Goal: Information Seeking & Learning: Learn about a topic

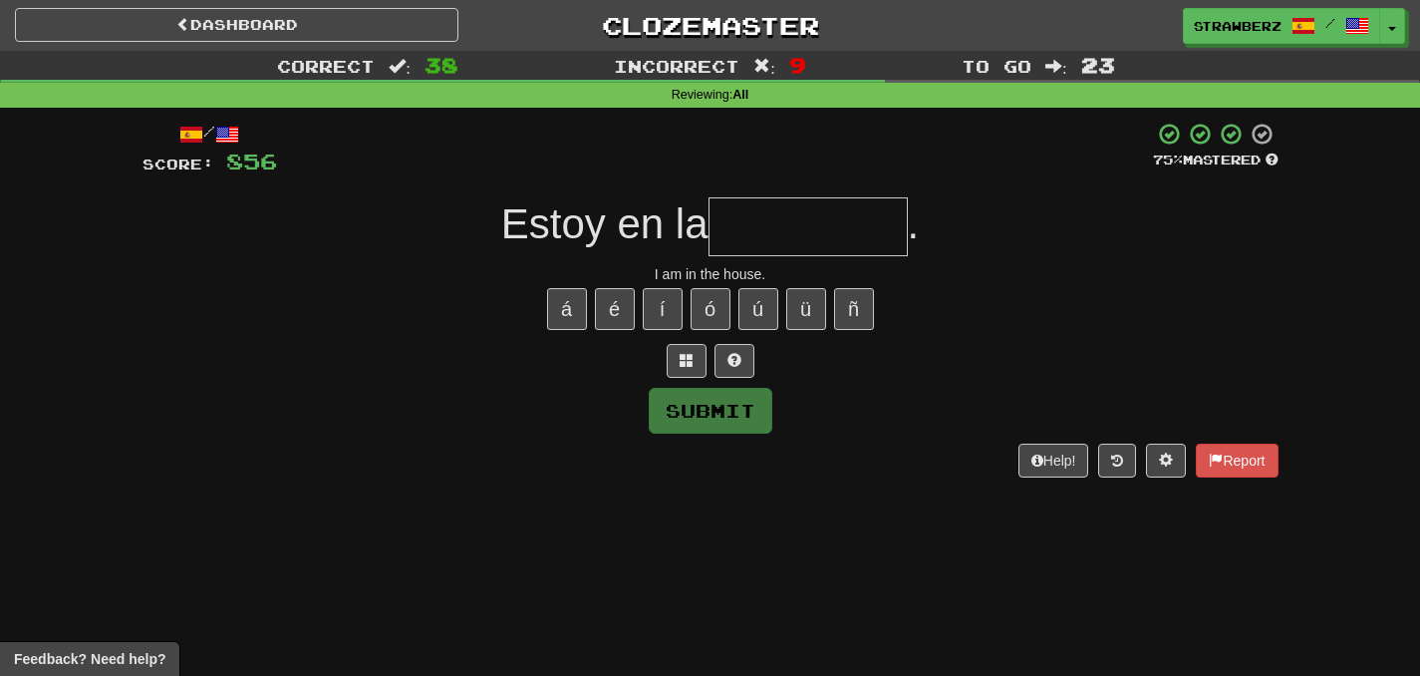
scroll to position [15, 0]
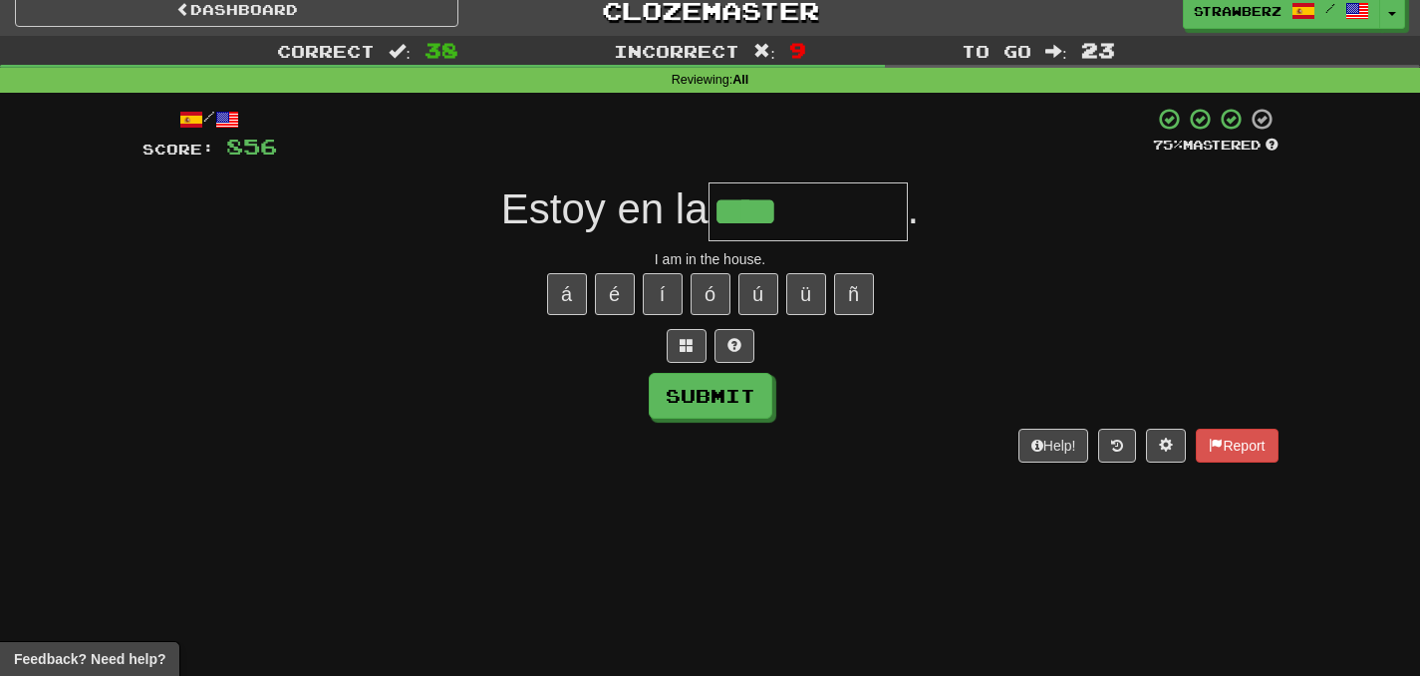
type input "****"
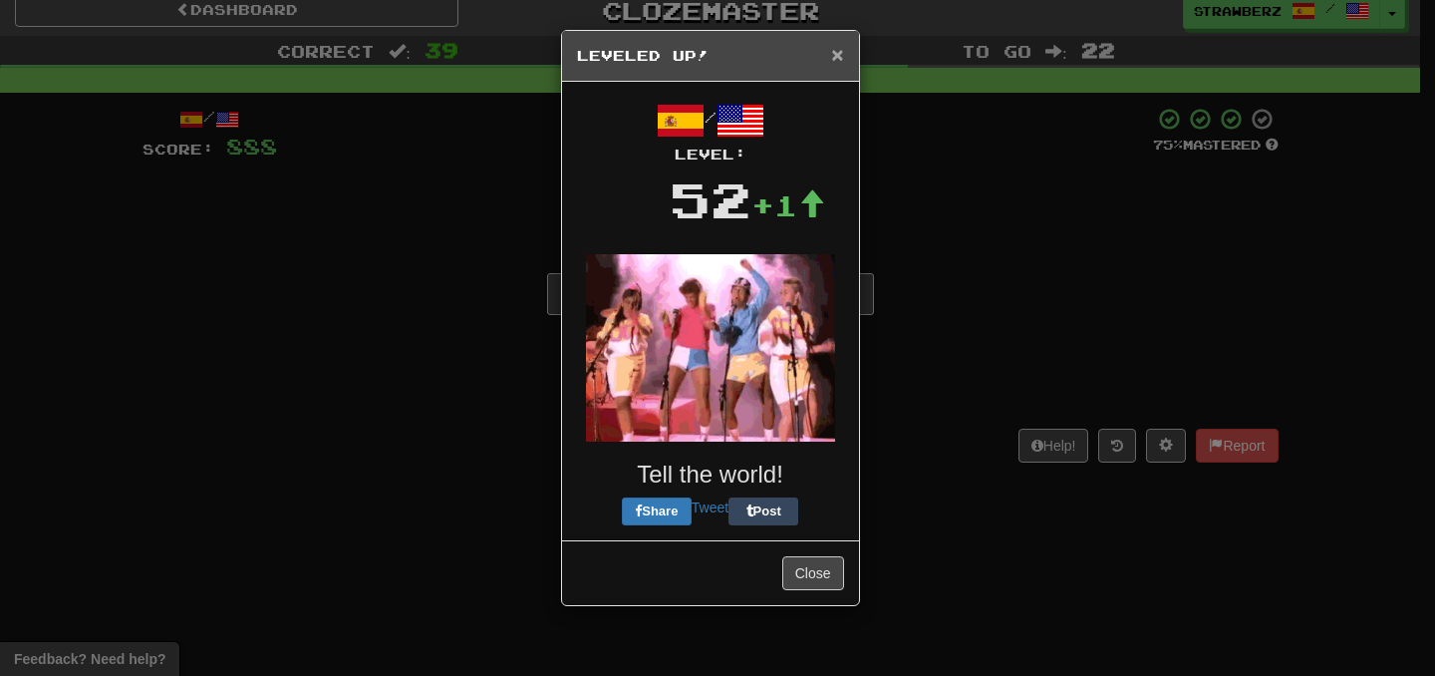
click at [835, 66] on span "×" at bounding box center [837, 54] width 12 height 23
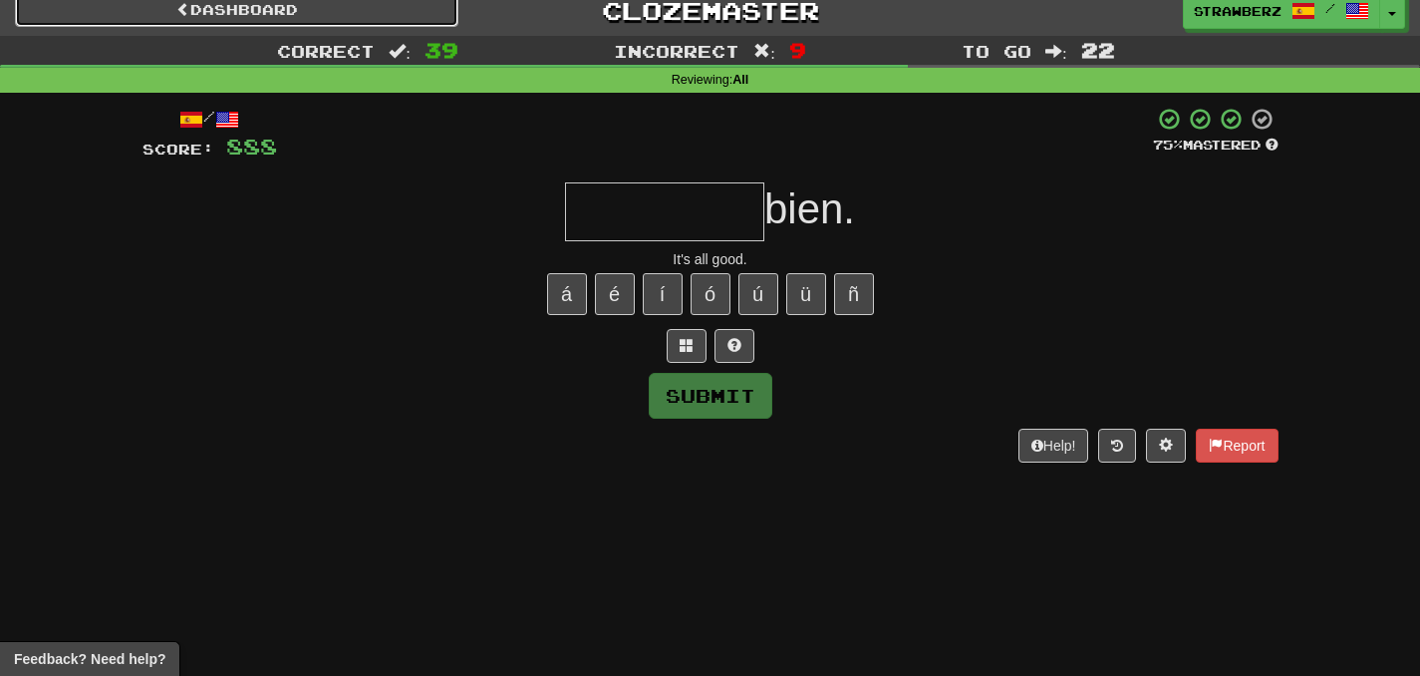
click at [420, 12] on link "Dashboard" at bounding box center [236, 10] width 443 height 34
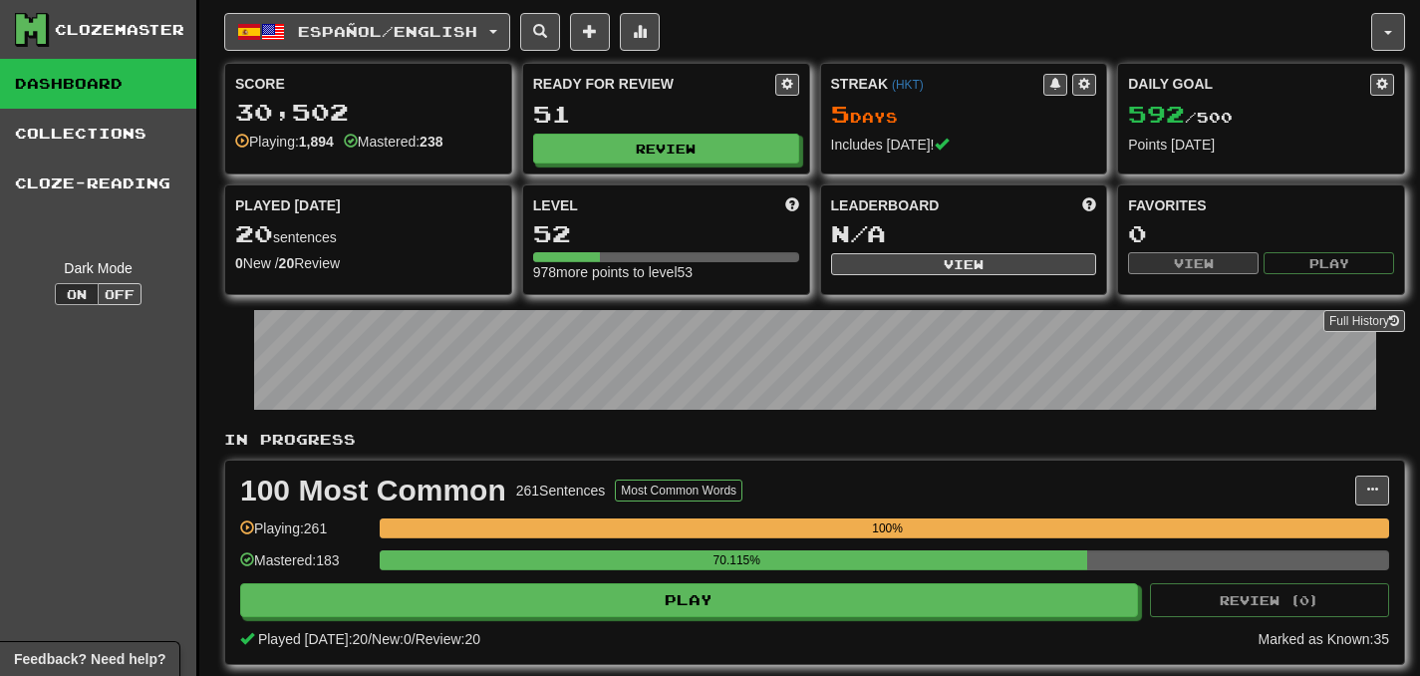
click at [629, 164] on div "Ready for Review 51 Review" at bounding box center [666, 119] width 286 height 110
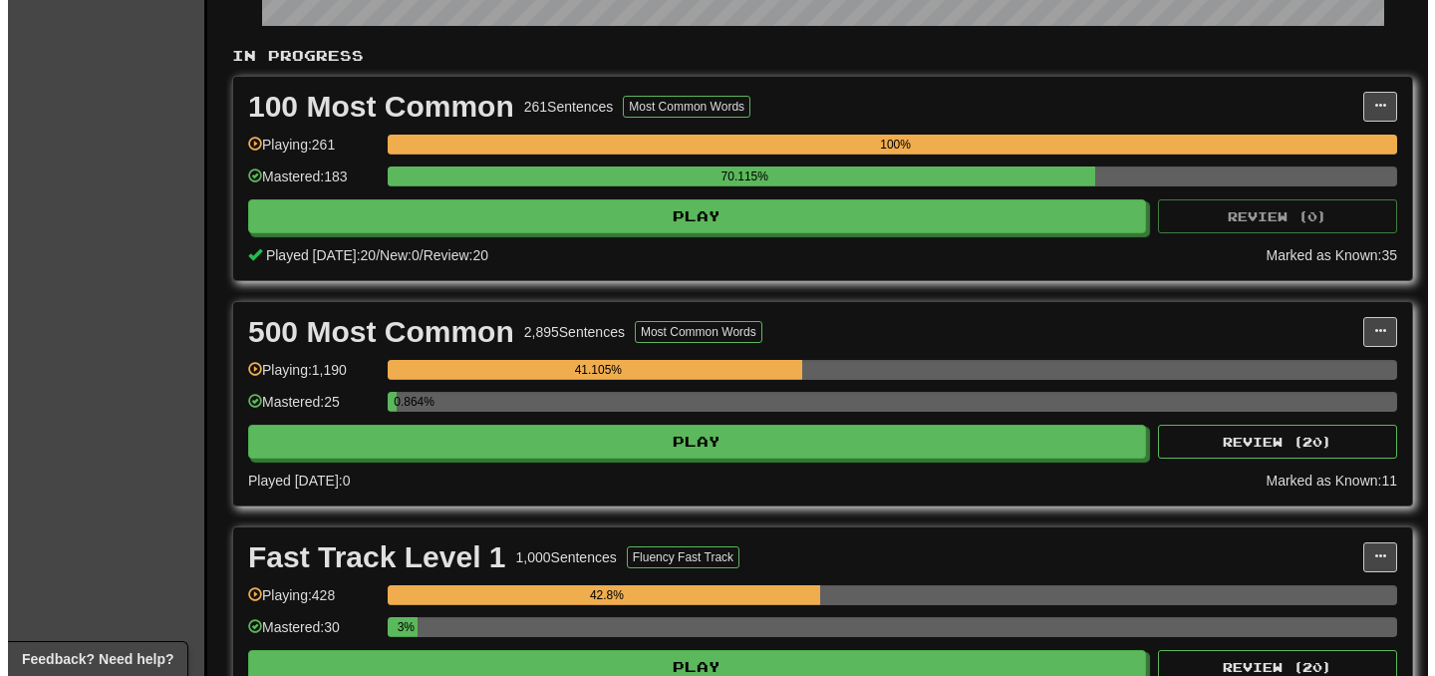
scroll to position [390, 0]
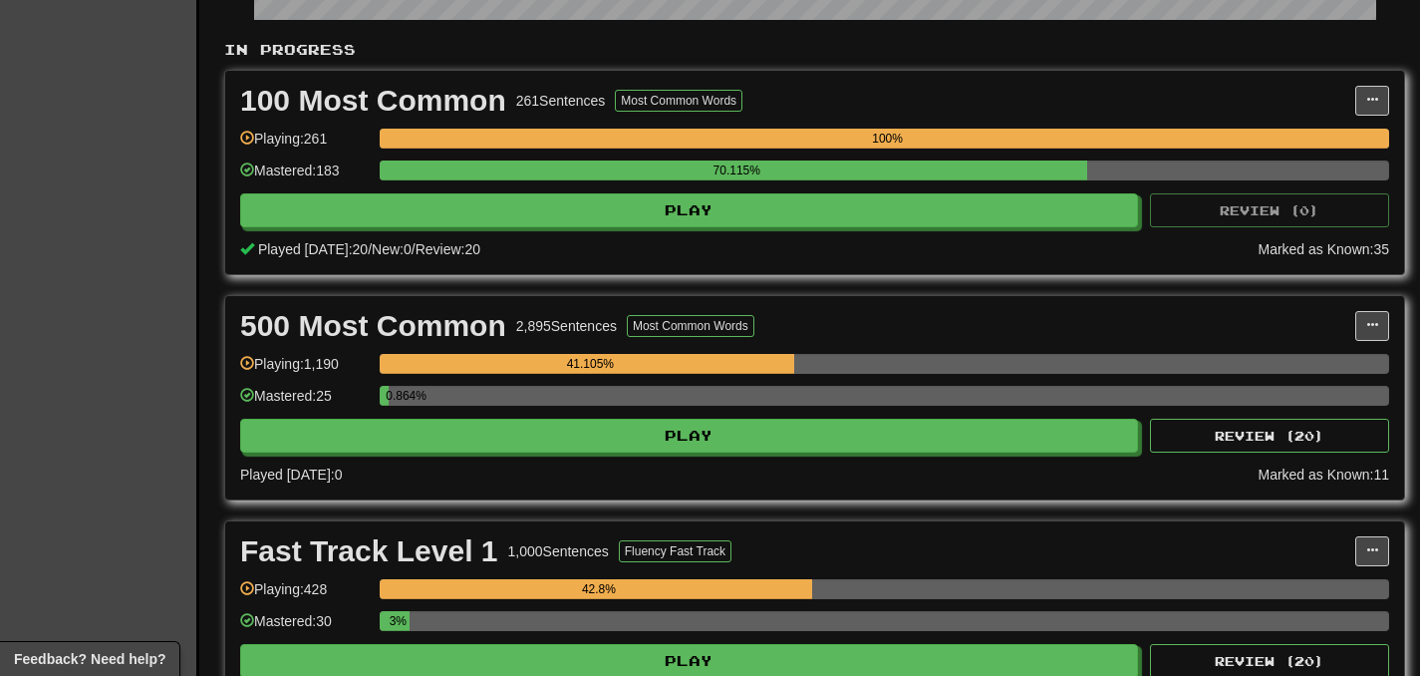
click at [556, 455] on div "500 Most Common 2,895 Sentences Most Common Words Manage Sentences Unpin from D…" at bounding box center [814, 397] width 1179 height 203
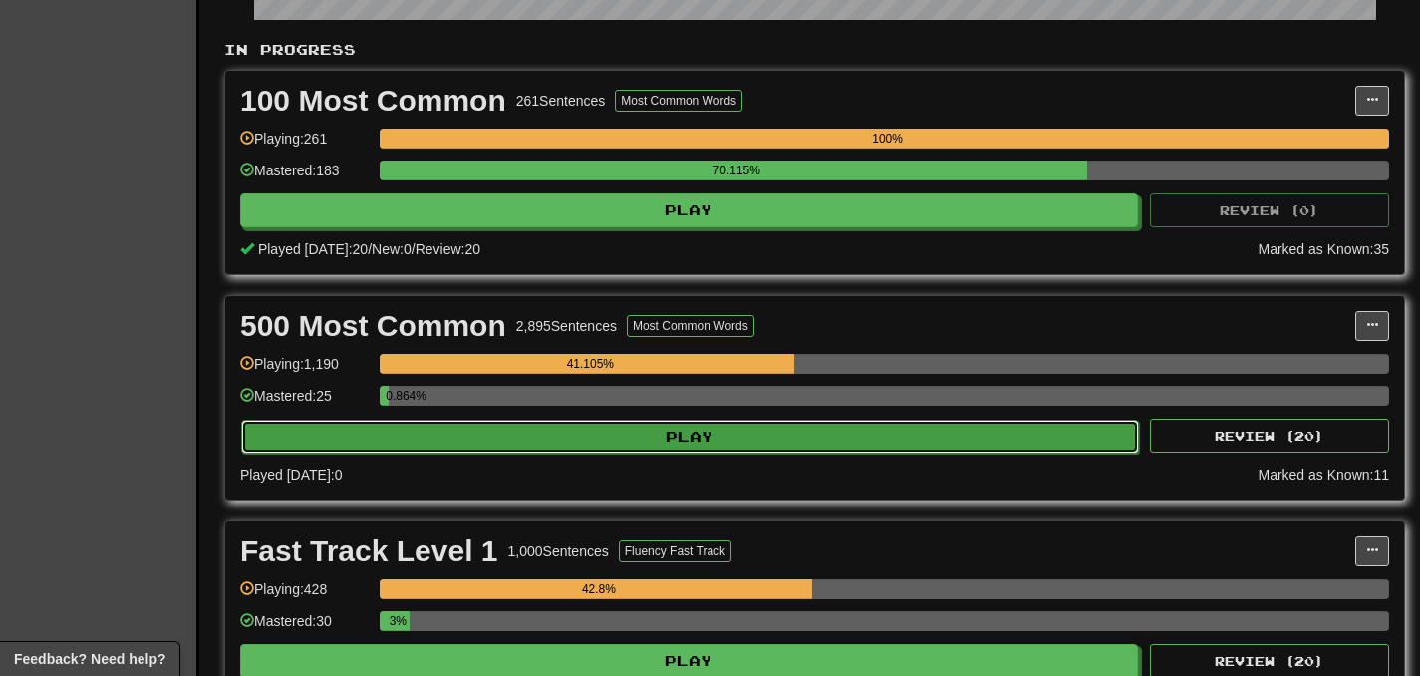
click at [542, 448] on button "Play" at bounding box center [690, 437] width 898 height 34
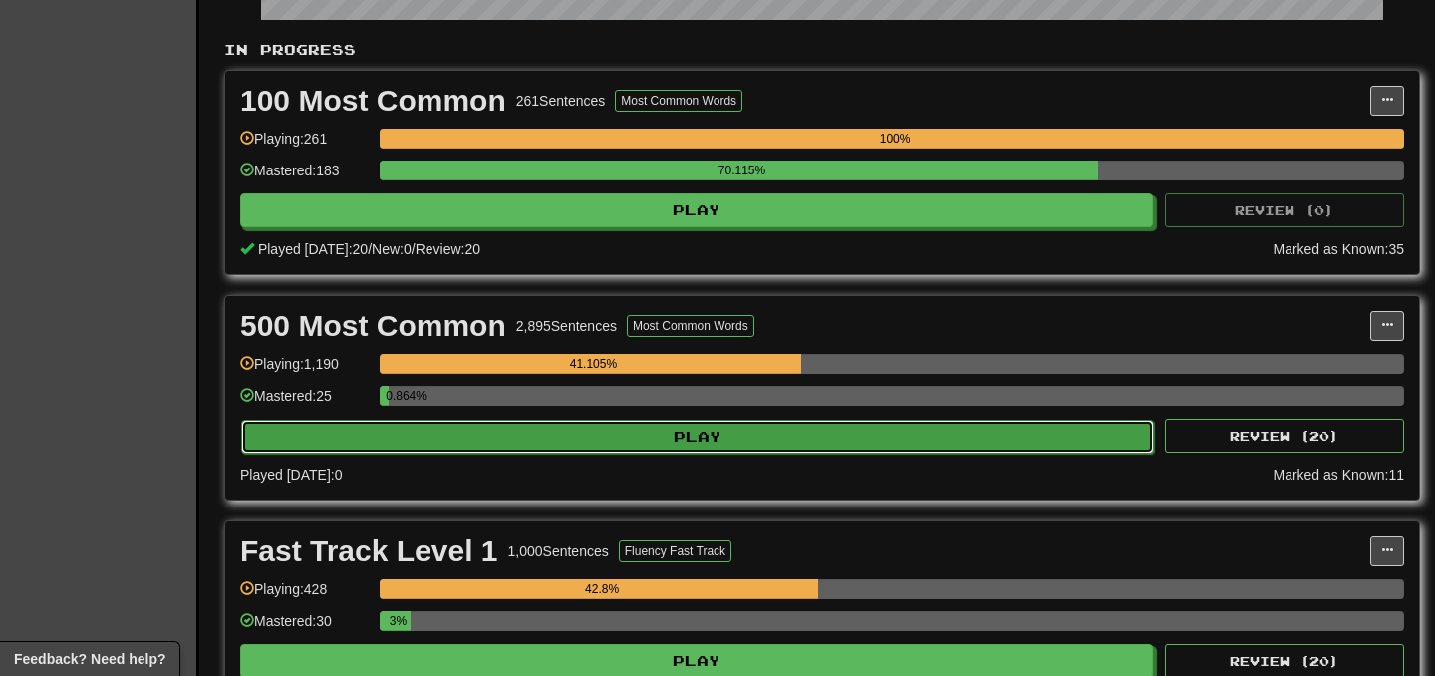
select select "***"
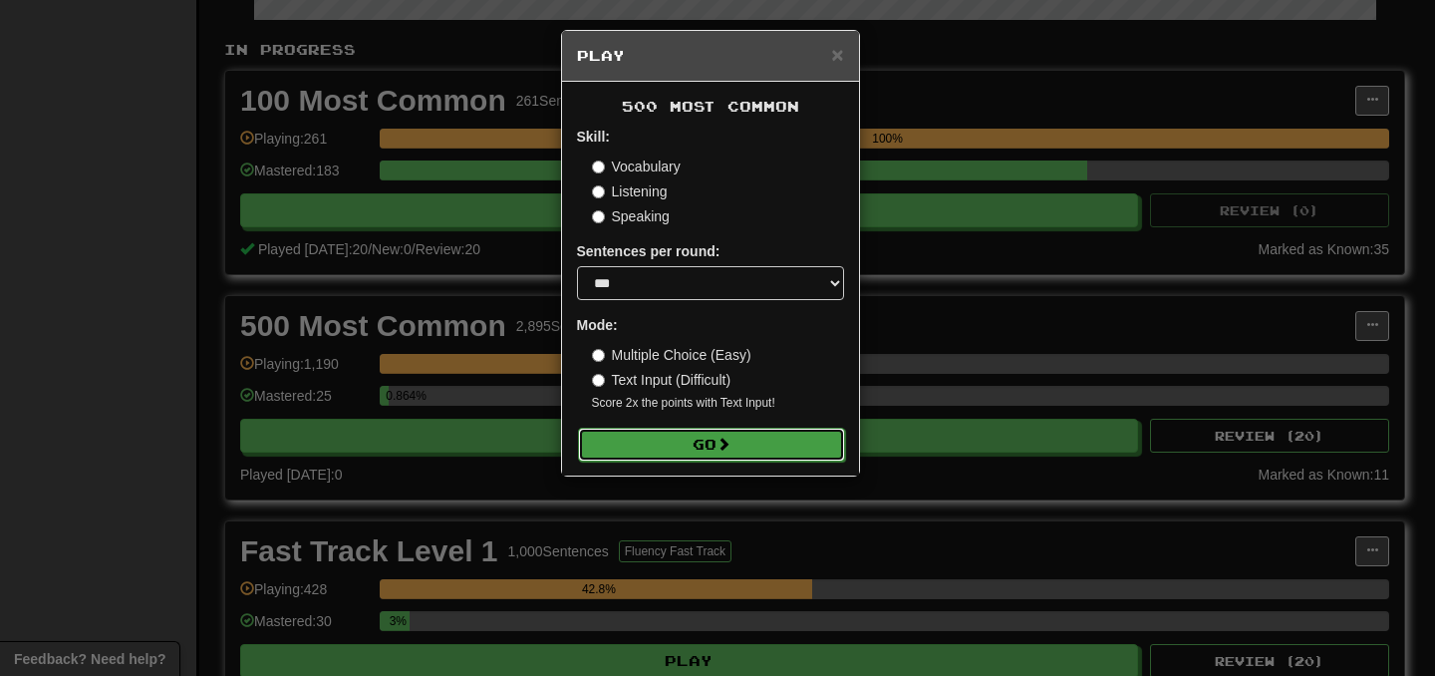
click at [630, 428] on button "Go" at bounding box center [711, 445] width 267 height 34
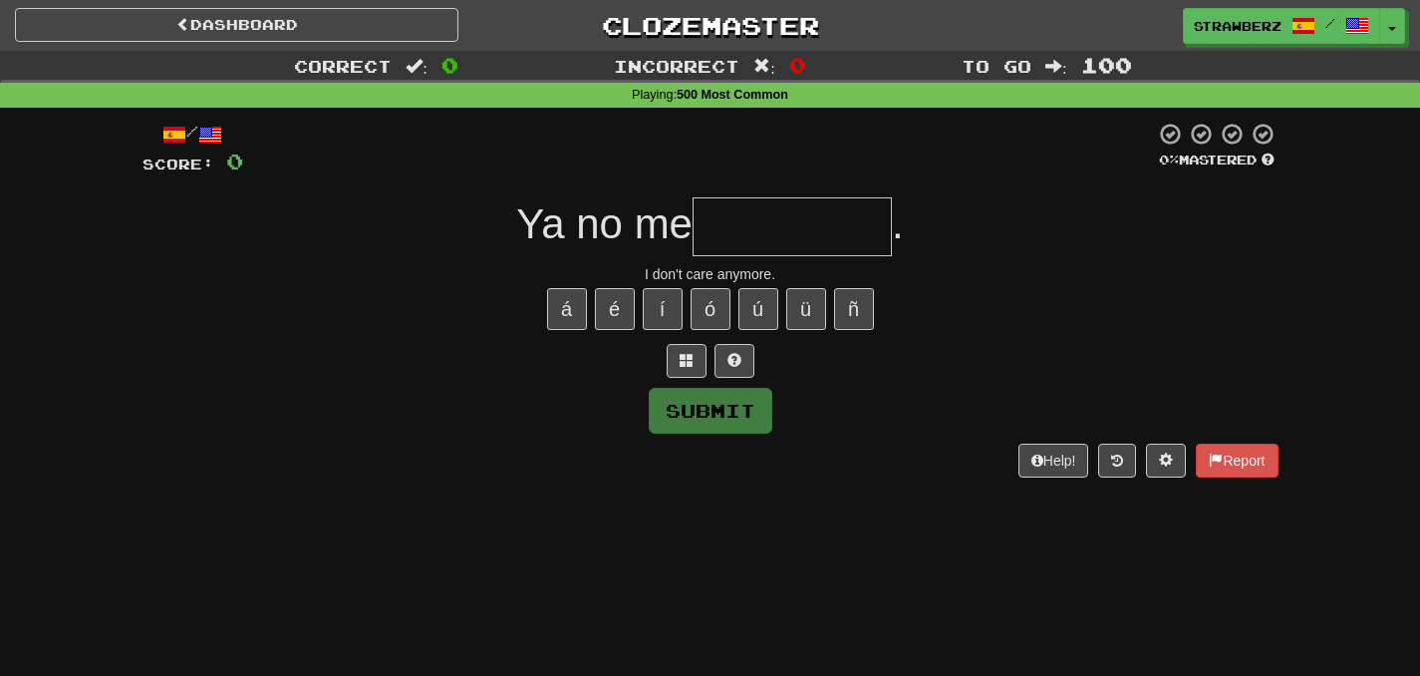
click at [898, 264] on div "I don't care anymore." at bounding box center [711, 274] width 1136 height 20
click at [828, 224] on input "text" at bounding box center [792, 226] width 199 height 59
type input "*******"
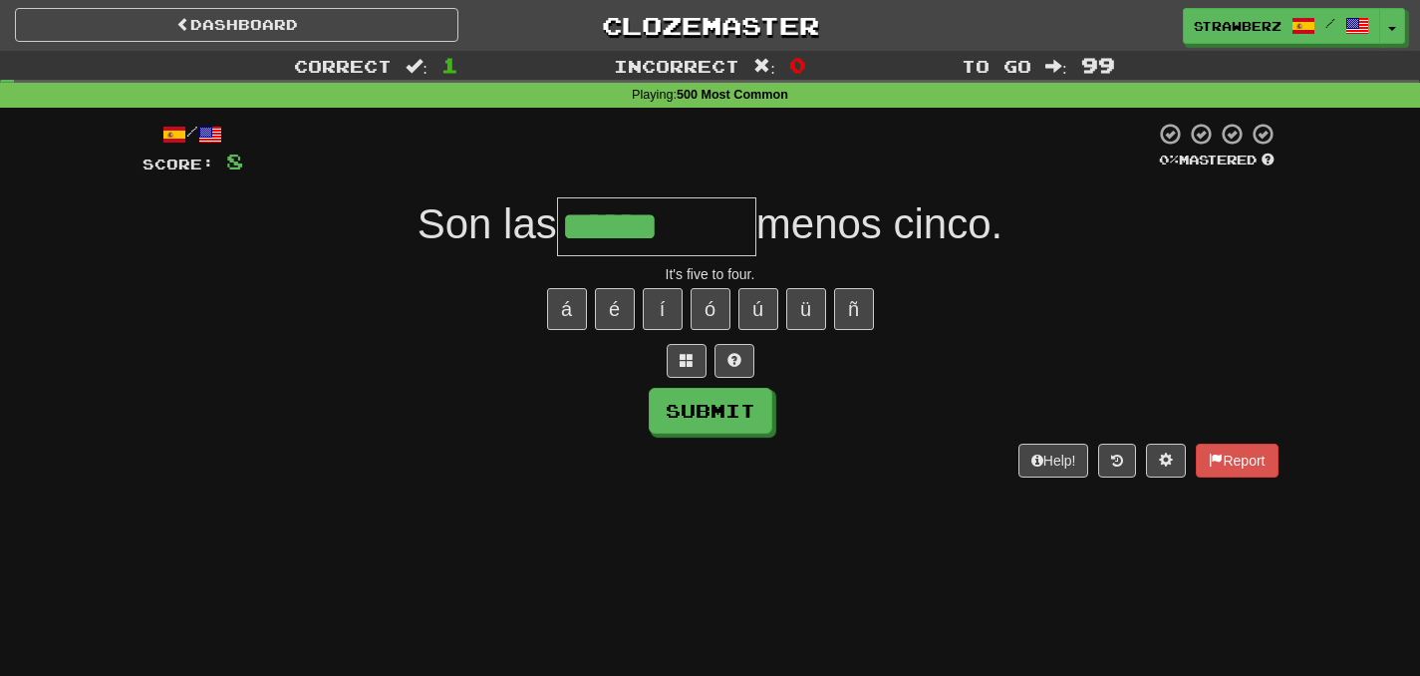
type input "******"
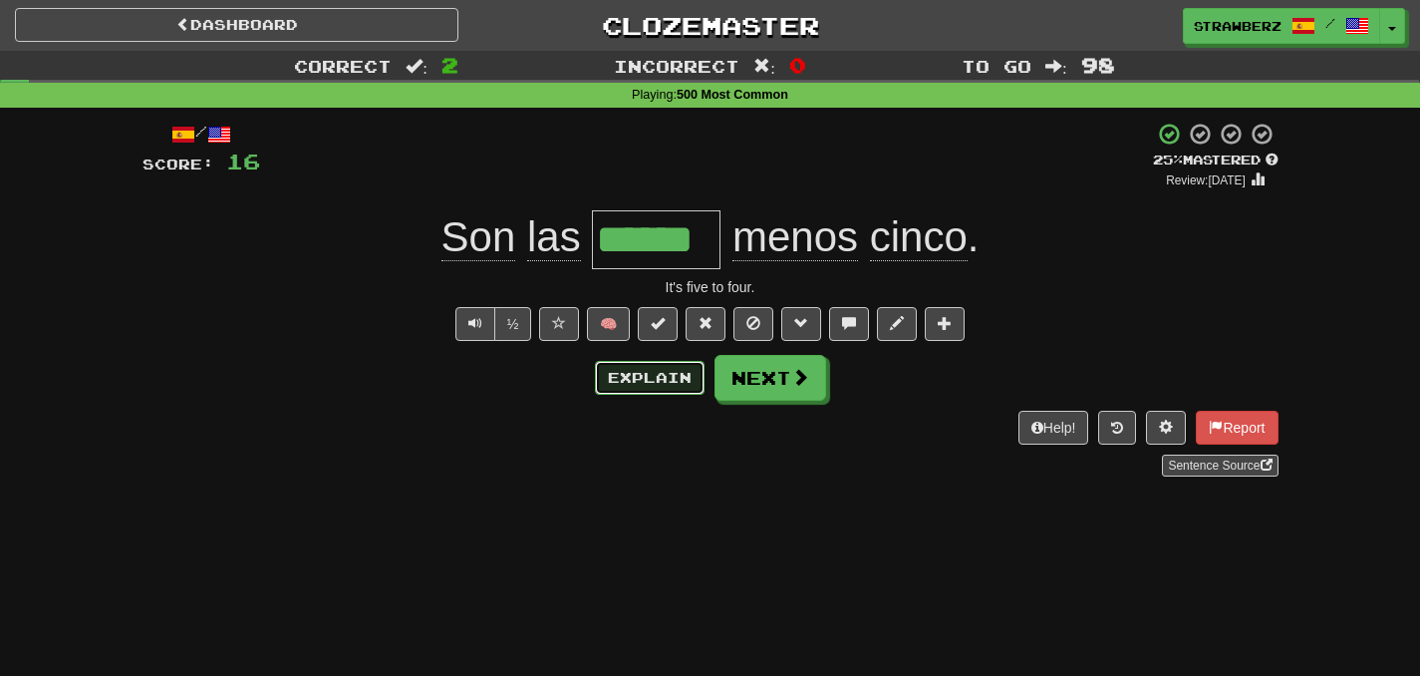
click at [672, 367] on button "Explain" at bounding box center [650, 378] width 110 height 34
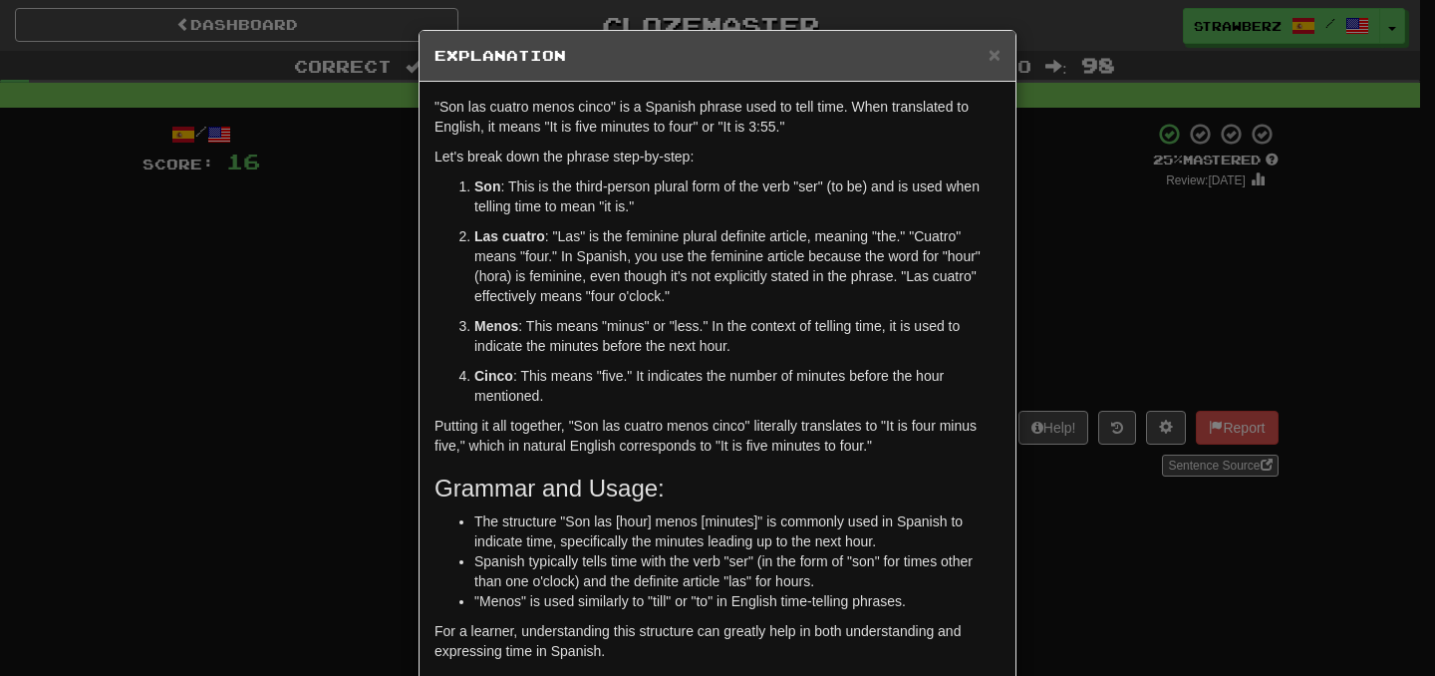
click at [1173, 288] on div "× Explanation "Son las cuatro menos cinco" is a Spanish phrase used to tell tim…" at bounding box center [717, 338] width 1435 height 676
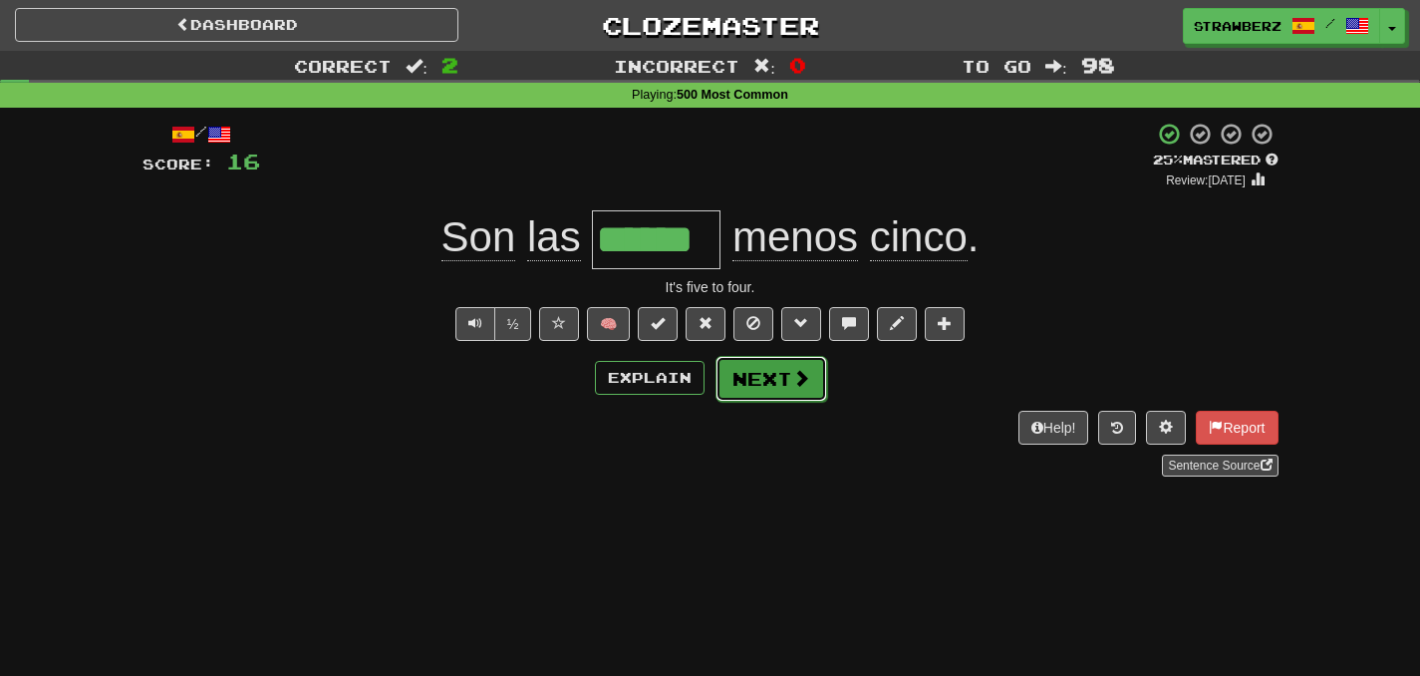
click at [801, 396] on button "Next" at bounding box center [772, 379] width 112 height 46
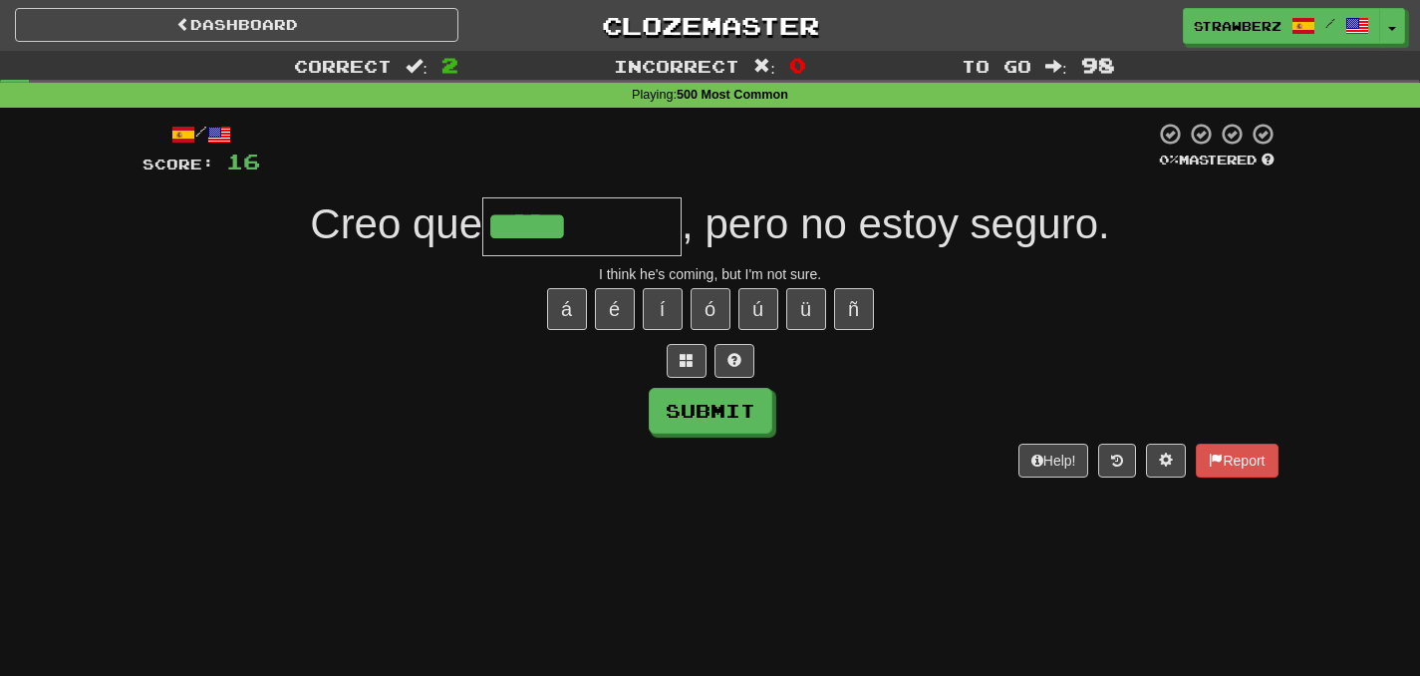
type input "*****"
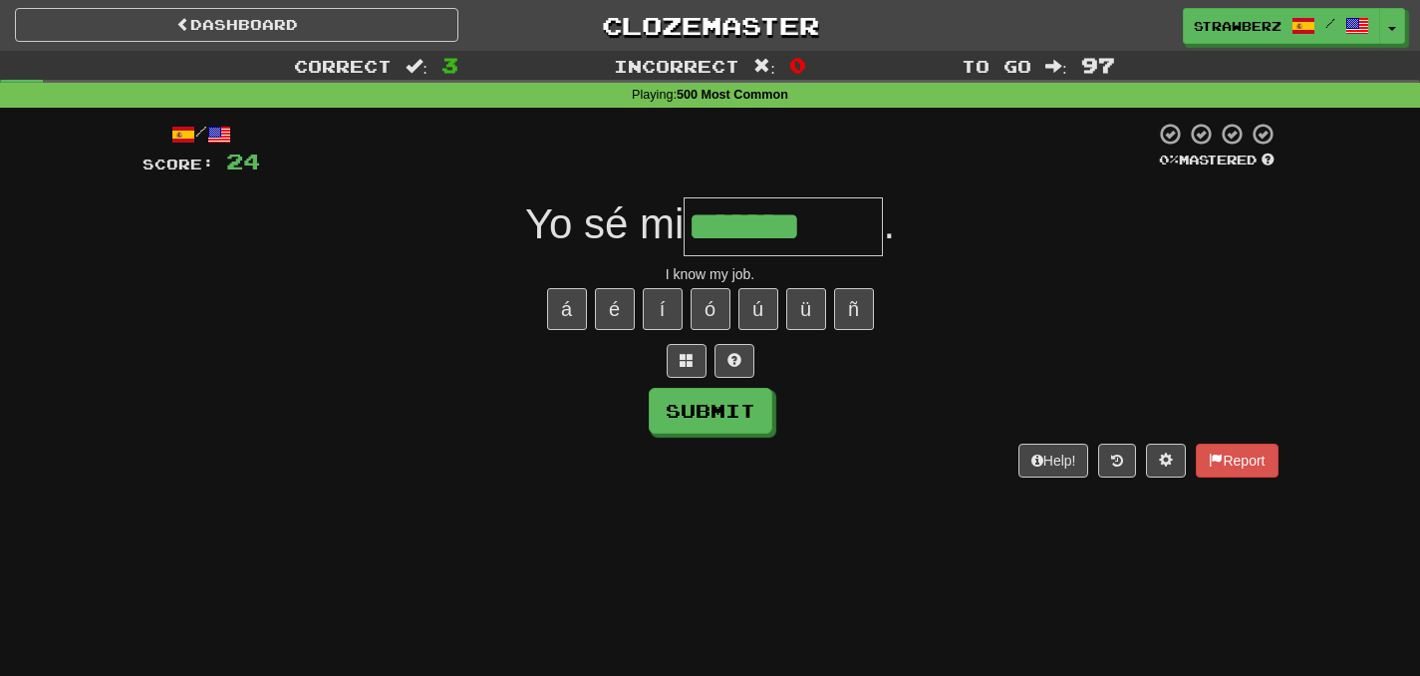
type input "*******"
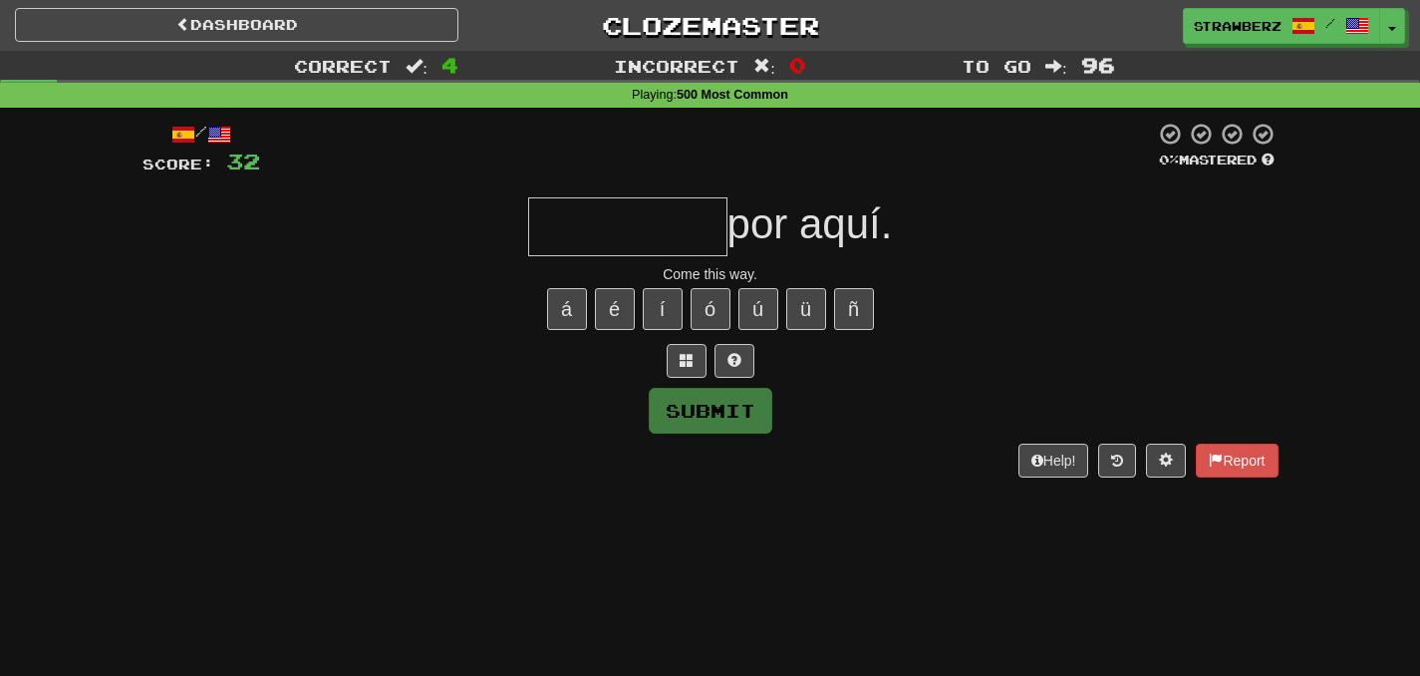
type input "*"
type input "****"
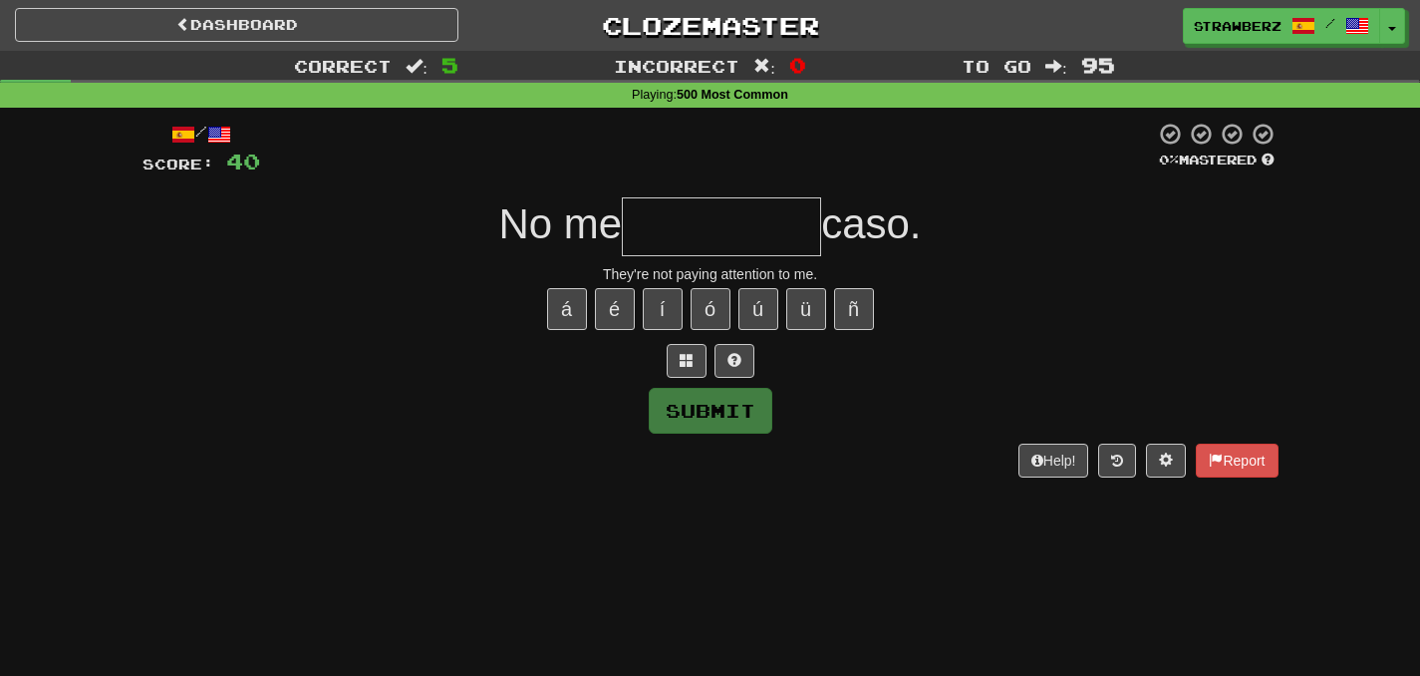
type input "*"
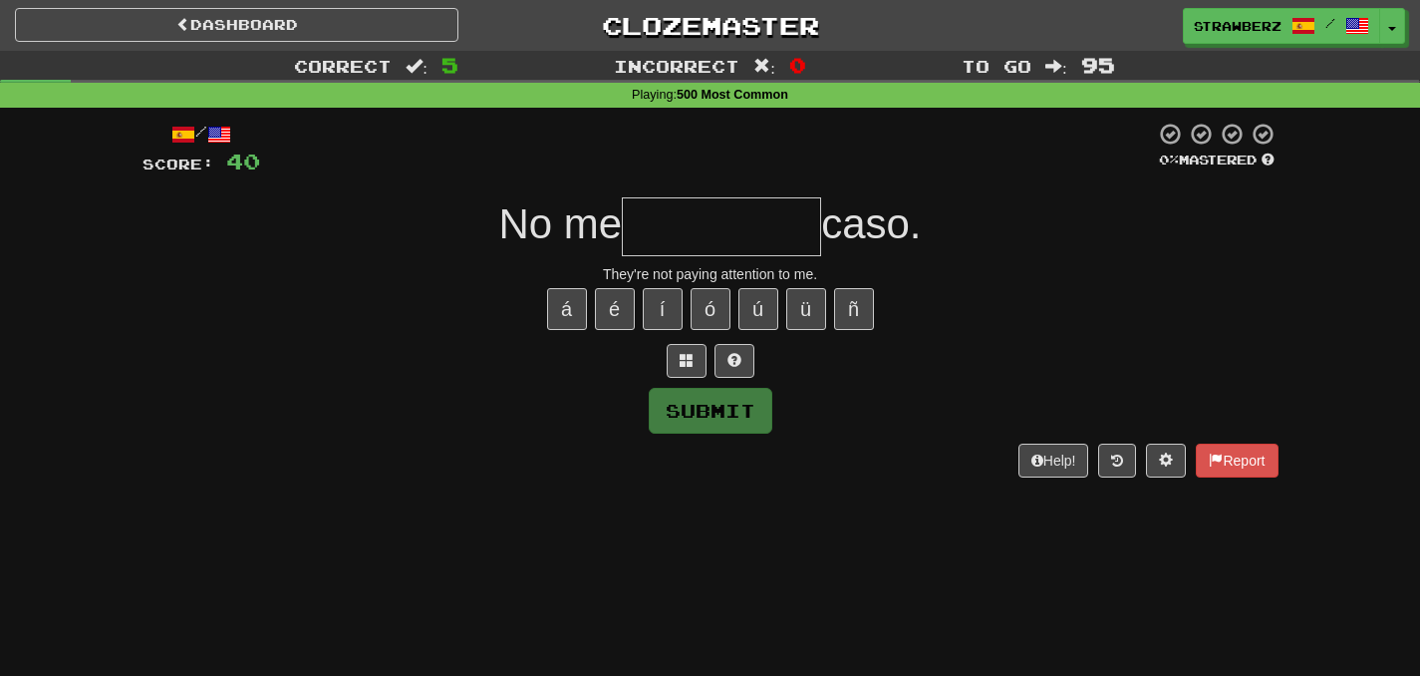
type input "*****"
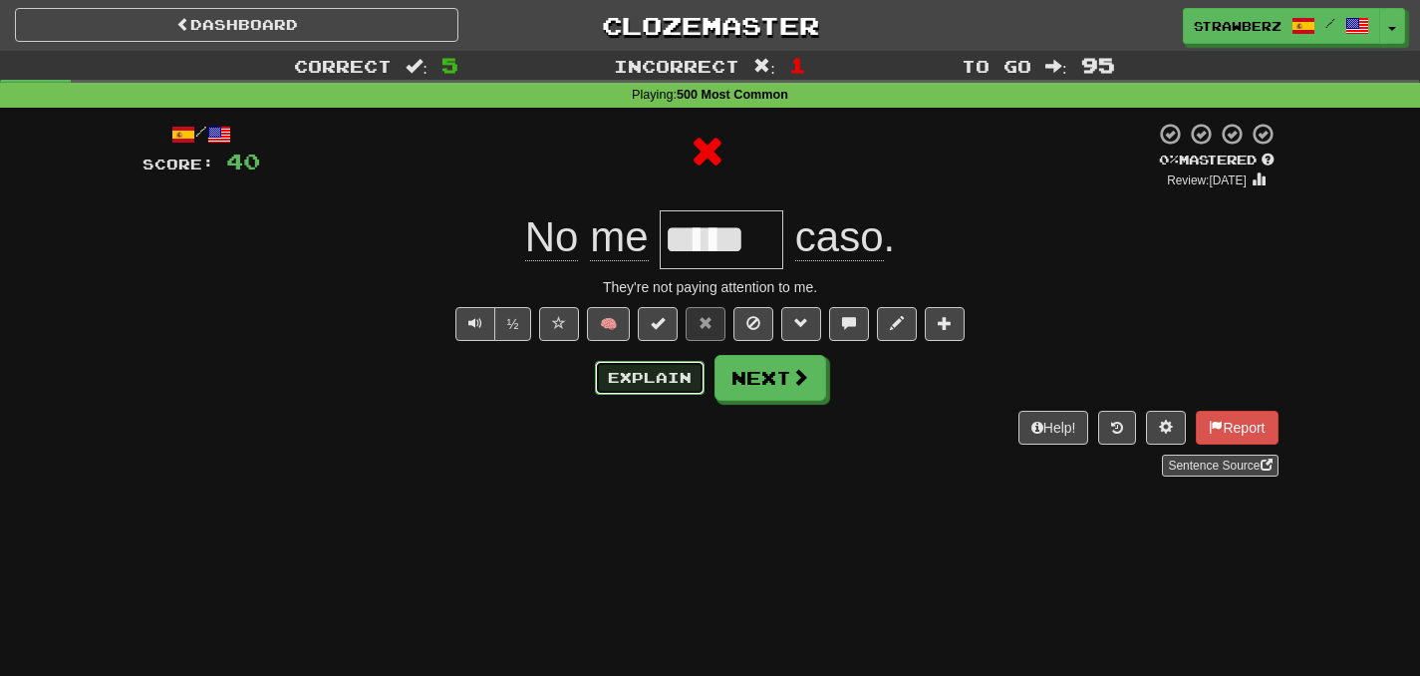
click at [651, 370] on button "Explain" at bounding box center [650, 378] width 110 height 34
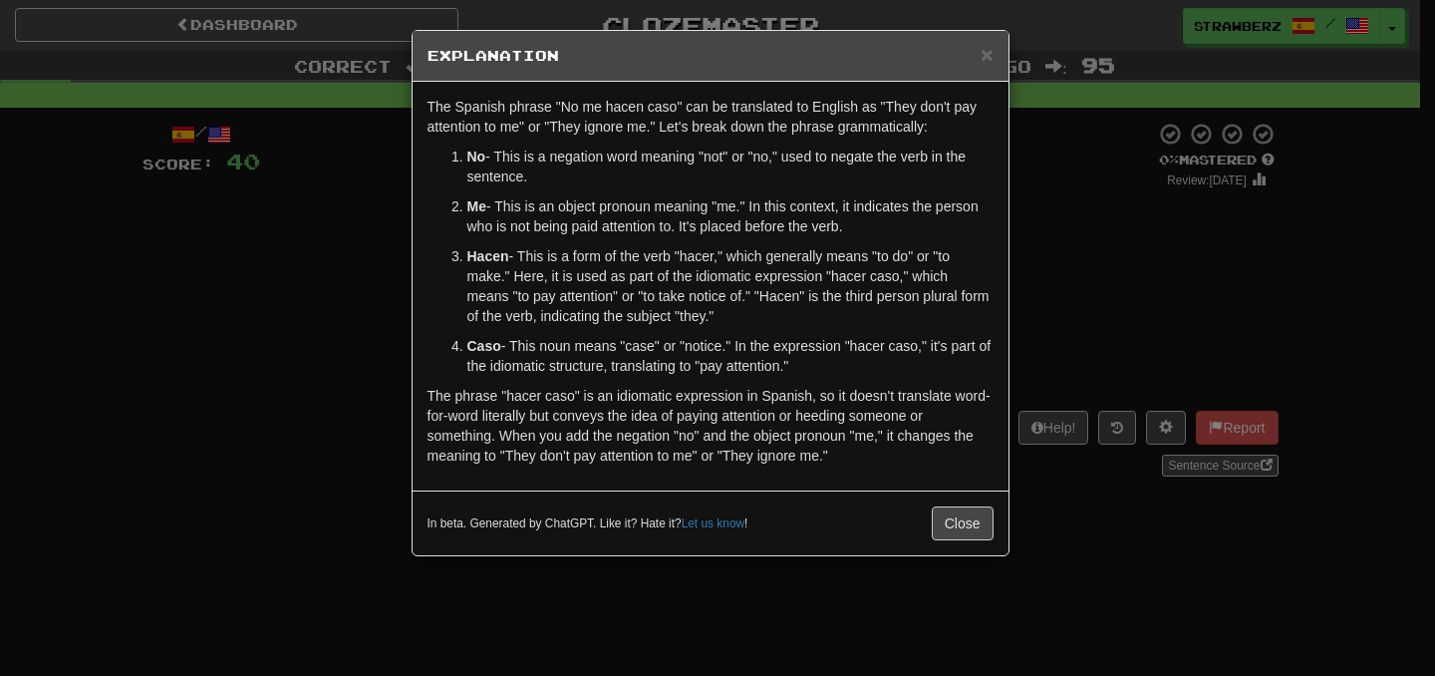
click at [1225, 367] on div "× Explanation The Spanish phrase "No me hacen caso" can be translated to Englis…" at bounding box center [717, 338] width 1435 height 676
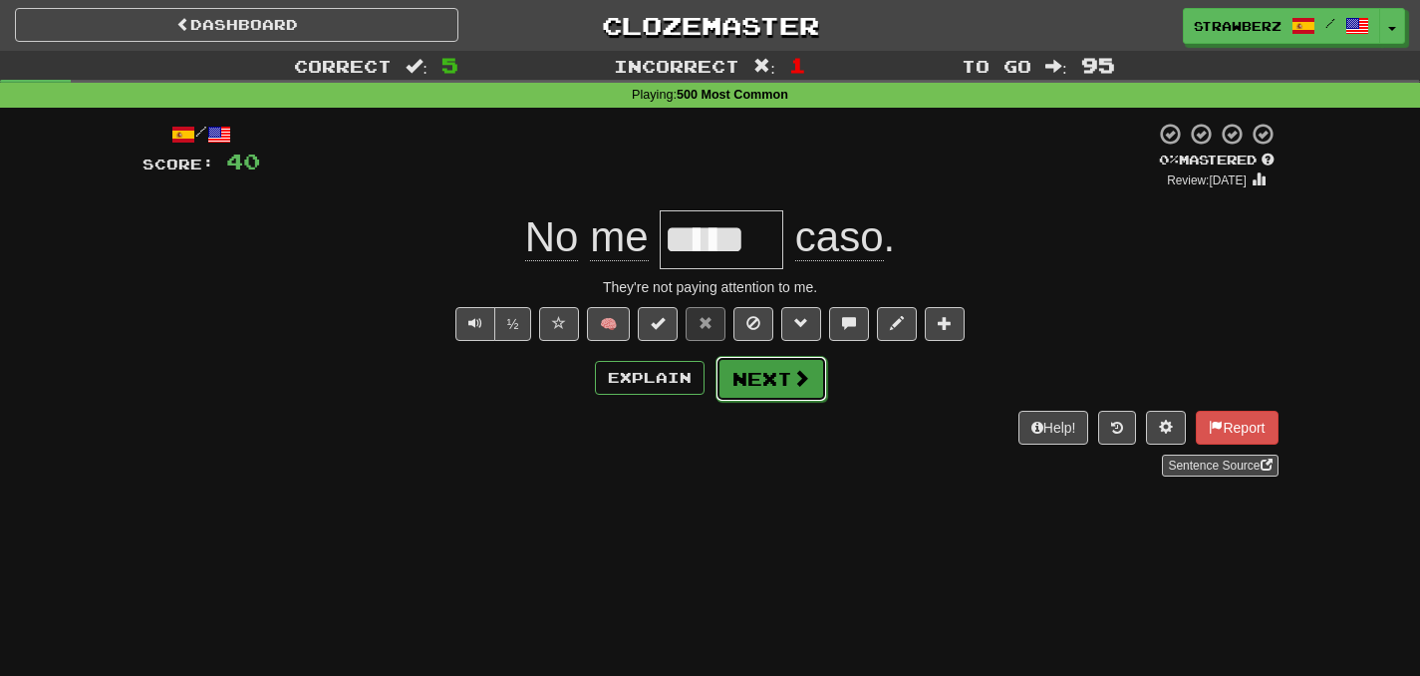
click at [763, 382] on button "Next" at bounding box center [772, 379] width 112 height 46
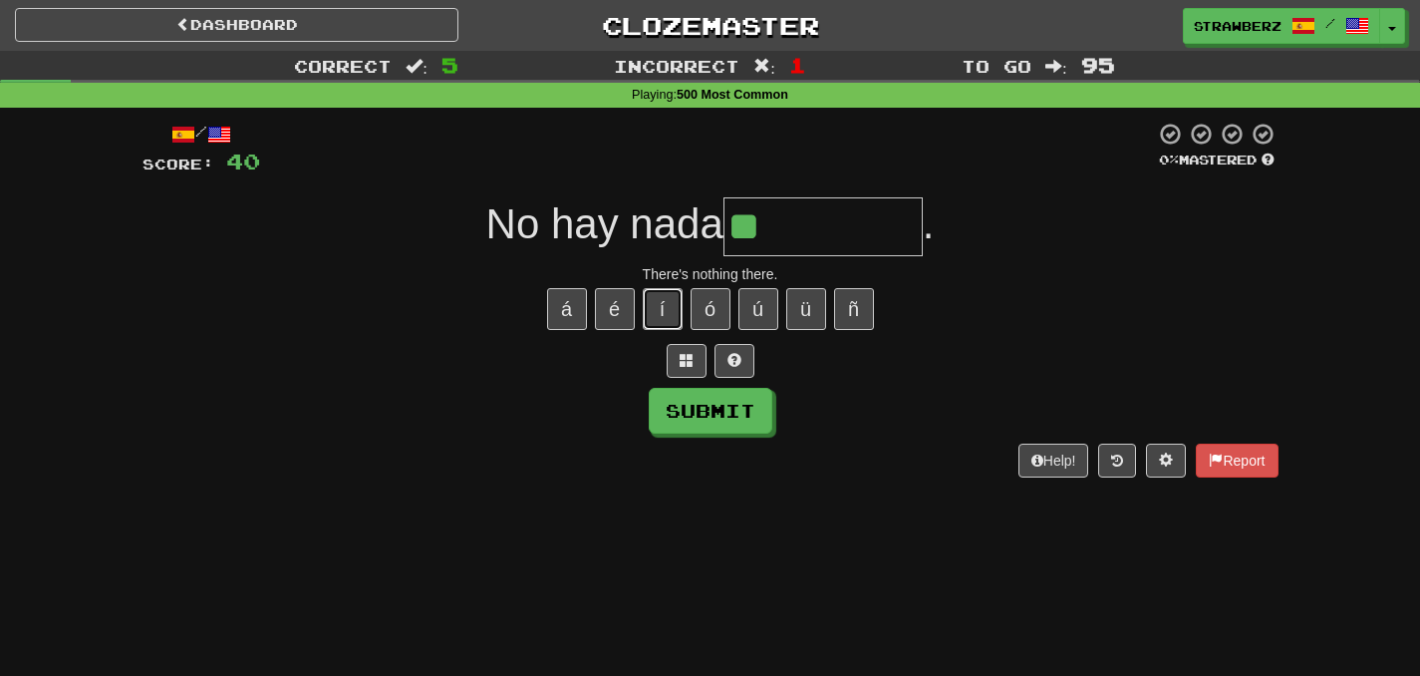
click at [675, 312] on button "í" at bounding box center [663, 309] width 40 height 42
type input "***"
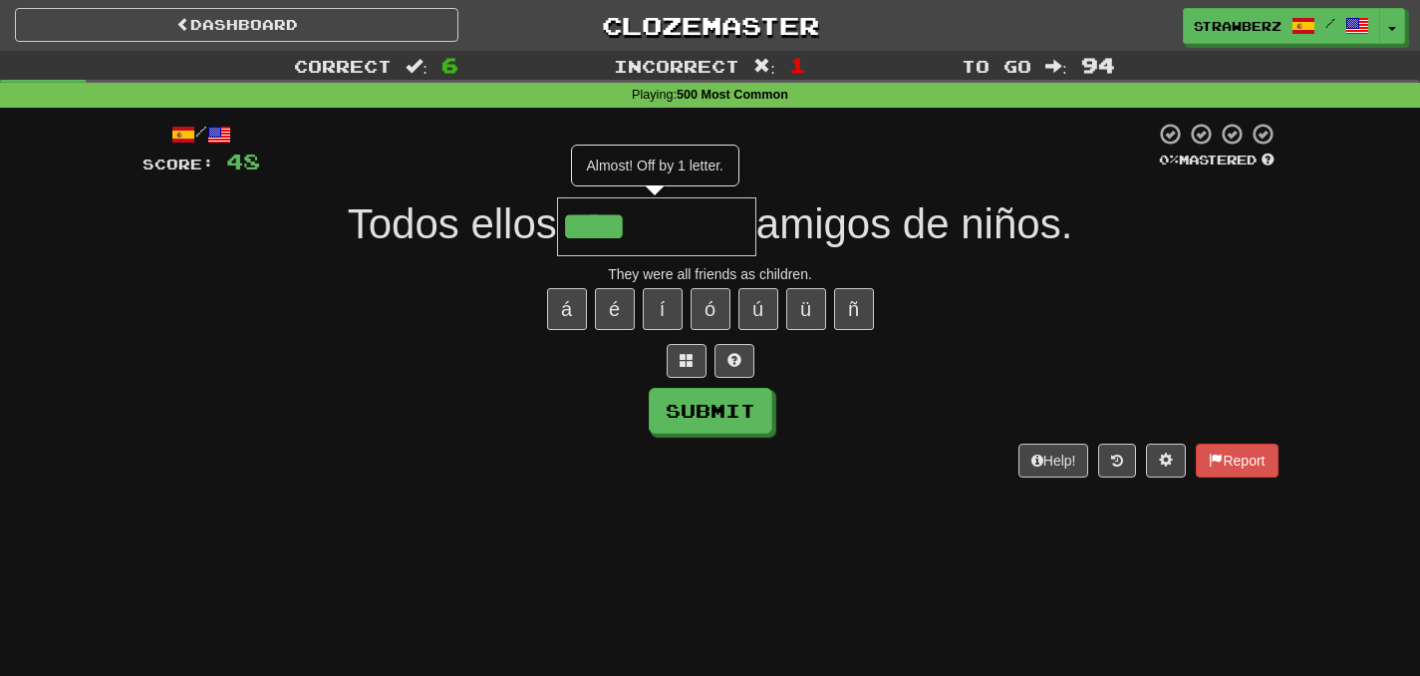
type input "****"
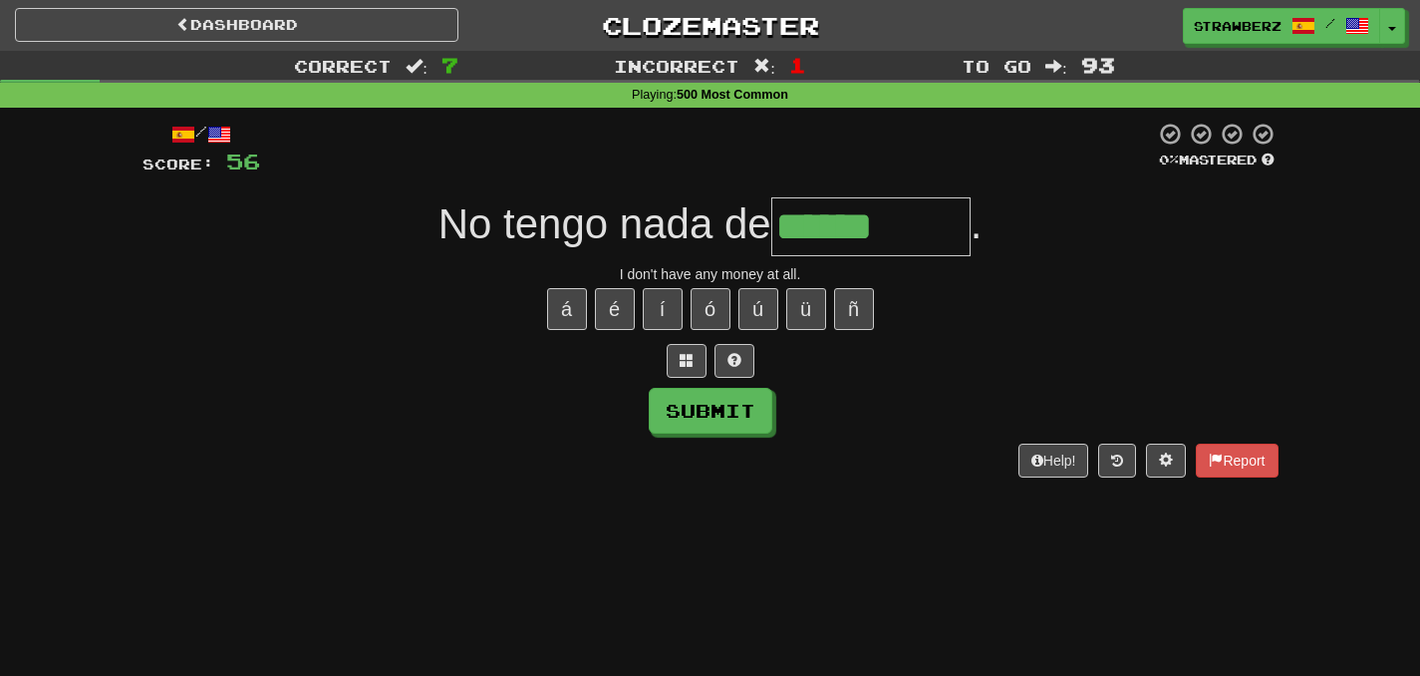
type input "******"
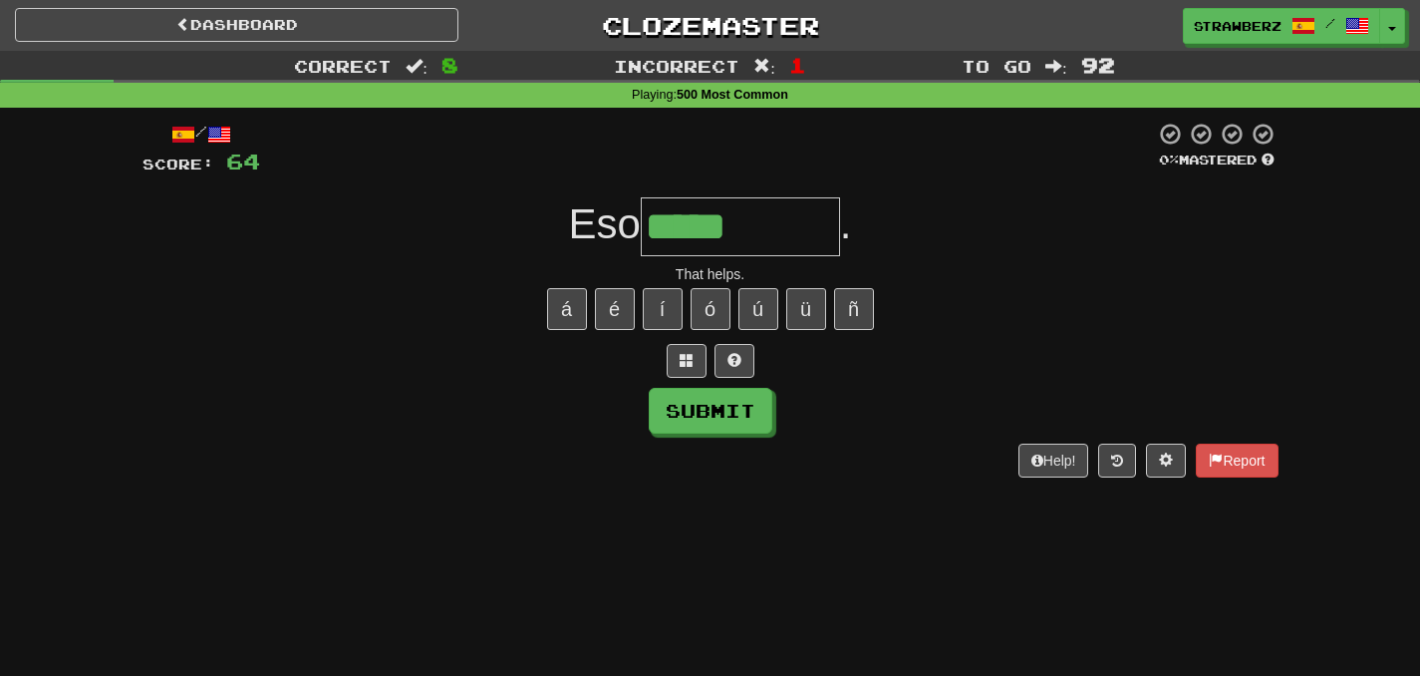
type input "*****"
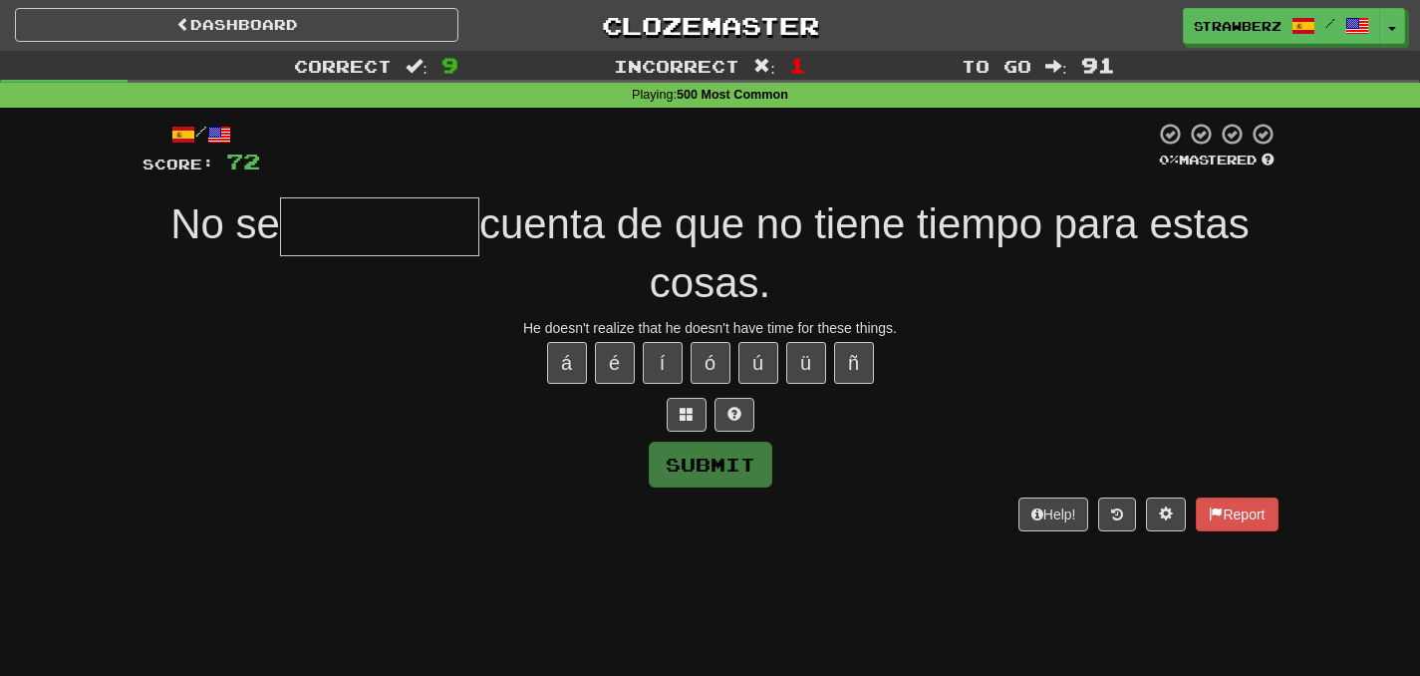
type input "*"
click at [736, 417] on span at bounding box center [734, 414] width 14 height 14
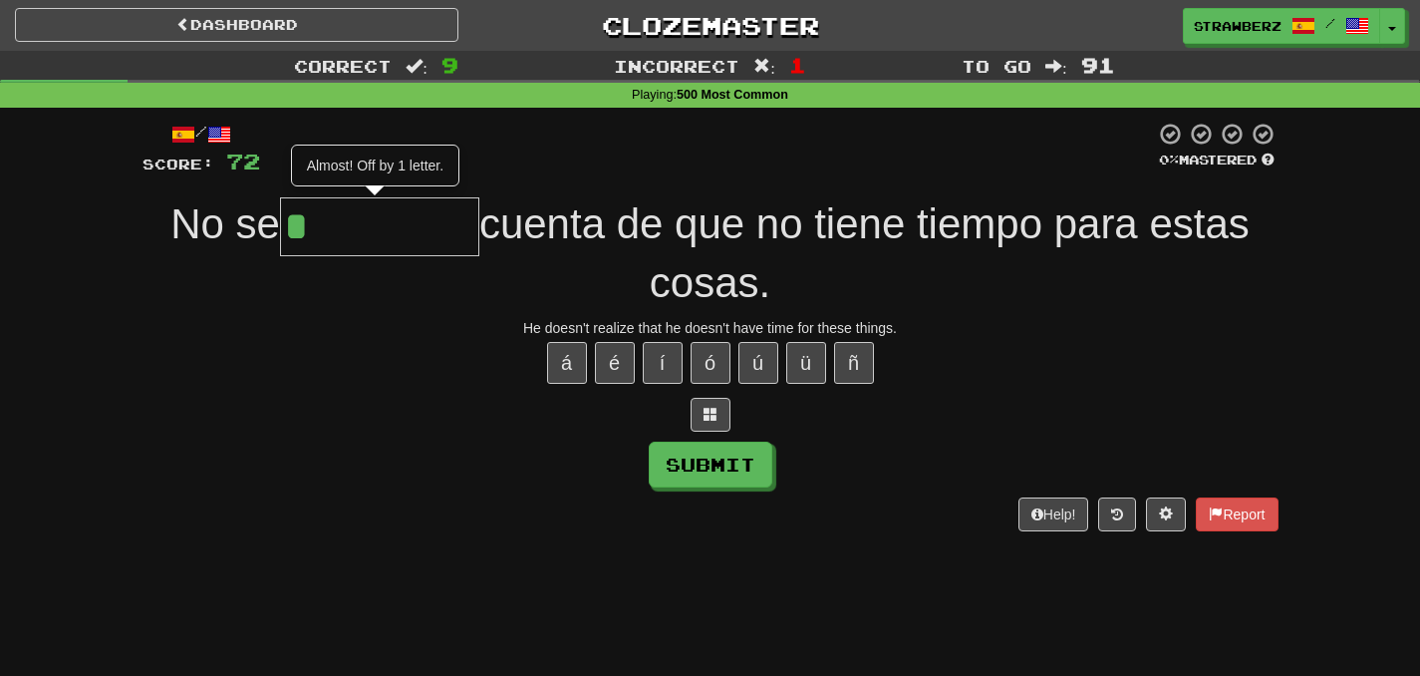
type input "**"
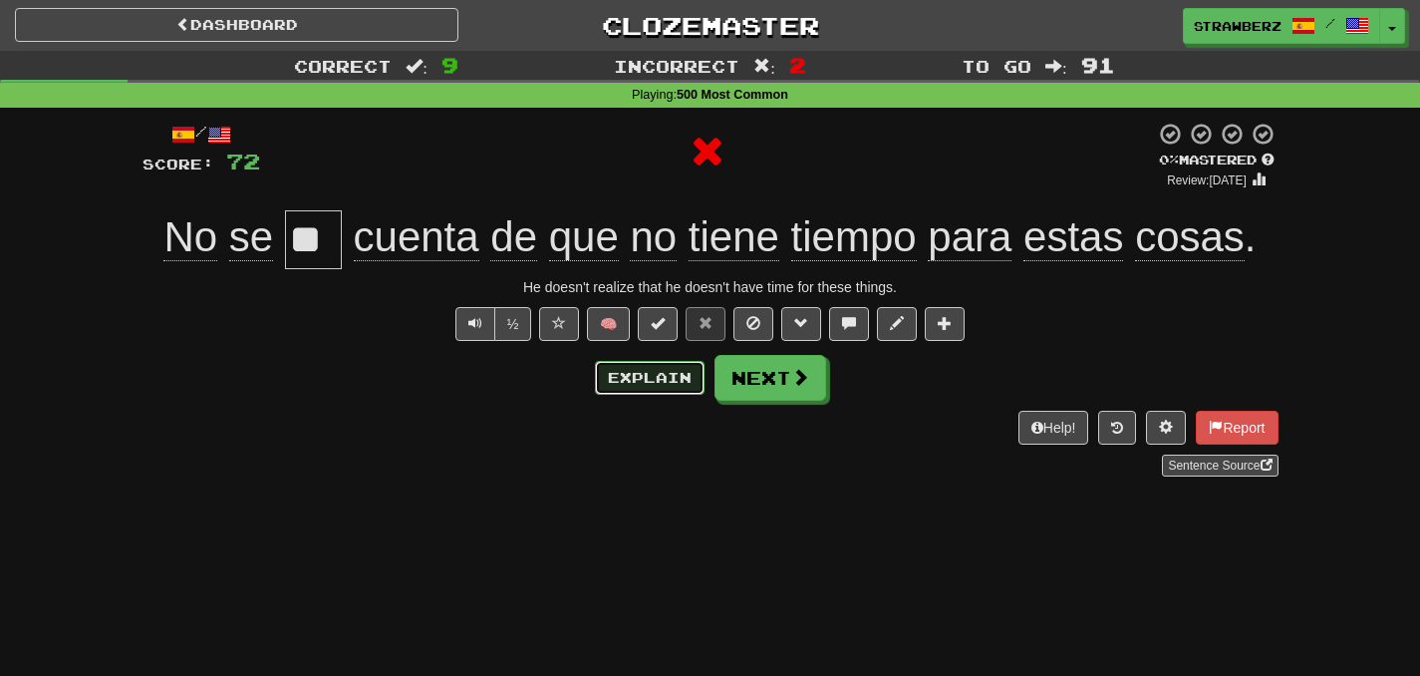
click at [674, 393] on button "Explain" at bounding box center [650, 378] width 110 height 34
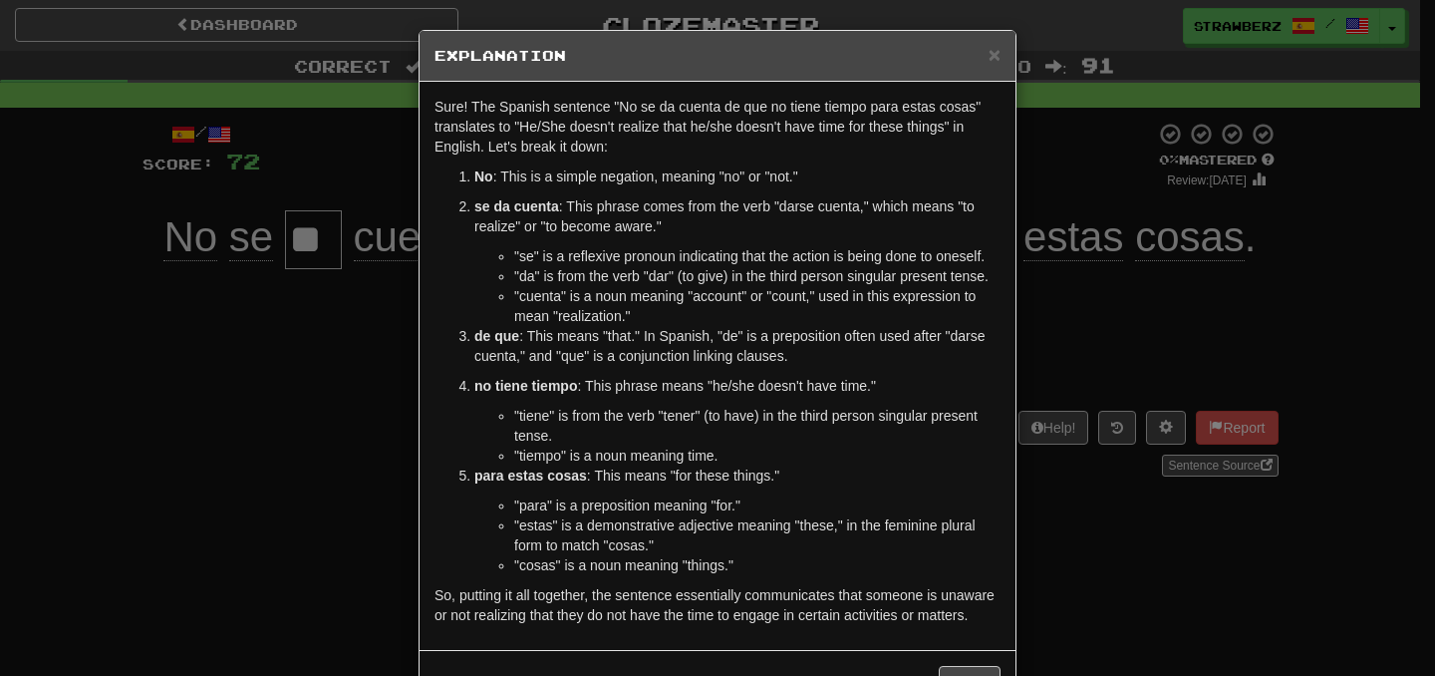
click at [1054, 385] on div "× Explanation Sure! The Spanish sentence "No se da cuenta de que no tiene tiemp…" at bounding box center [717, 338] width 1435 height 676
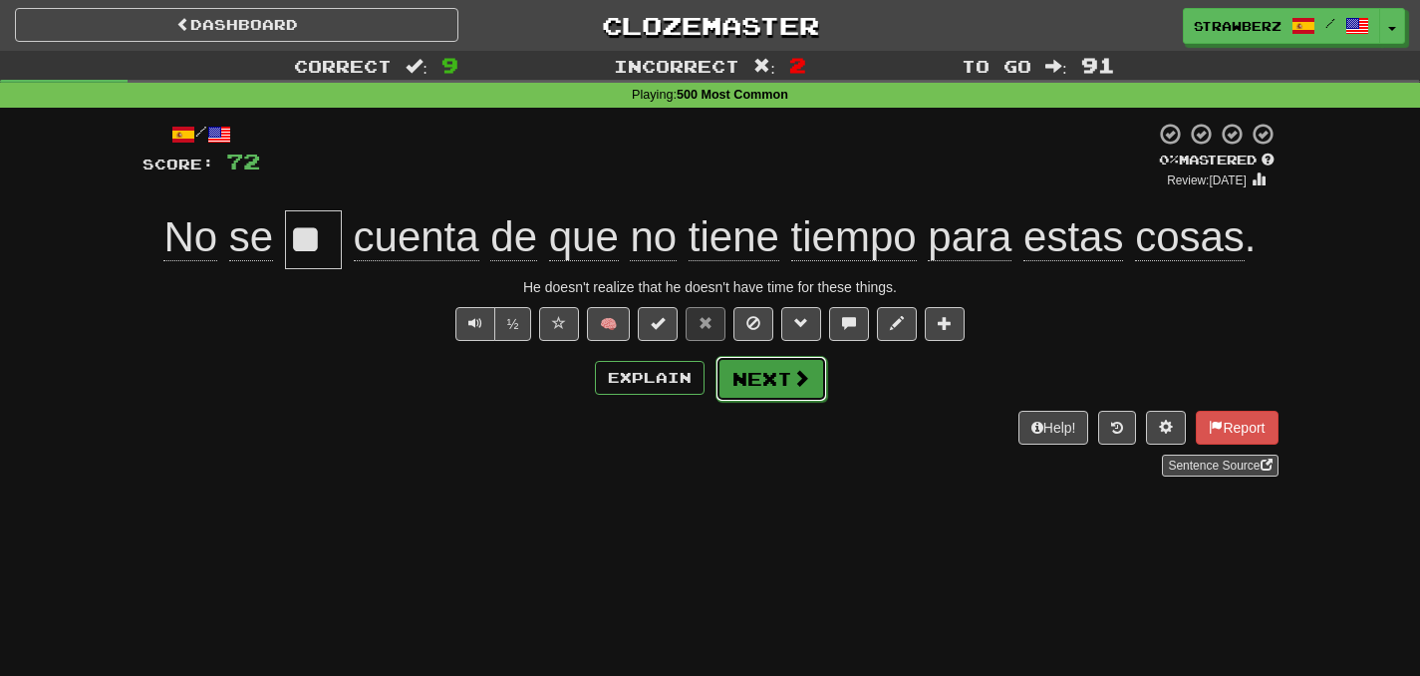
click at [734, 362] on button "Next" at bounding box center [772, 379] width 112 height 46
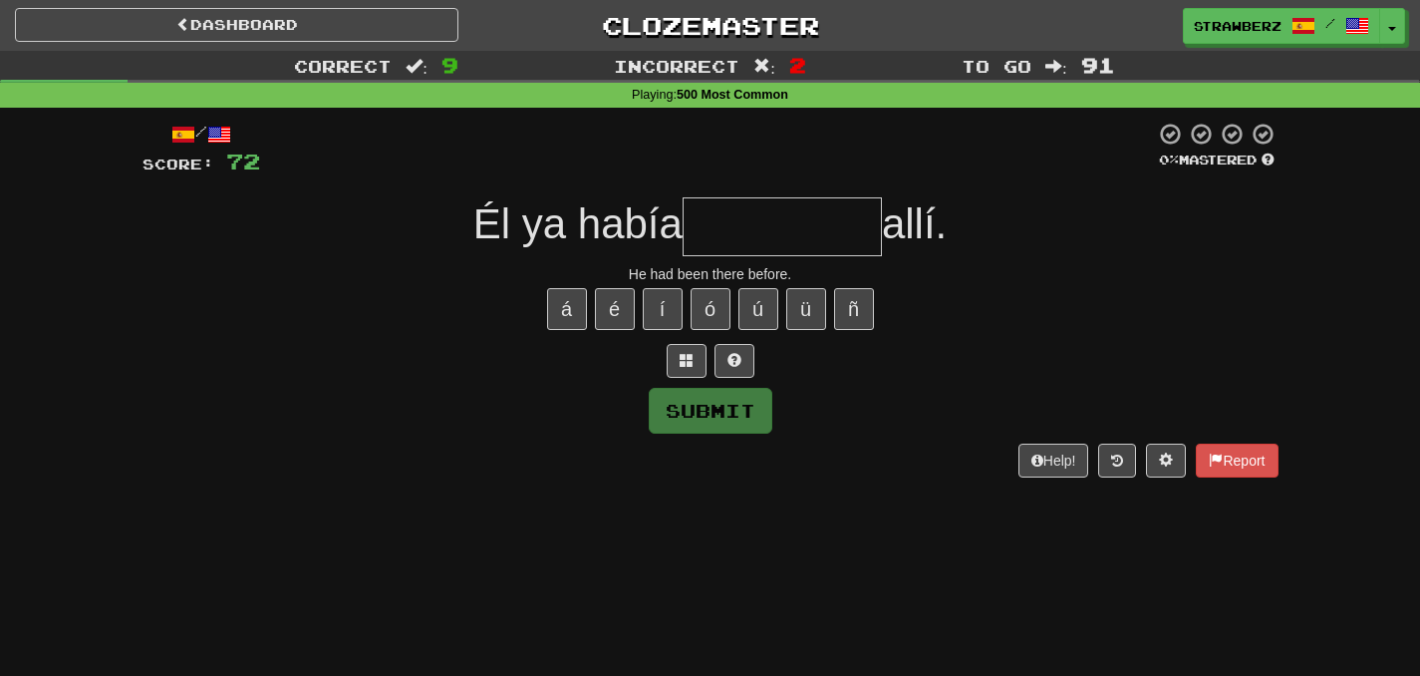
click at [973, 333] on div "/ Score: 72 0 % Mastered Él ya había allí. He had been there before. á é í ó ú …" at bounding box center [711, 299] width 1136 height 355
click at [754, 202] on input "text" at bounding box center [782, 226] width 199 height 59
type input "*"
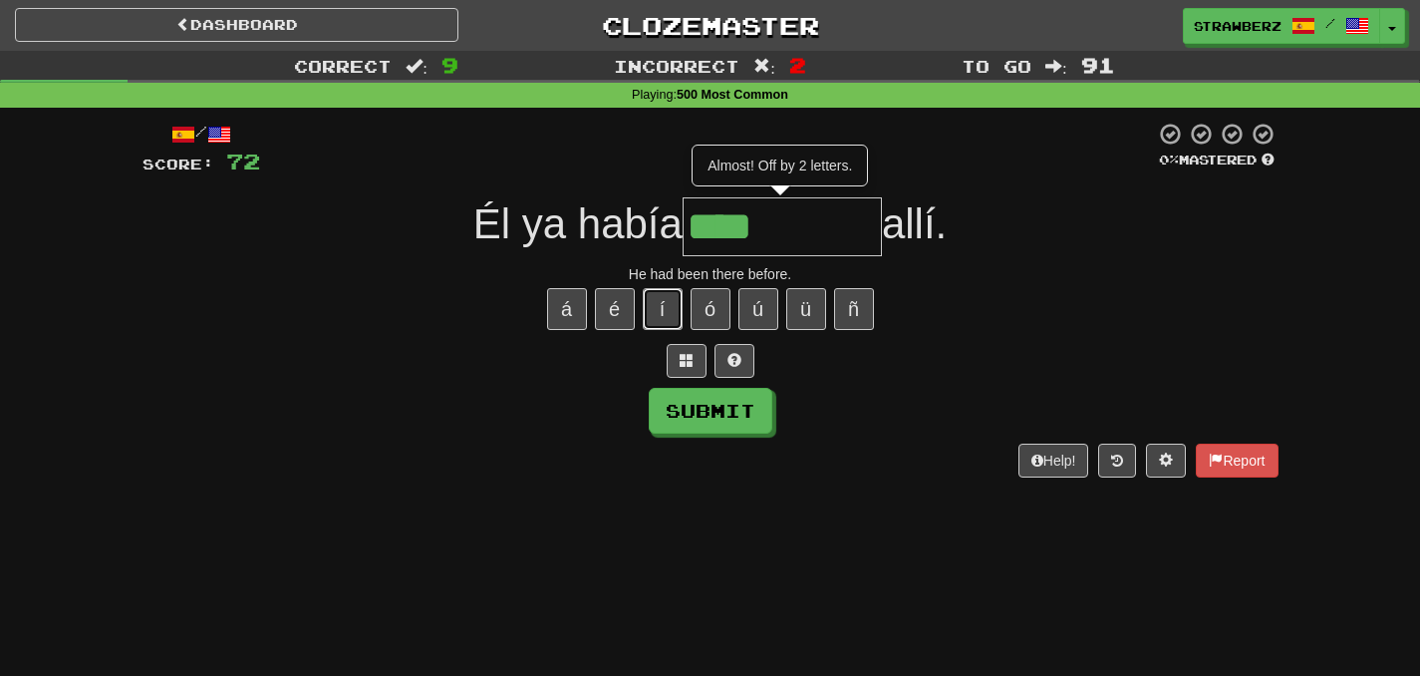
click at [659, 318] on button "í" at bounding box center [663, 309] width 40 height 42
click at [676, 305] on button "í" at bounding box center [663, 309] width 40 height 42
type input "******"
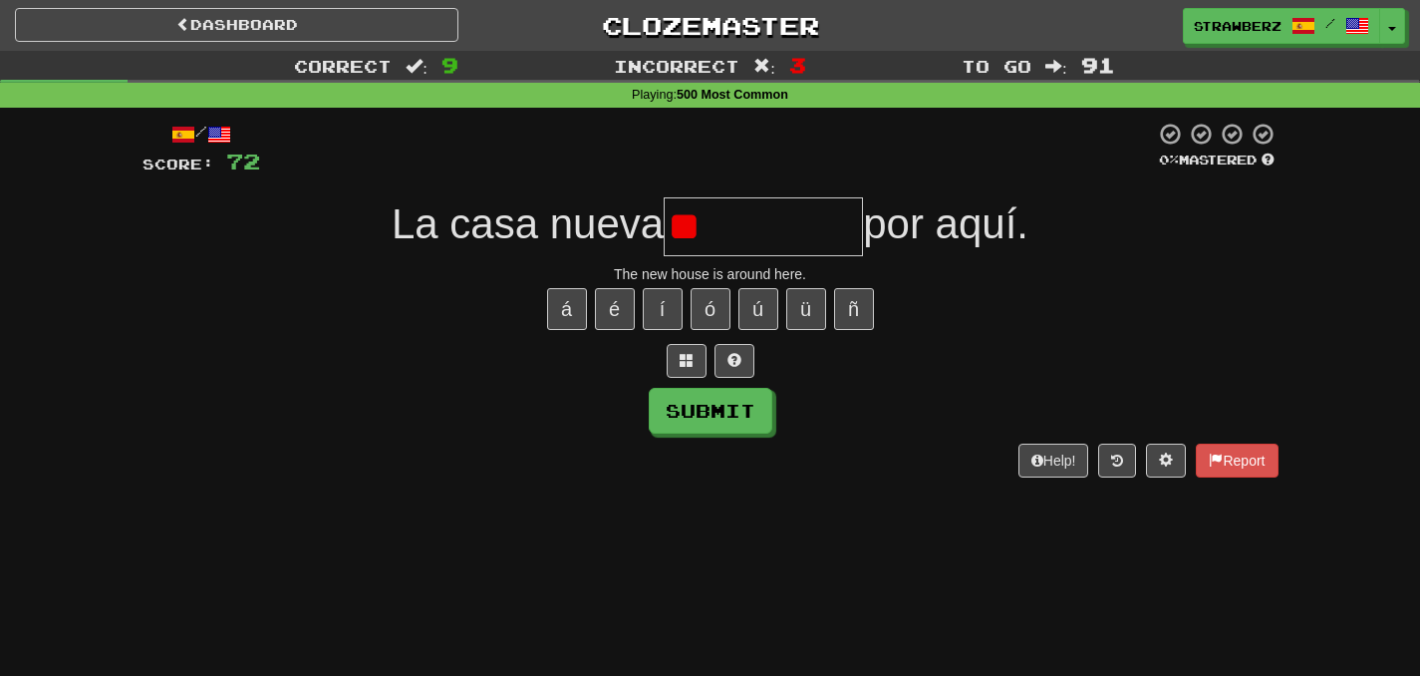
type input "*"
click at [721, 365] on button at bounding box center [735, 361] width 40 height 34
type input "*****"
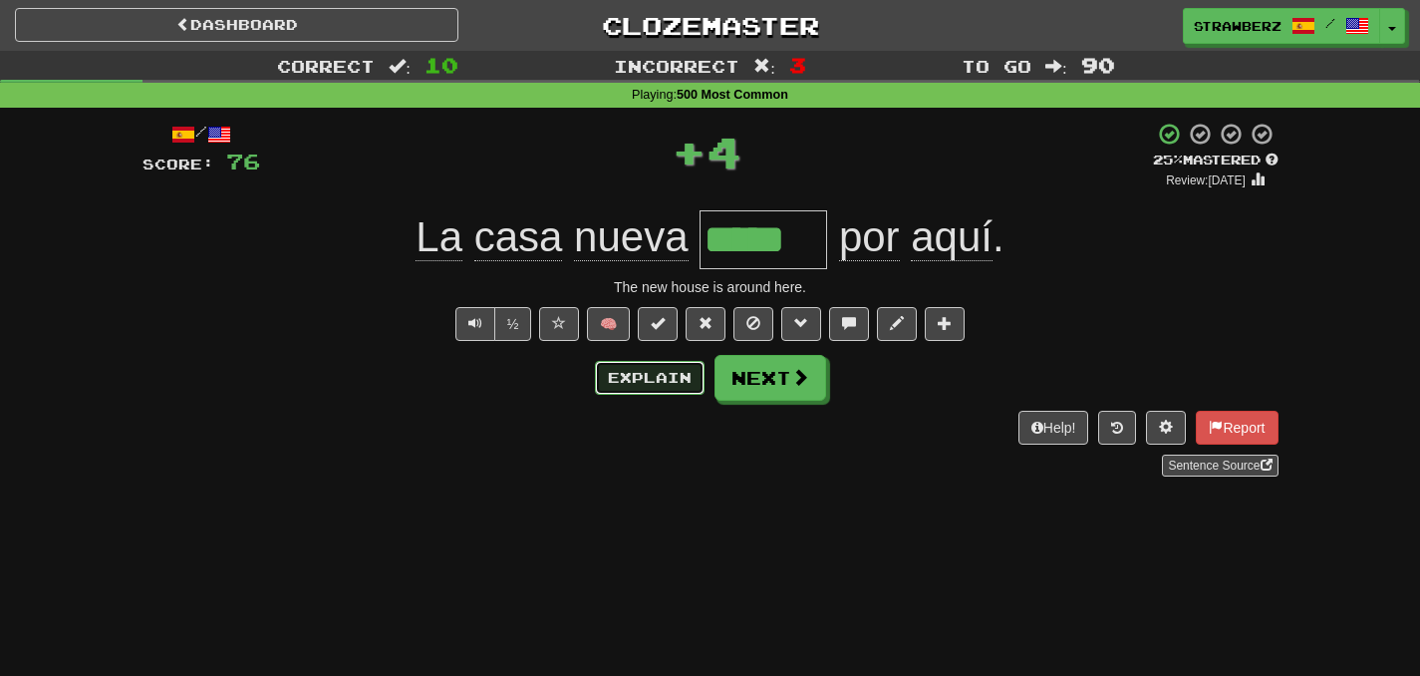
click at [649, 382] on button "Explain" at bounding box center [650, 378] width 110 height 34
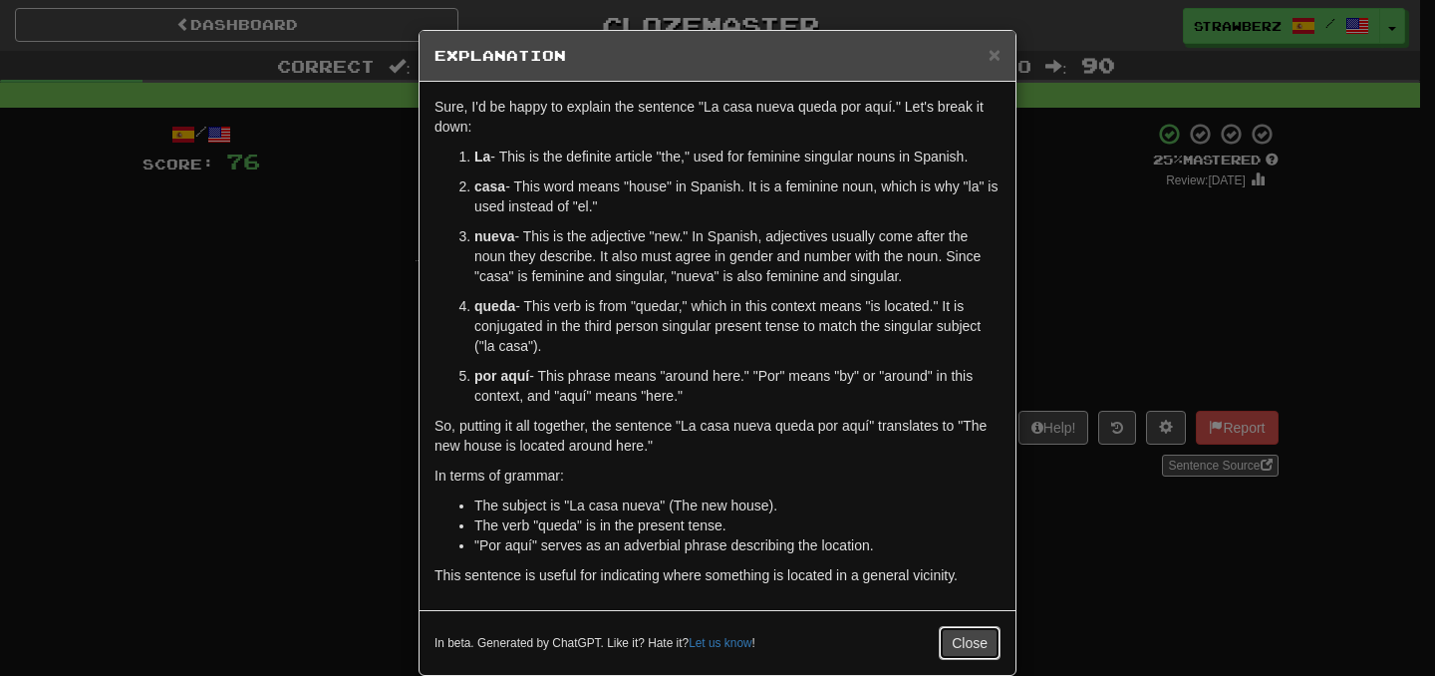
click at [983, 647] on button "Close" at bounding box center [970, 643] width 62 height 34
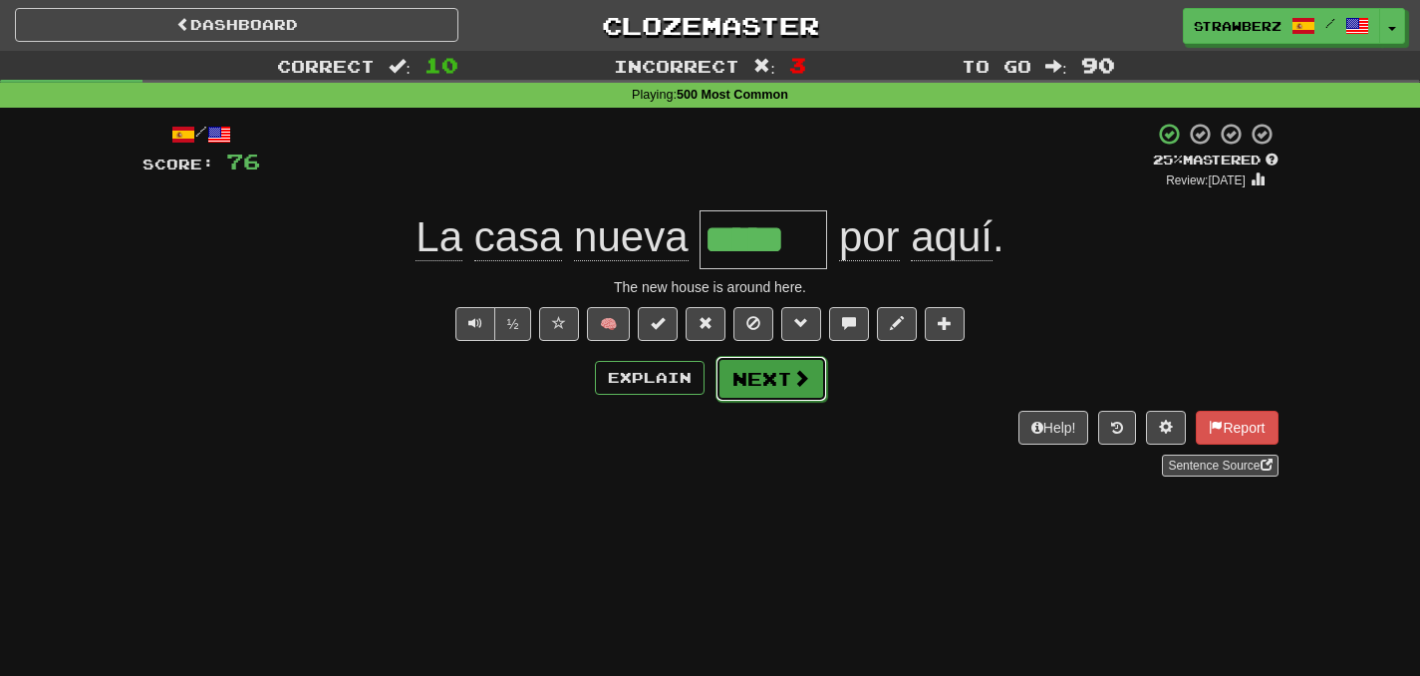
click at [778, 400] on button "Next" at bounding box center [772, 379] width 112 height 46
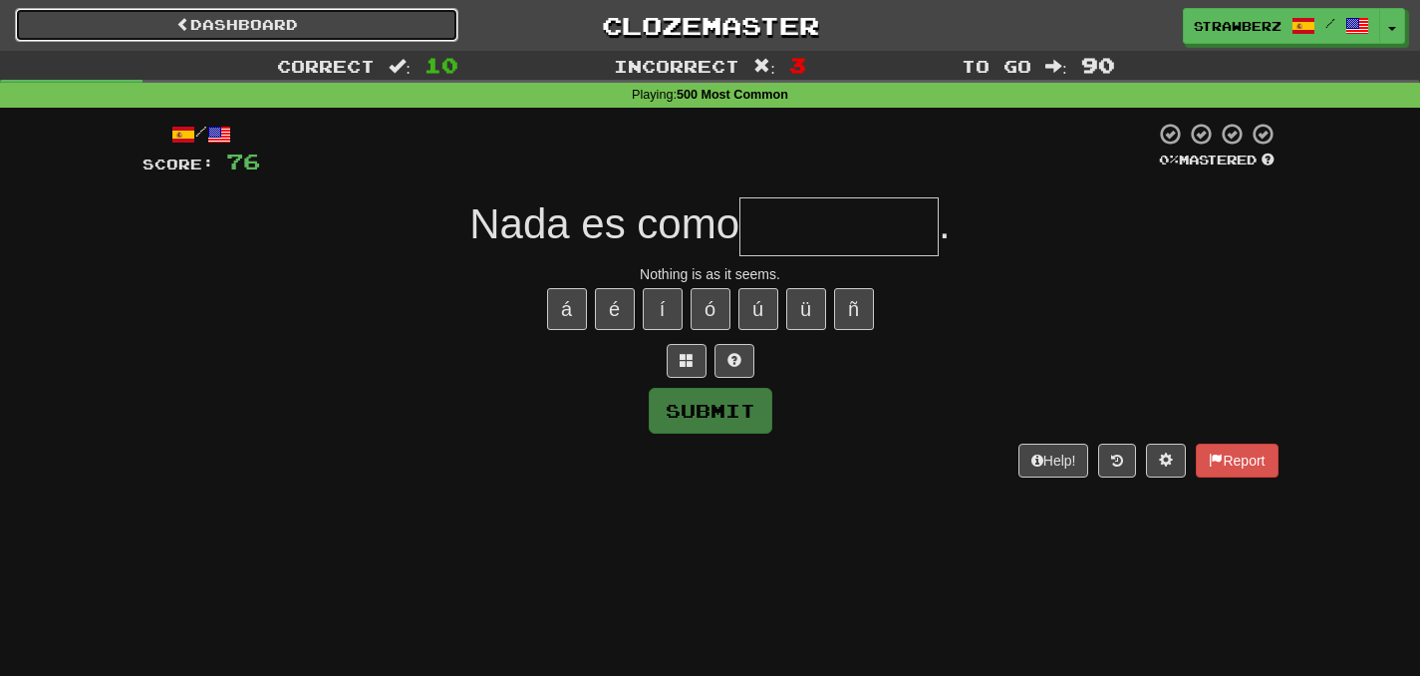
click at [219, 29] on link "Dashboard" at bounding box center [236, 25] width 443 height 34
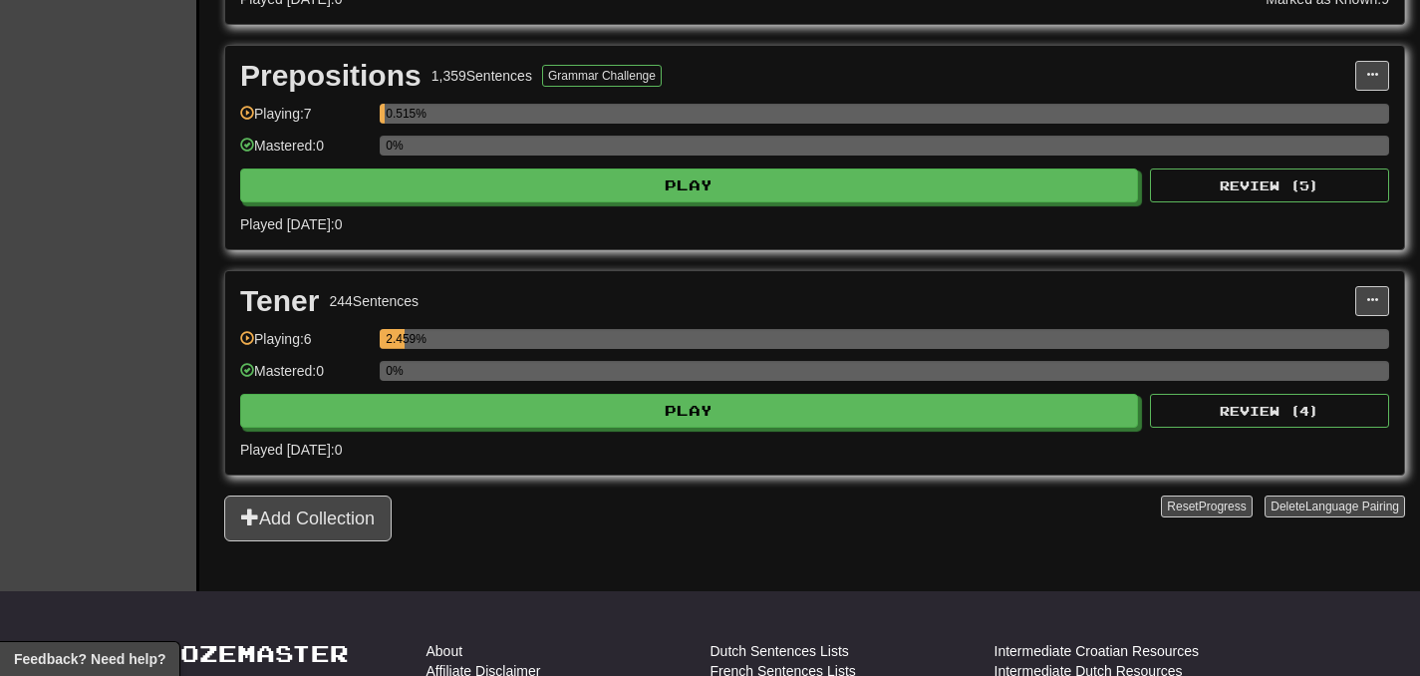
scroll to position [1094, 0]
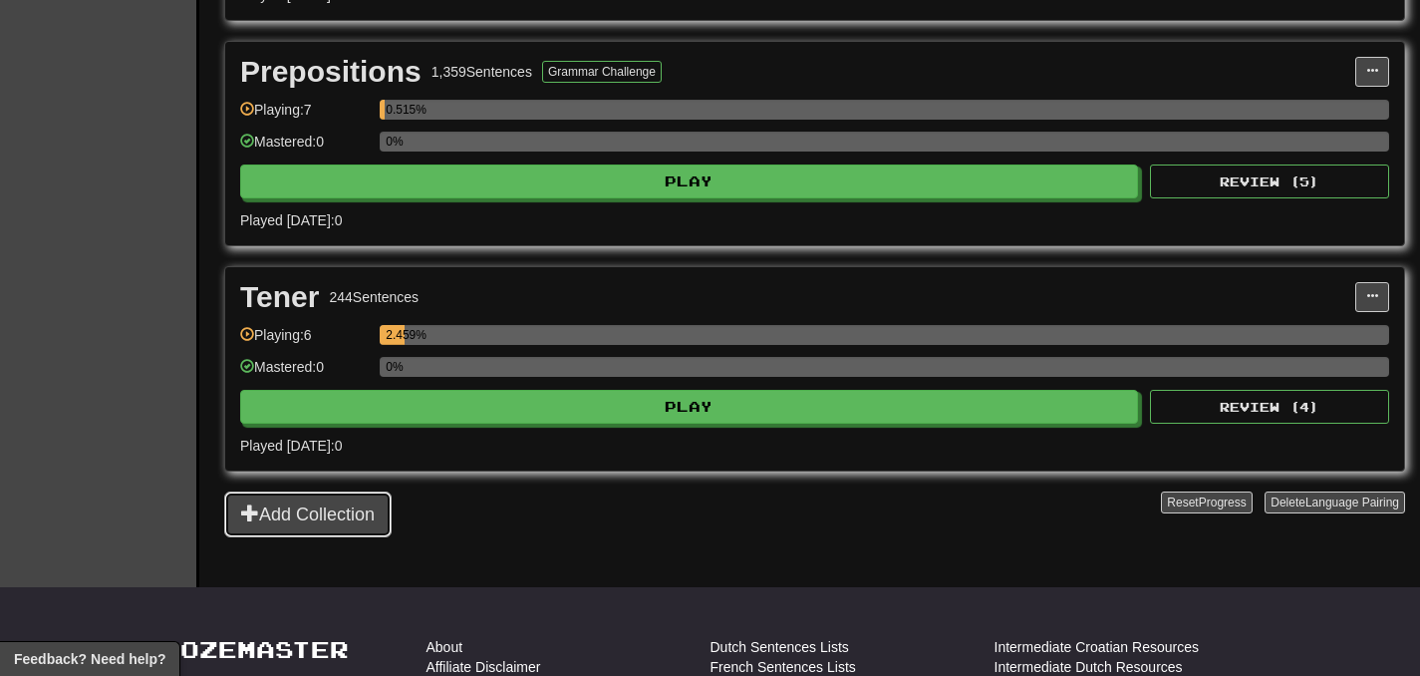
click at [378, 512] on button "Add Collection" at bounding box center [307, 514] width 167 height 46
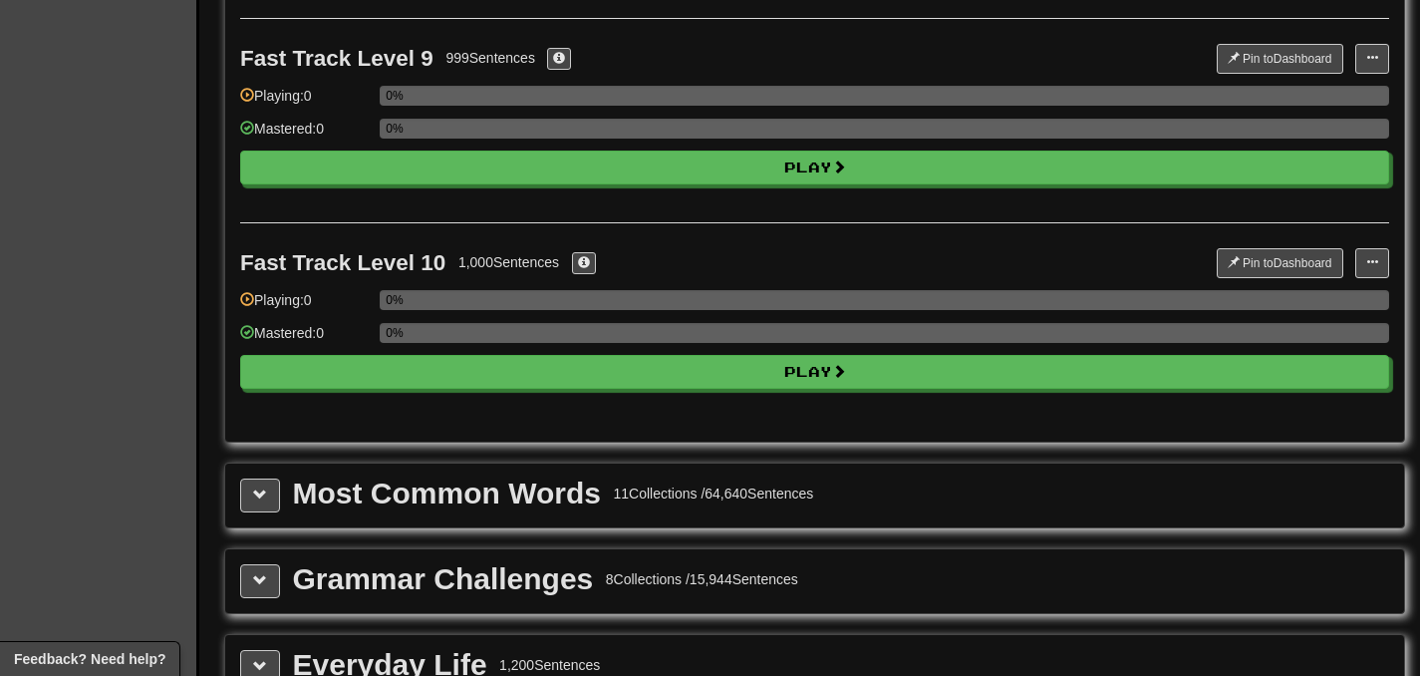
scroll to position [1813, 0]
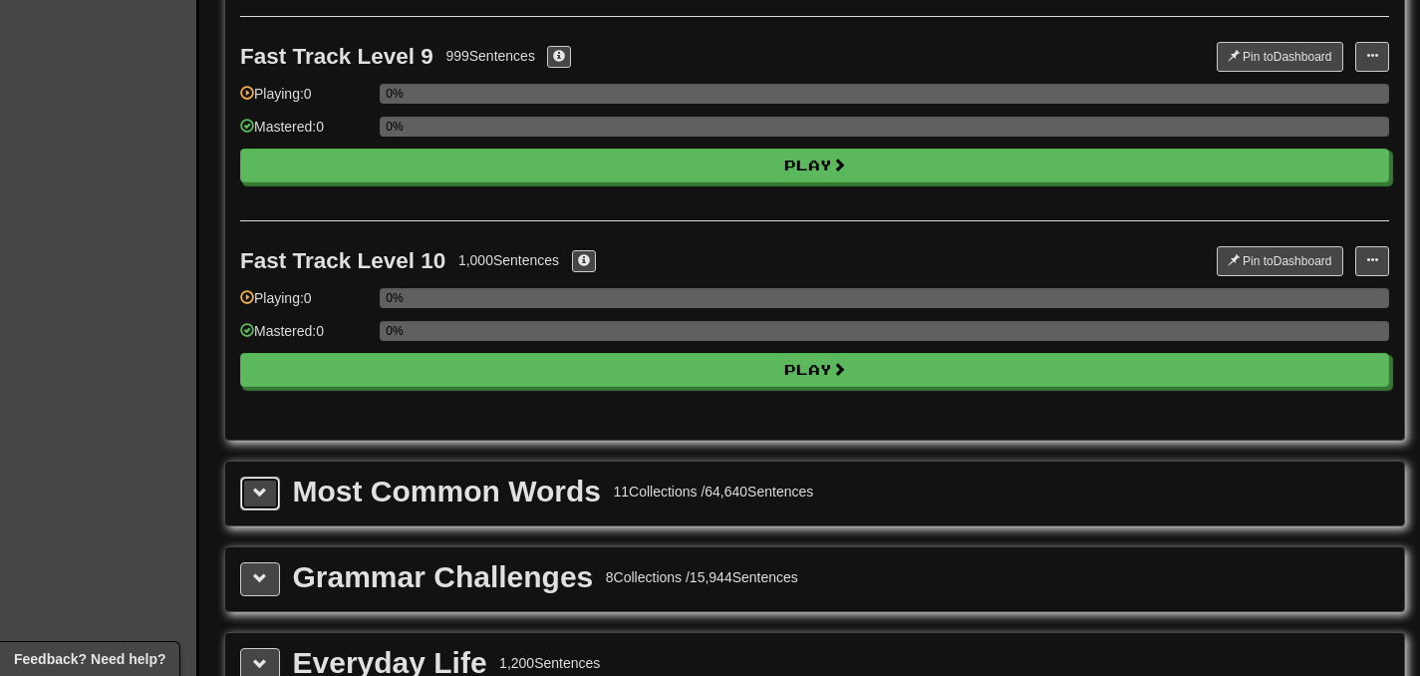
click at [257, 485] on span at bounding box center [260, 492] width 14 height 14
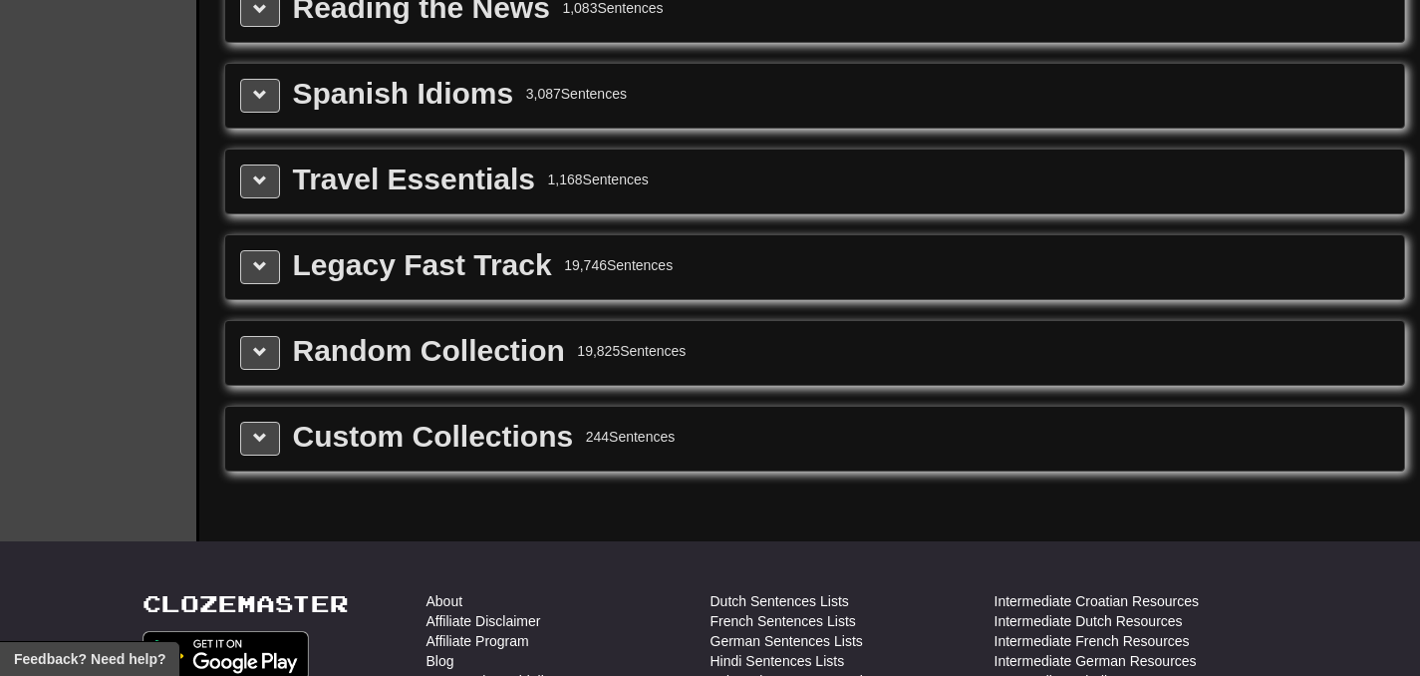
scroll to position [5109, 0]
click at [242, 445] on button at bounding box center [260, 438] width 40 height 34
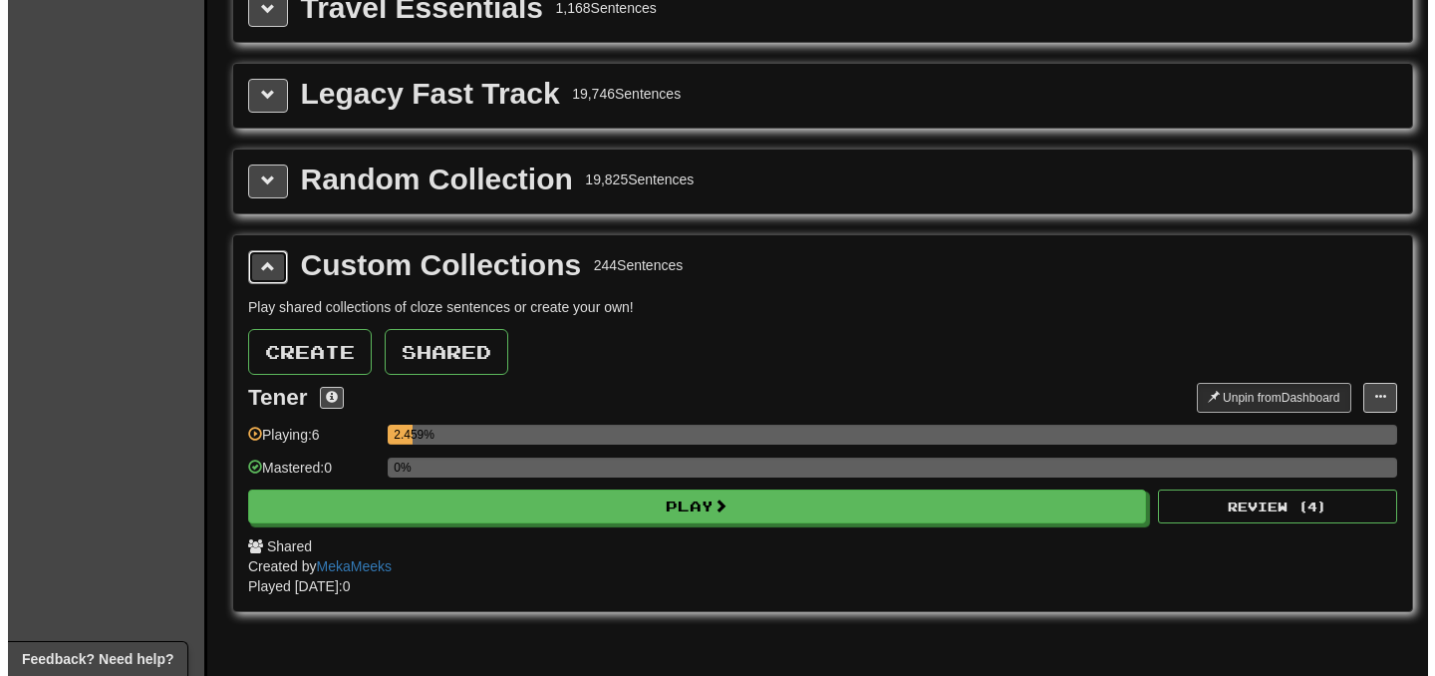
scroll to position [5276, 0]
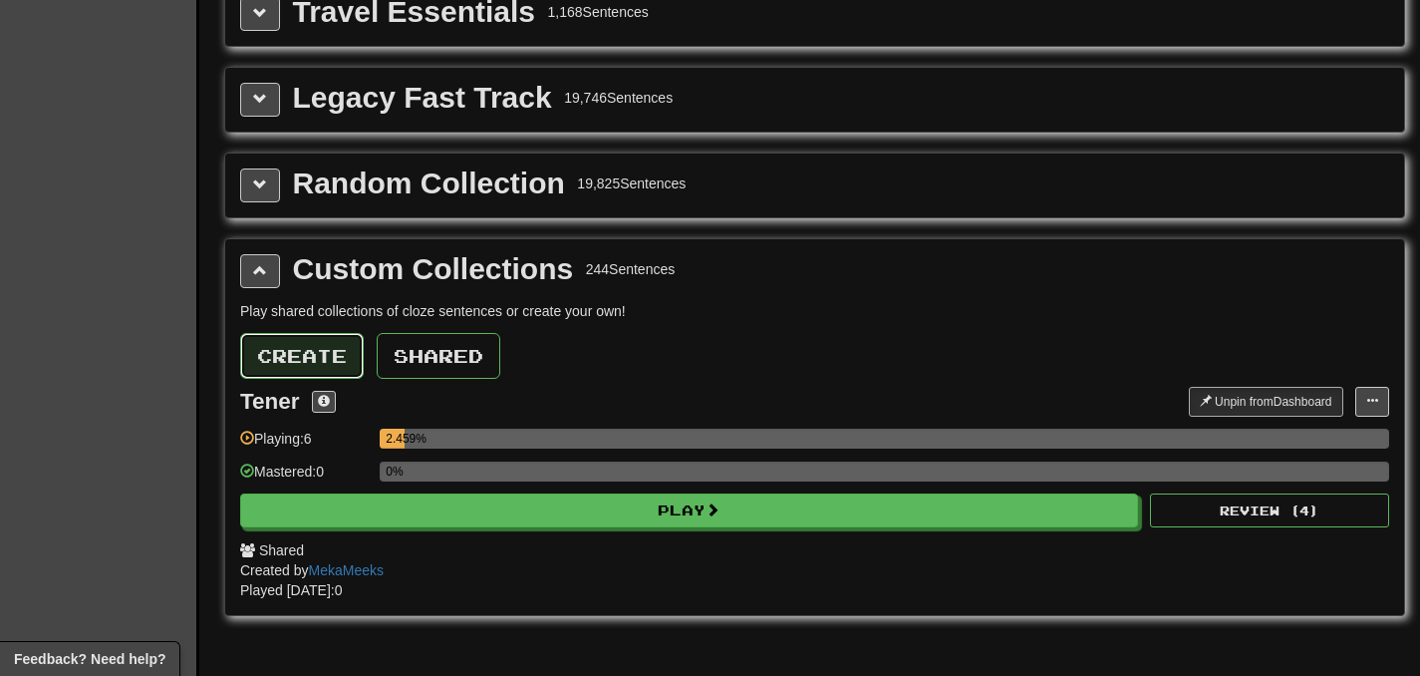
click at [349, 374] on button "Create" at bounding box center [302, 356] width 124 height 46
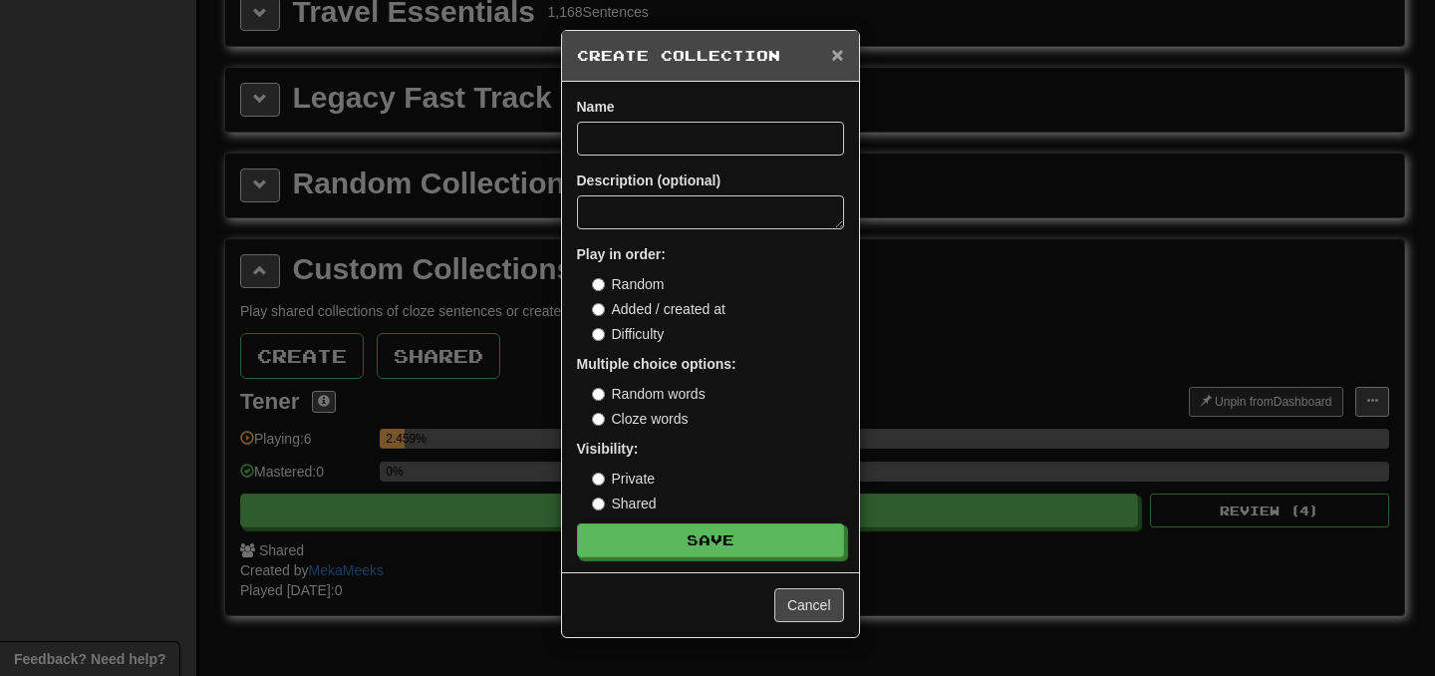
click at [839, 56] on span "×" at bounding box center [837, 54] width 12 height 23
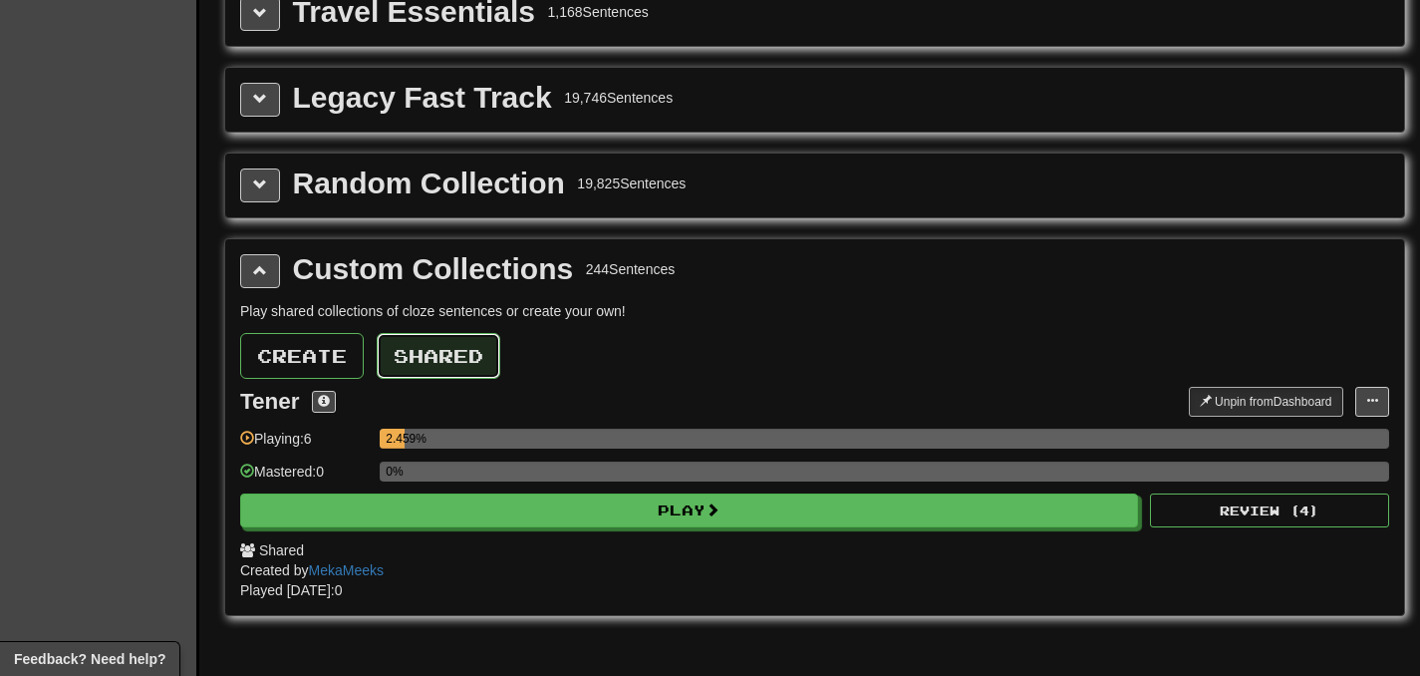
click at [440, 367] on button "Shared" at bounding box center [439, 356] width 124 height 46
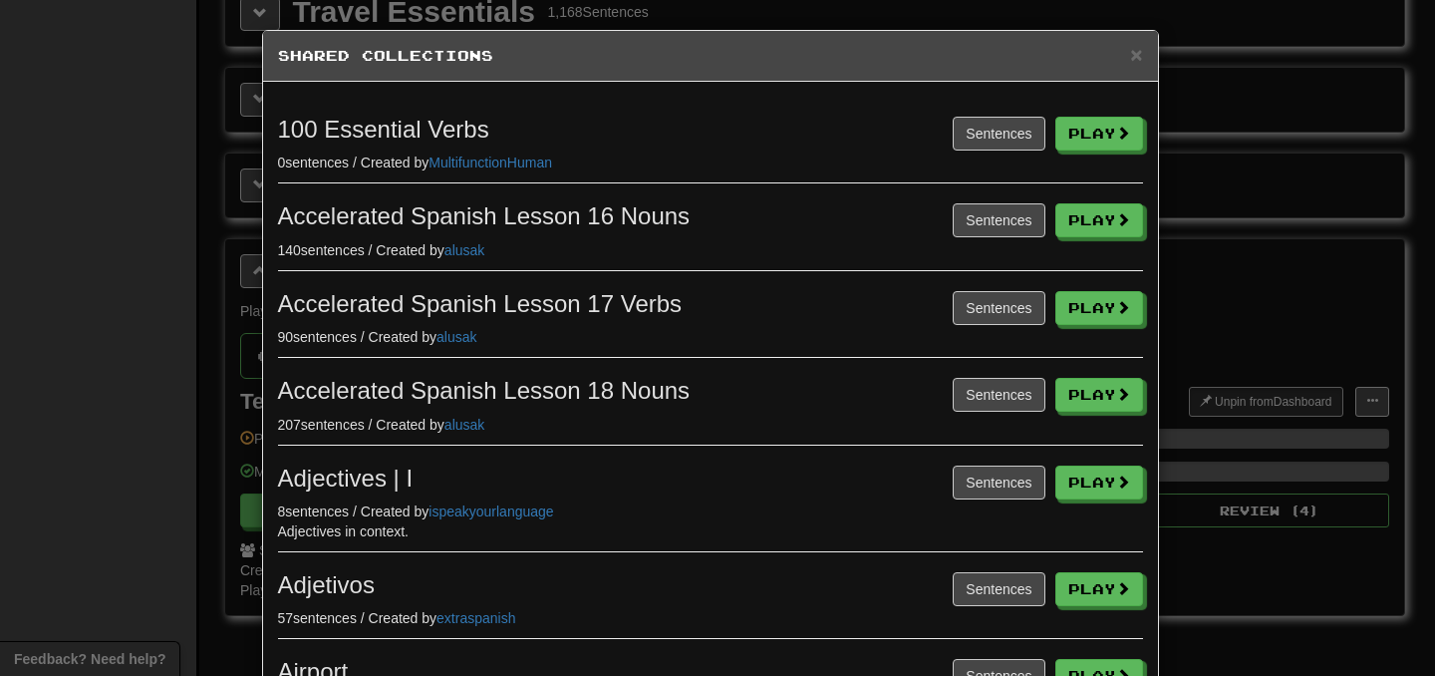
click at [572, 252] on div "140 sentences / Created by alusak" at bounding box center [710, 250] width 865 height 20
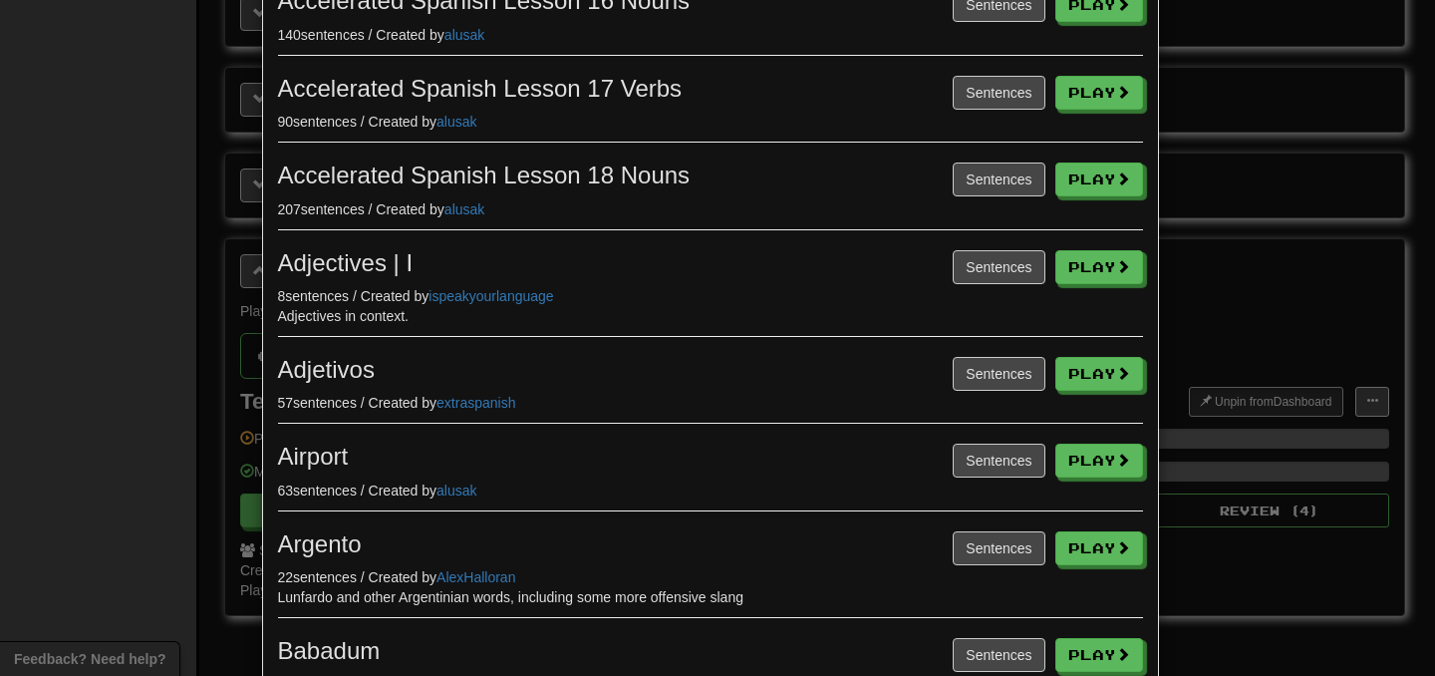
scroll to position [506, 0]
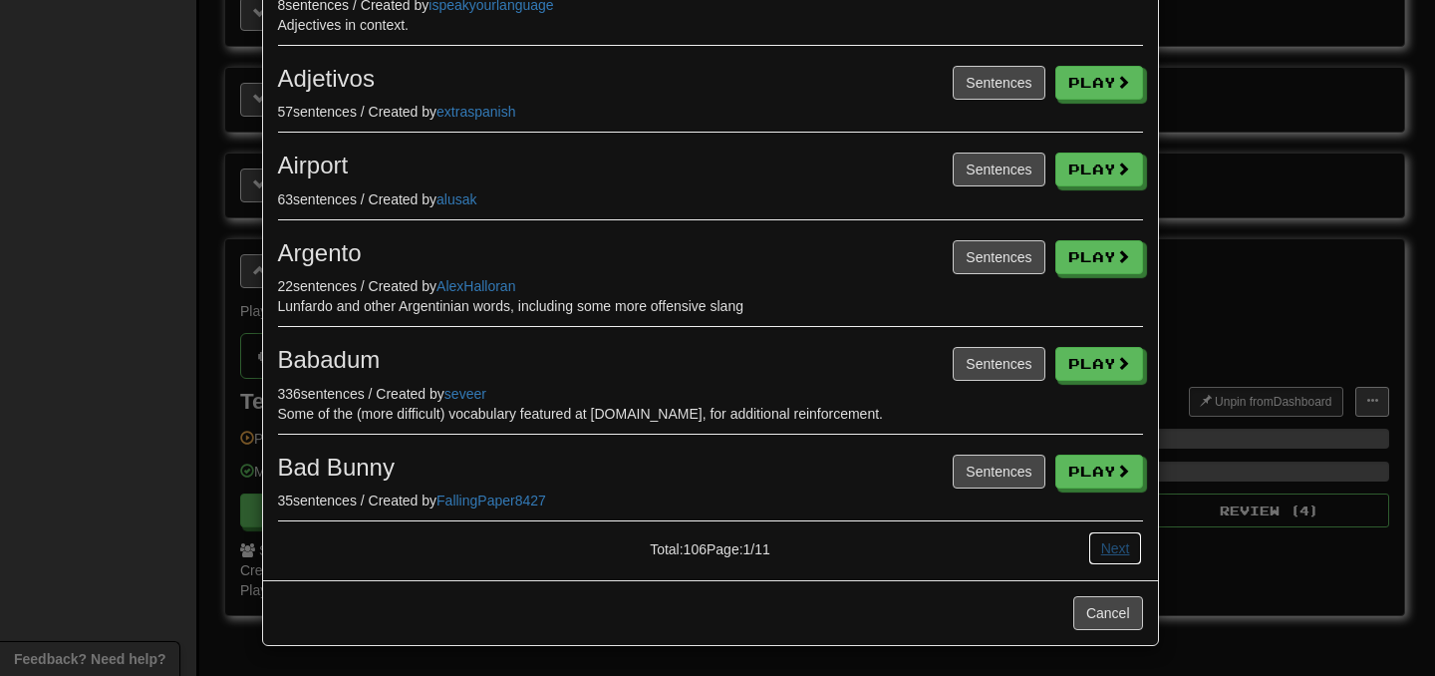
click at [1106, 547] on button "Next" at bounding box center [1115, 548] width 55 height 34
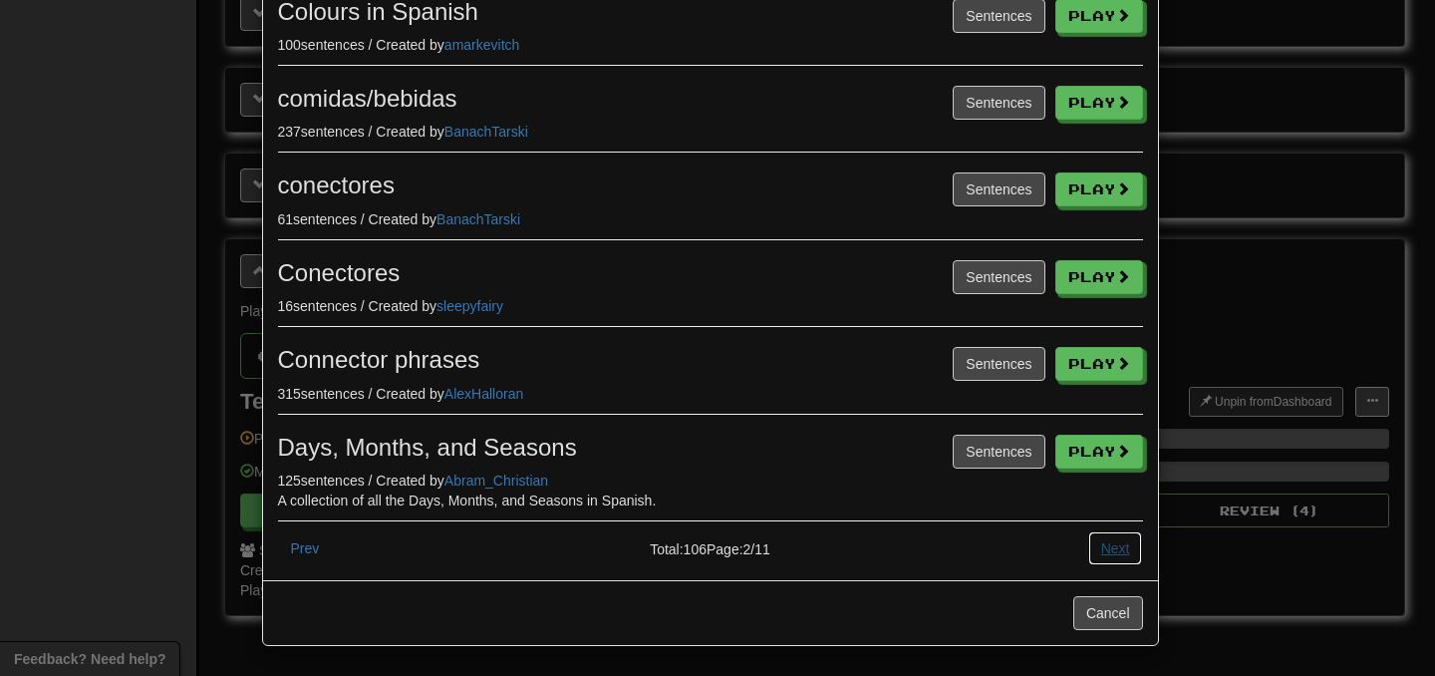
click at [1105, 545] on button "Next" at bounding box center [1115, 548] width 55 height 34
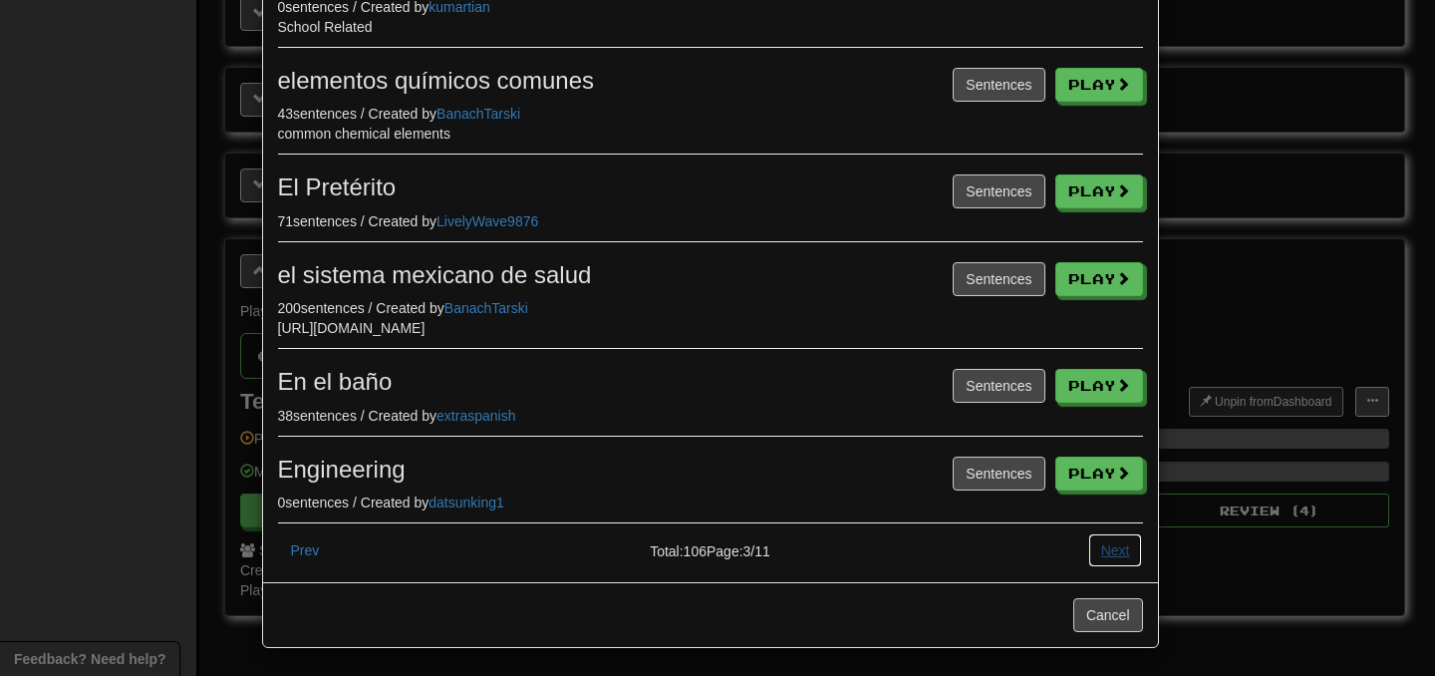
scroll to position [546, 0]
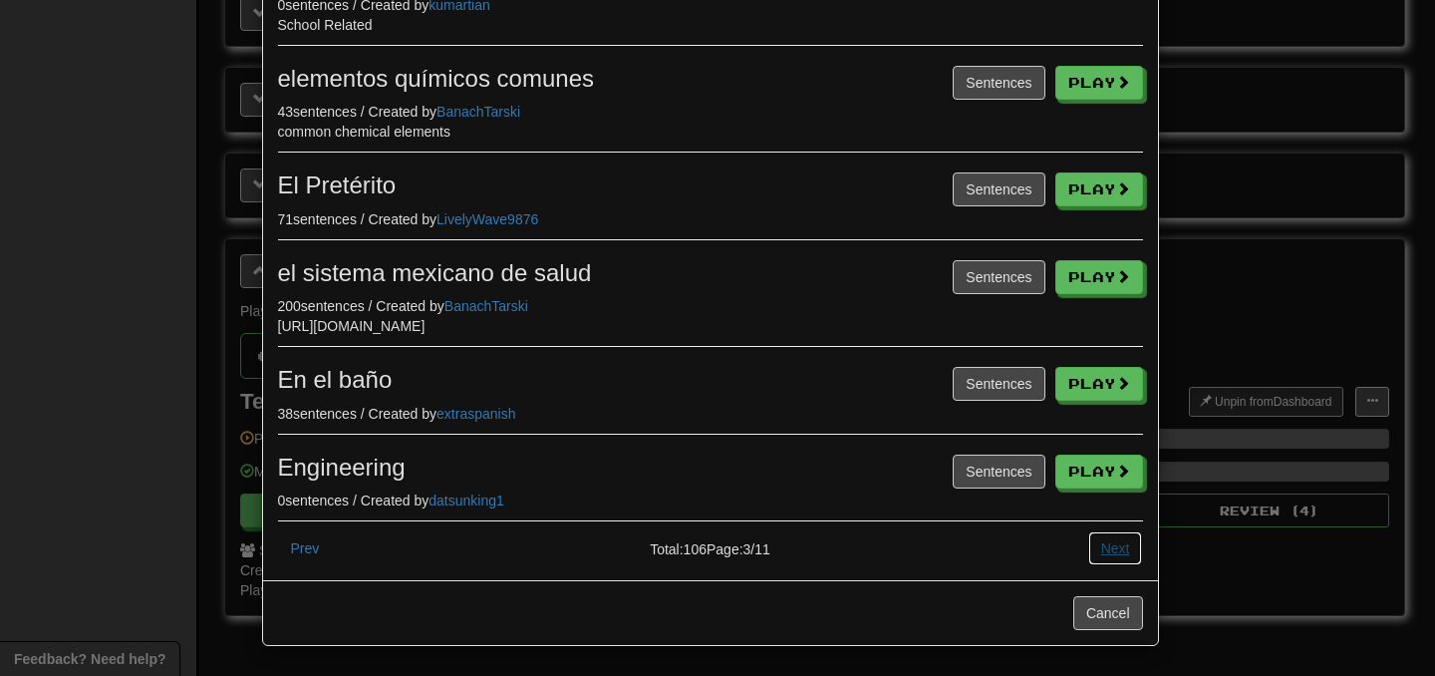
click at [1111, 560] on button "Next" at bounding box center [1115, 548] width 55 height 34
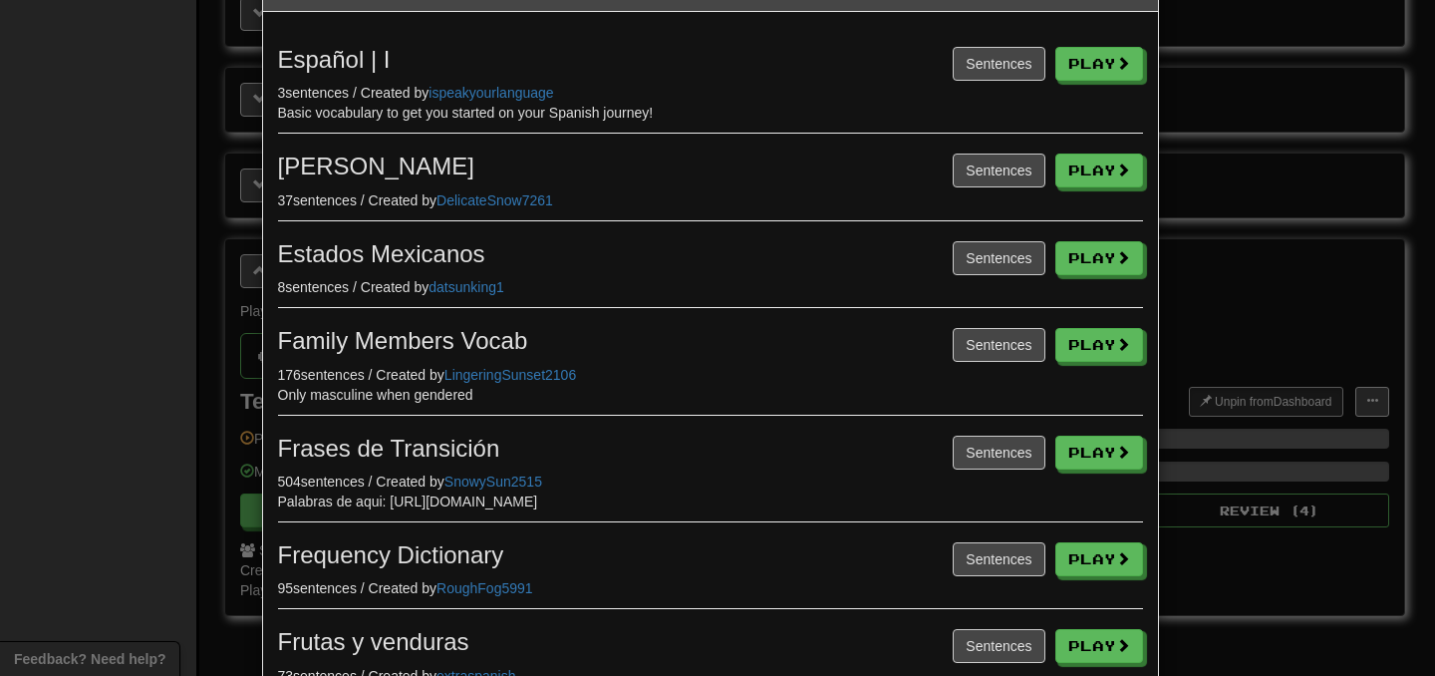
scroll to position [586, 0]
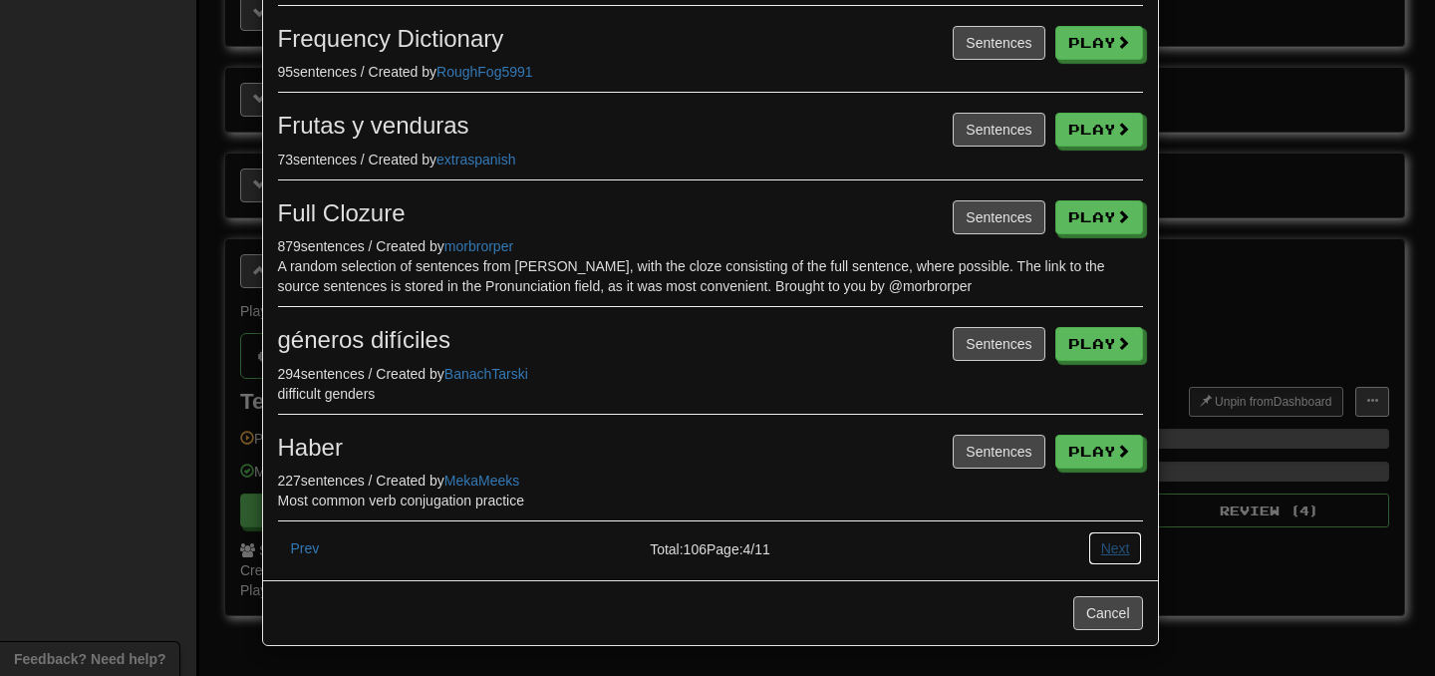
click at [1109, 546] on button "Next" at bounding box center [1115, 548] width 55 height 34
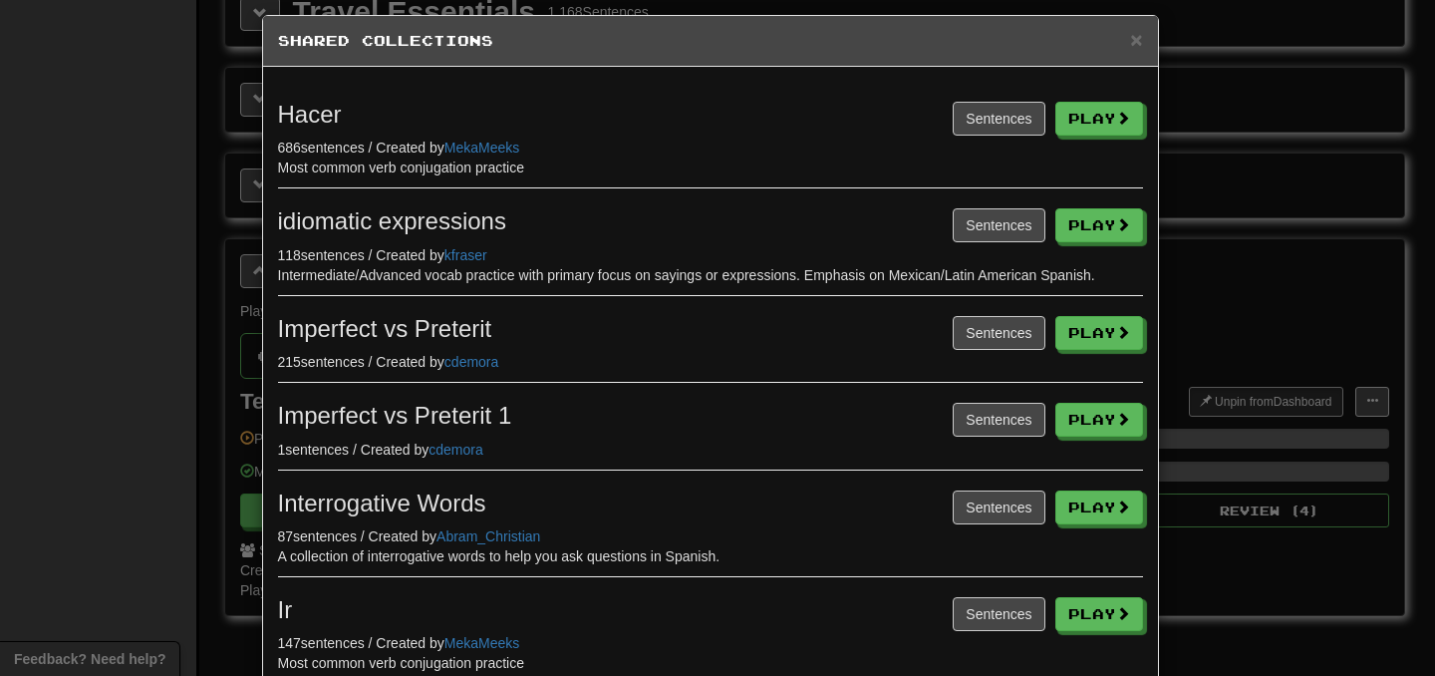
scroll to position [10, 0]
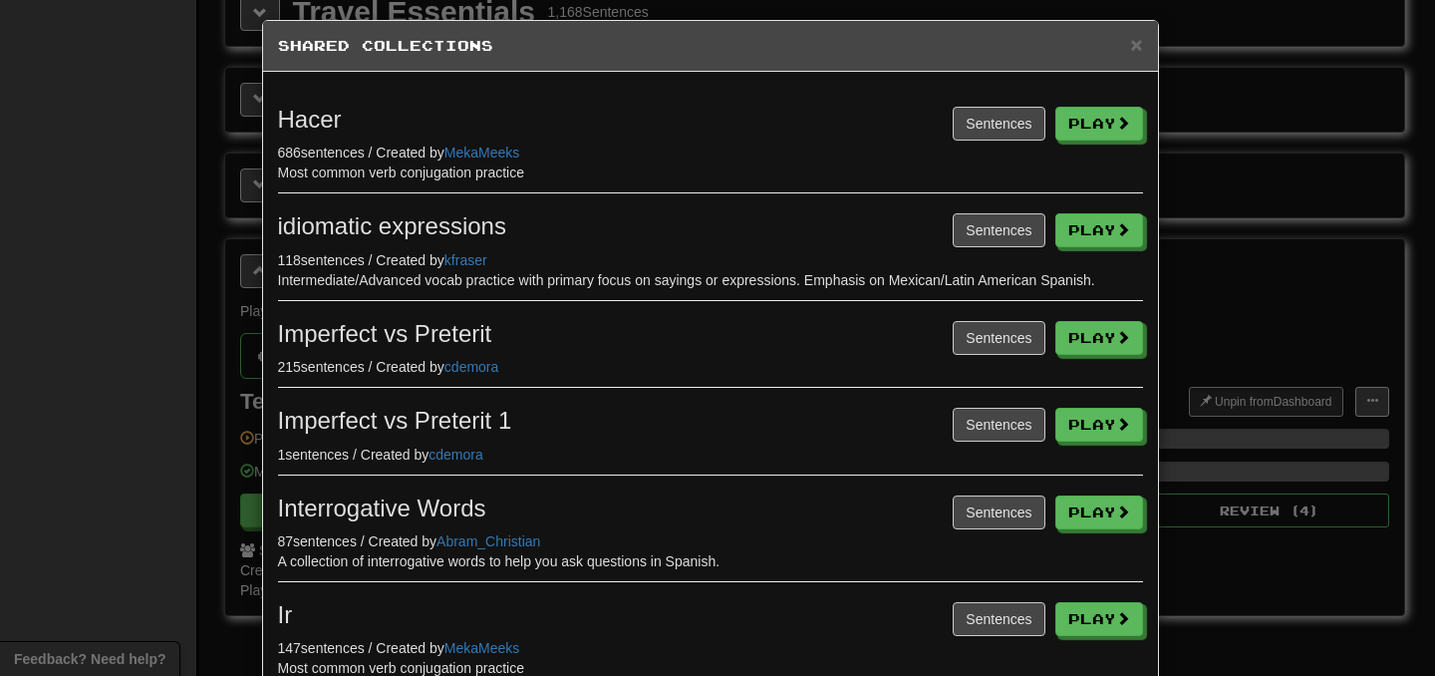
click at [346, 174] on div "Most common verb conjugation practice" at bounding box center [710, 172] width 865 height 20
click at [374, 173] on div "Most common verb conjugation practice" at bounding box center [710, 172] width 865 height 20
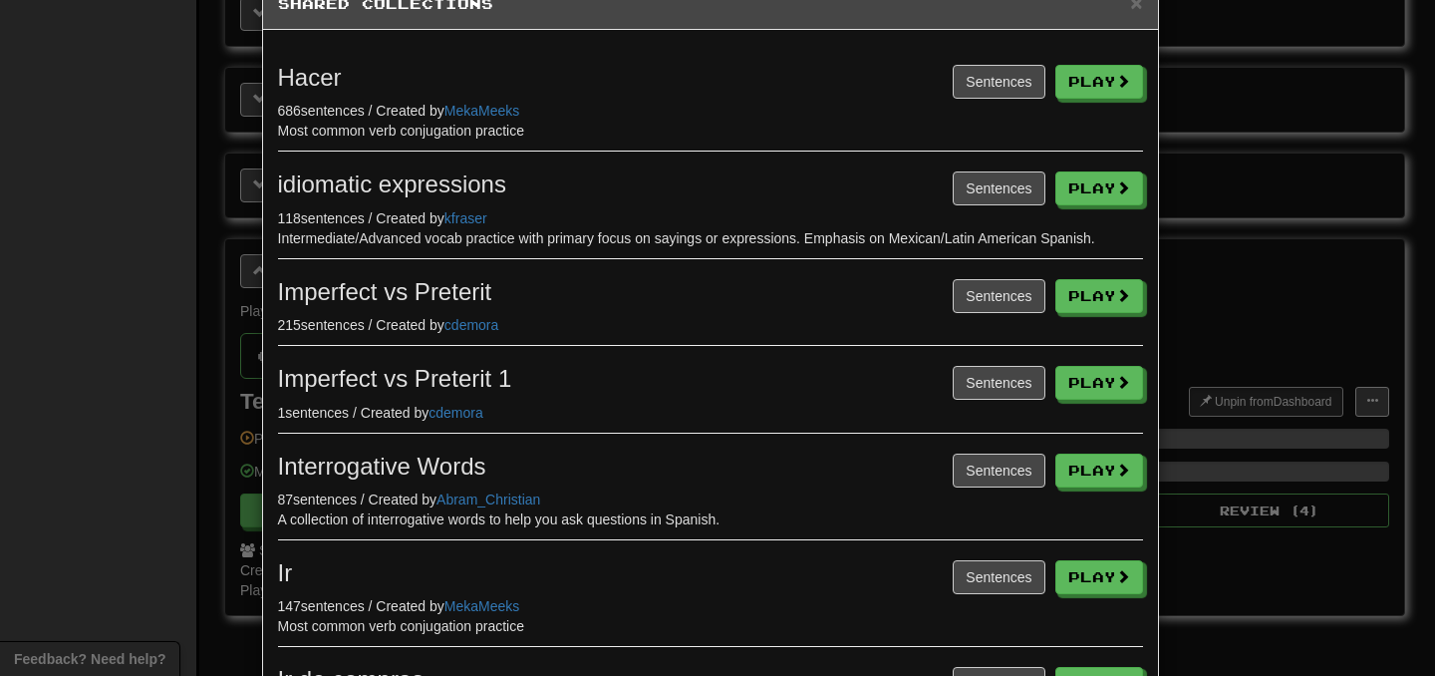
scroll to position [63, 0]
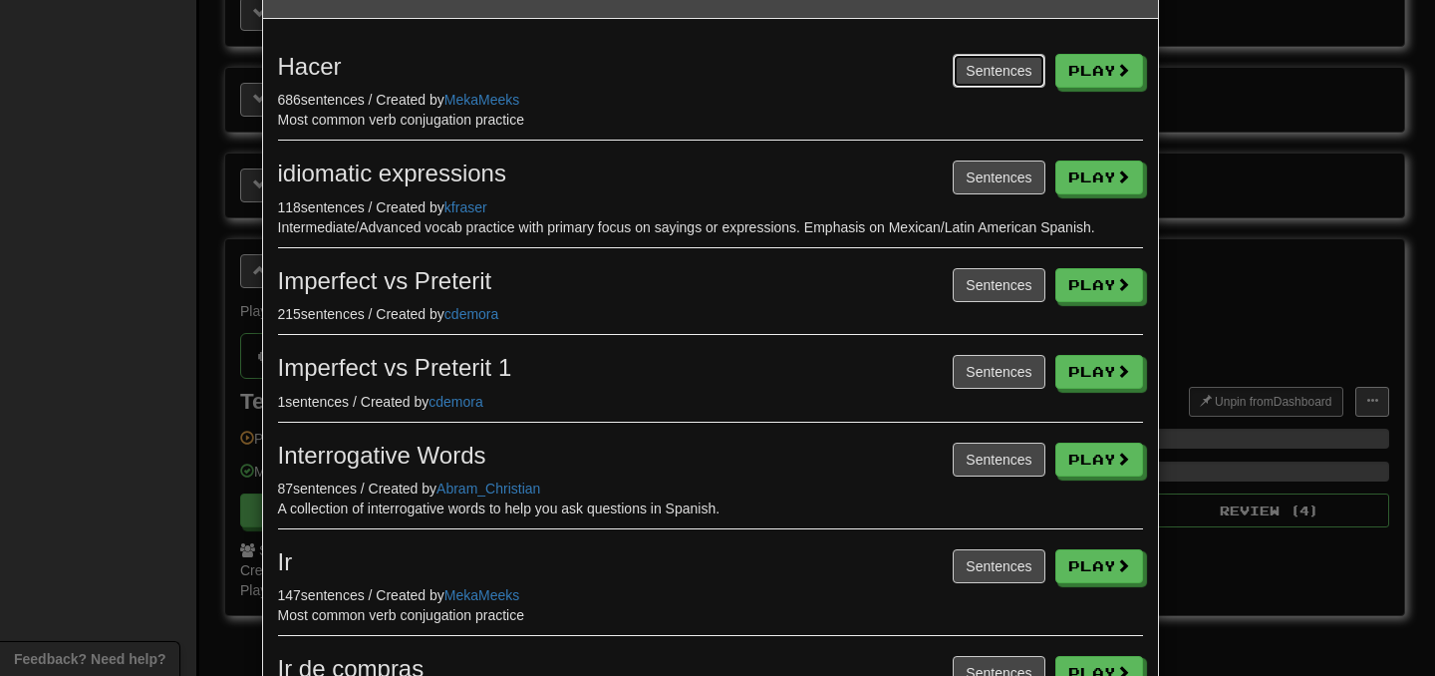
click at [958, 73] on button "Sentences" at bounding box center [999, 71] width 92 height 34
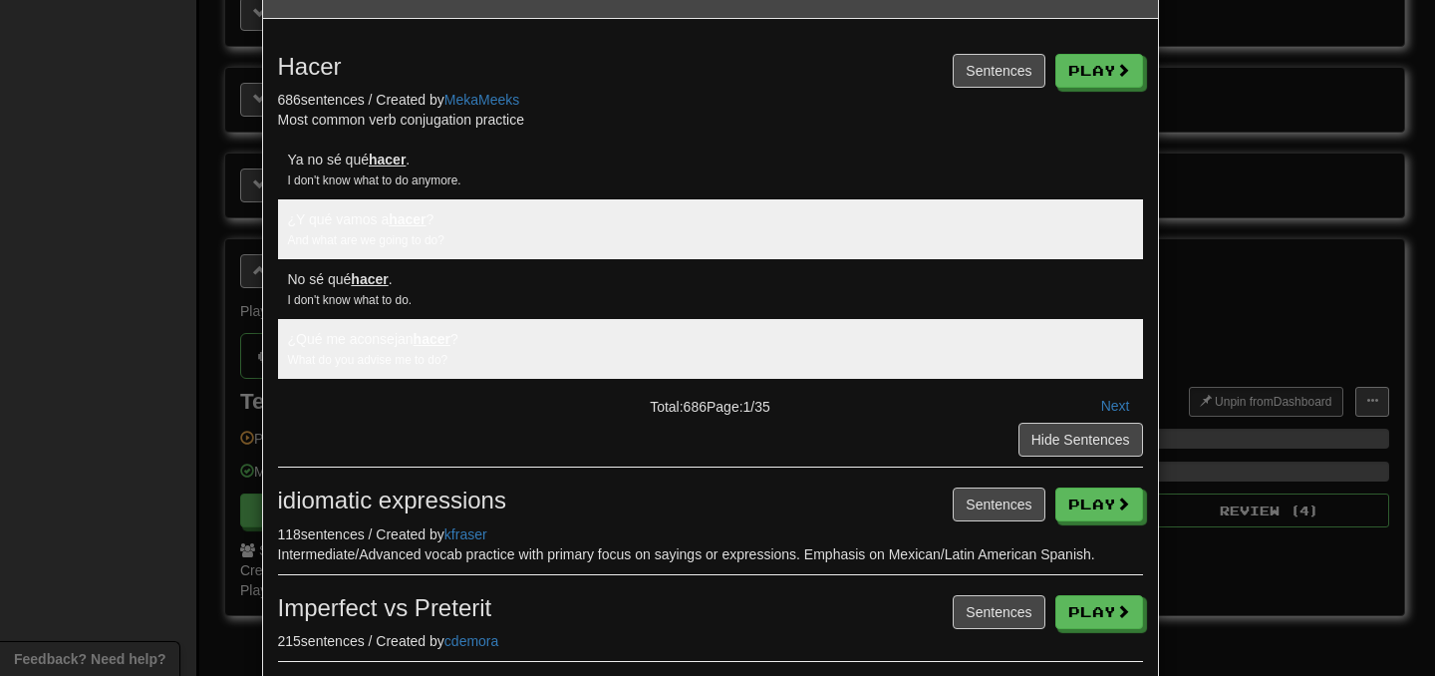
click at [692, 249] on div "And what are we going to do?" at bounding box center [710, 239] width 845 height 20
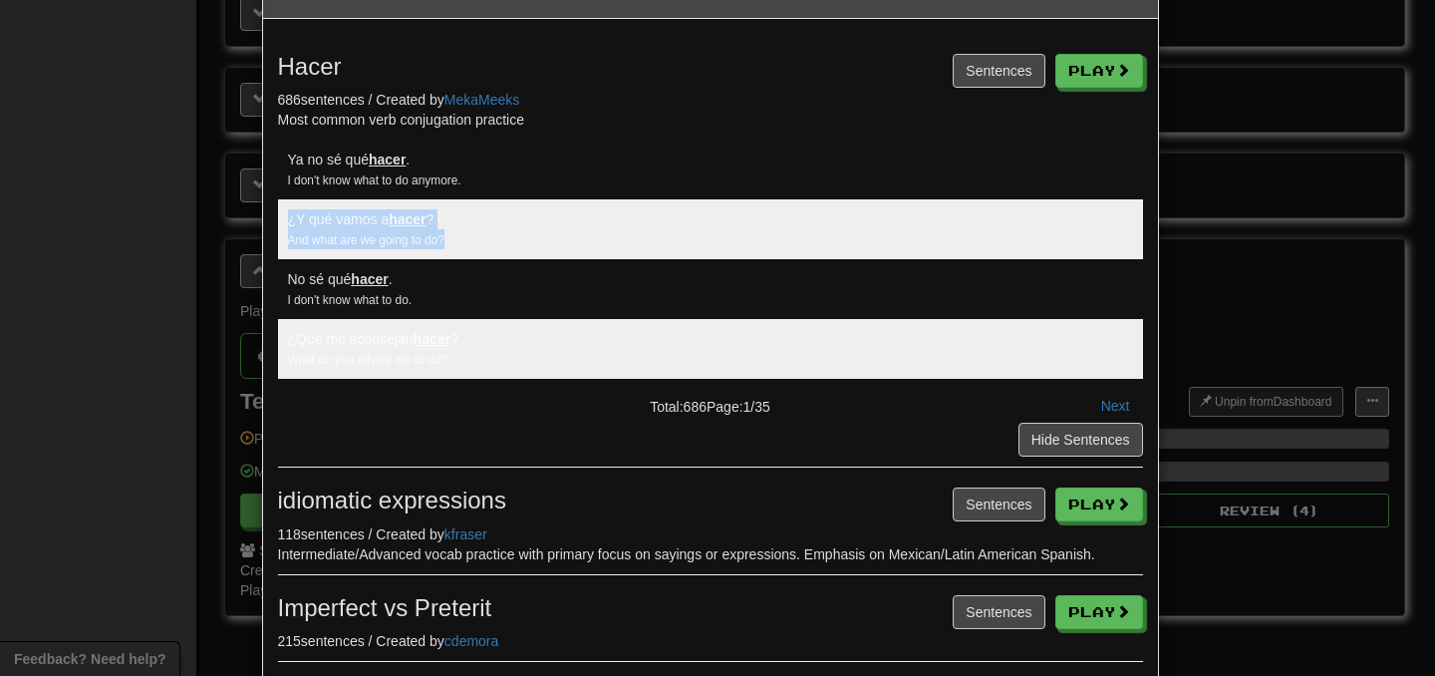
drag, startPoint x: 620, startPoint y: 242, endPoint x: 312, endPoint y: 196, distance: 311.3
click at [312, 196] on div "Ya no sé qué hacer . I don't know what to do anymore. ¿Y qué vamos a hacer ? An…" at bounding box center [710, 264] width 865 height 249
click at [329, 327] on div "¿Qué me aconsejan hacer ? What do you advise me to do?" at bounding box center [710, 349] width 865 height 60
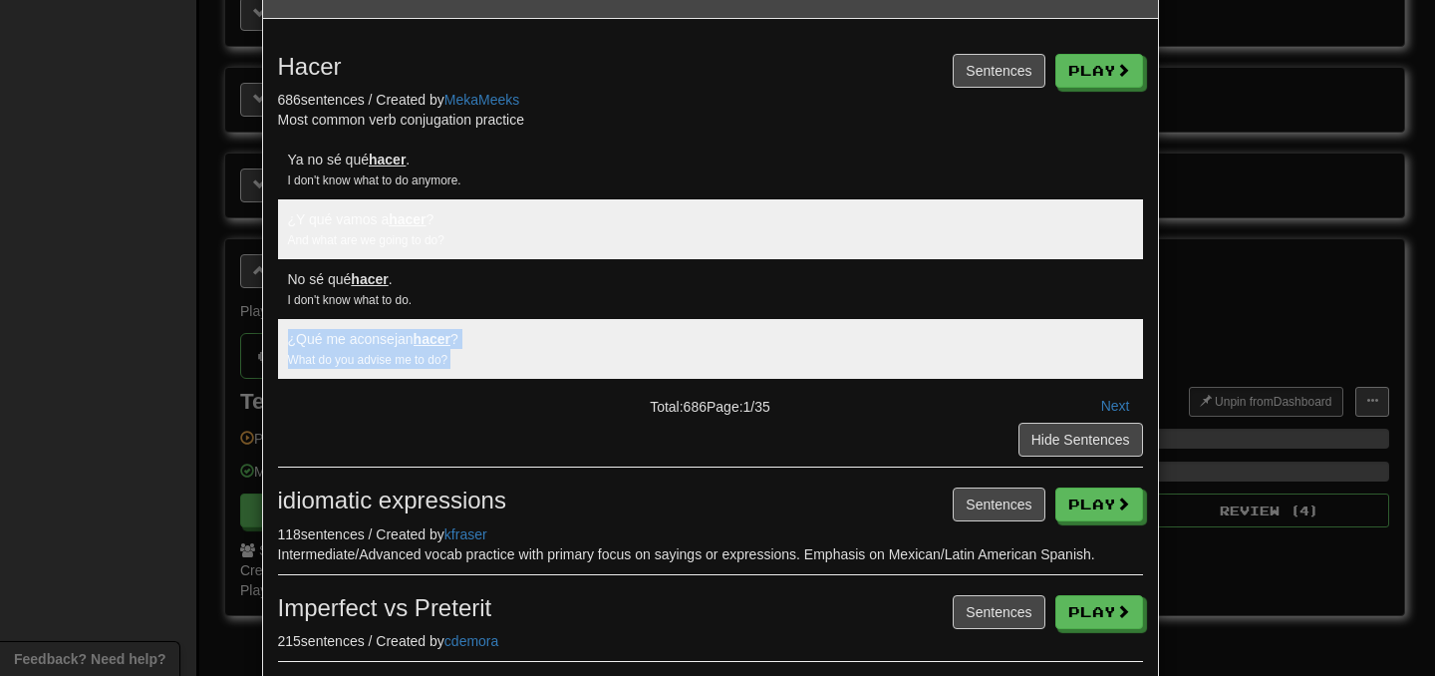
drag, startPoint x: 329, startPoint y: 327, endPoint x: 420, endPoint y: 376, distance: 103.0
click at [420, 376] on div "¿Qué me aconsejan hacer ? What do you advise me to do?" at bounding box center [710, 349] width 865 height 60
click at [421, 376] on div "¿Qué me aconsejan hacer ? What do you advise me to do?" at bounding box center [710, 349] width 865 height 60
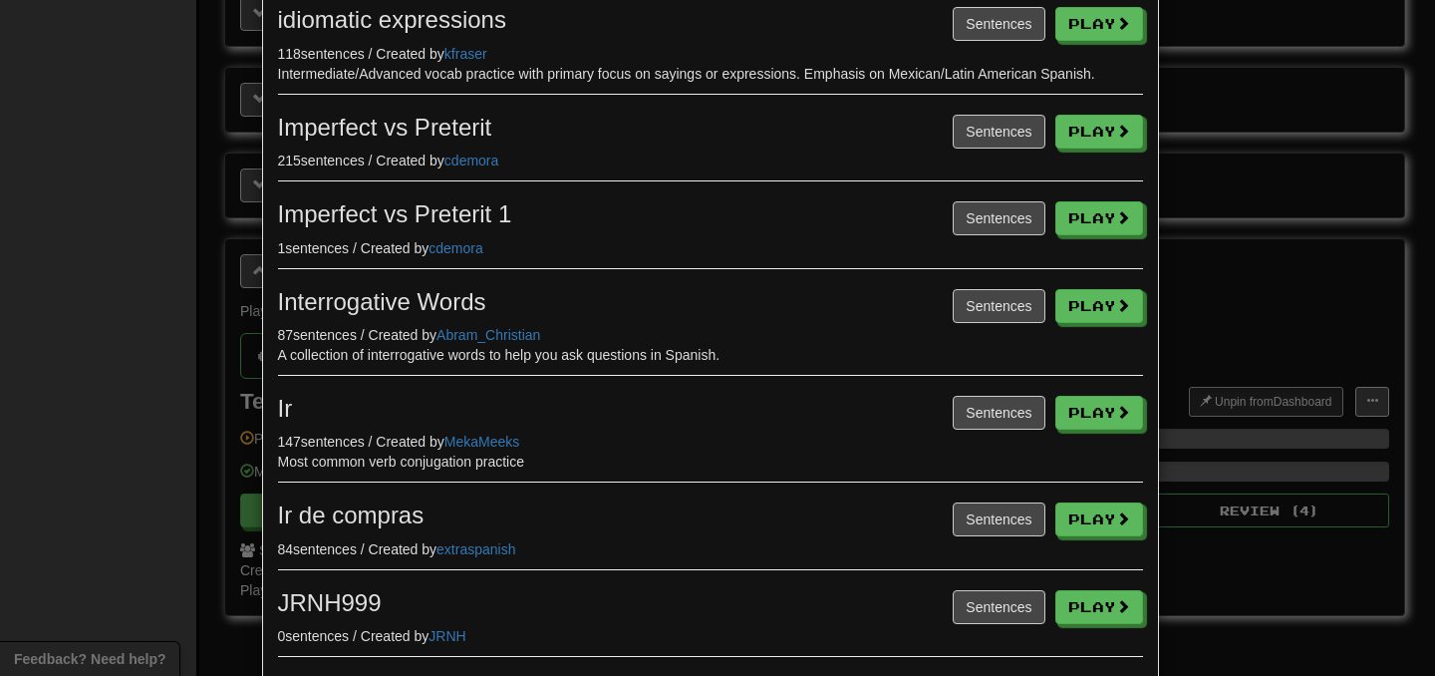
scroll to position [544, 0]
click at [987, 425] on button "Sentences" at bounding box center [999, 412] width 92 height 34
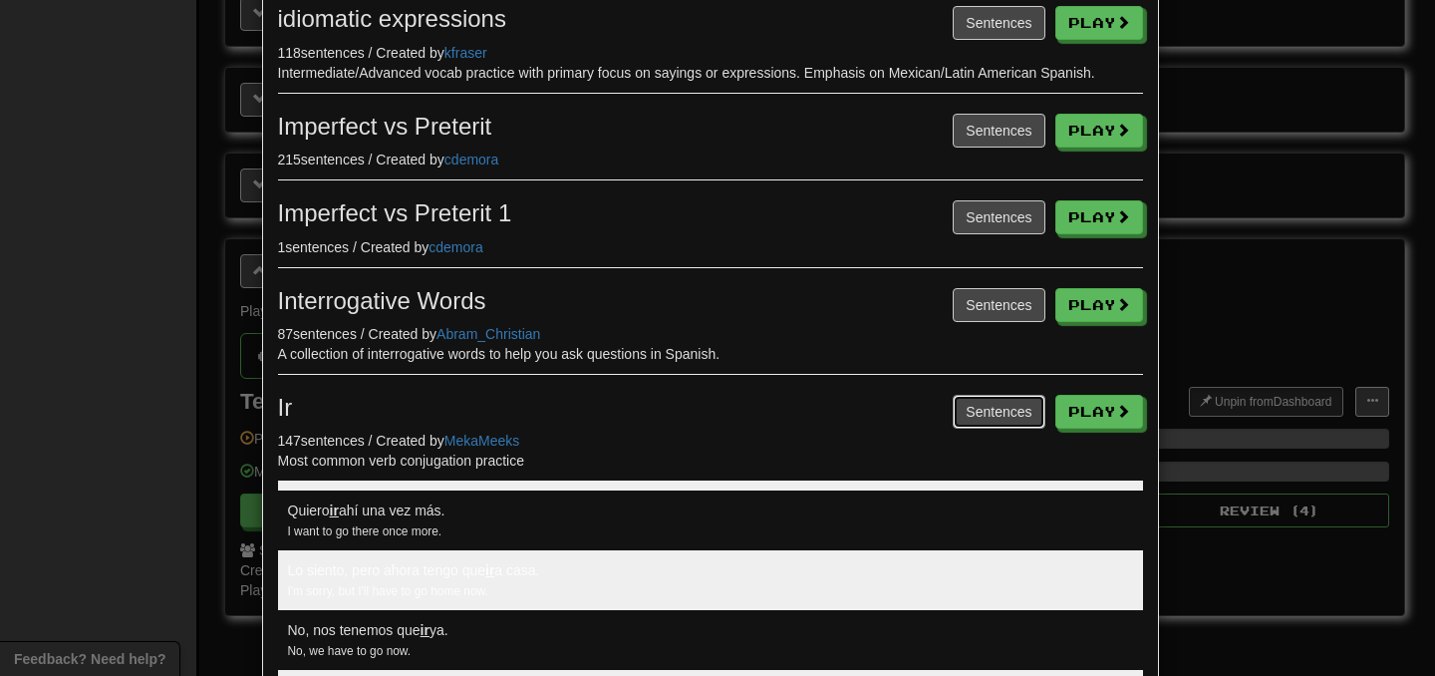
scroll to position [1180, 0]
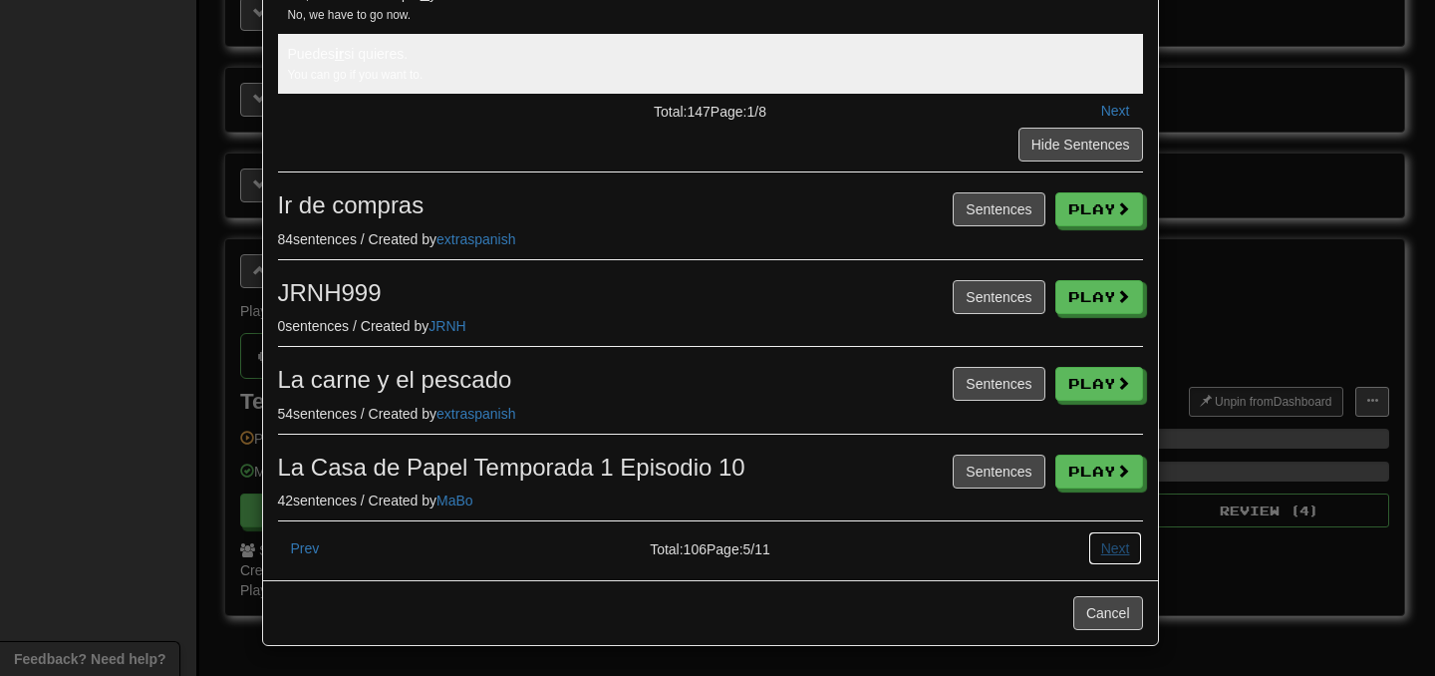
click at [1118, 542] on button "Next" at bounding box center [1115, 548] width 55 height 34
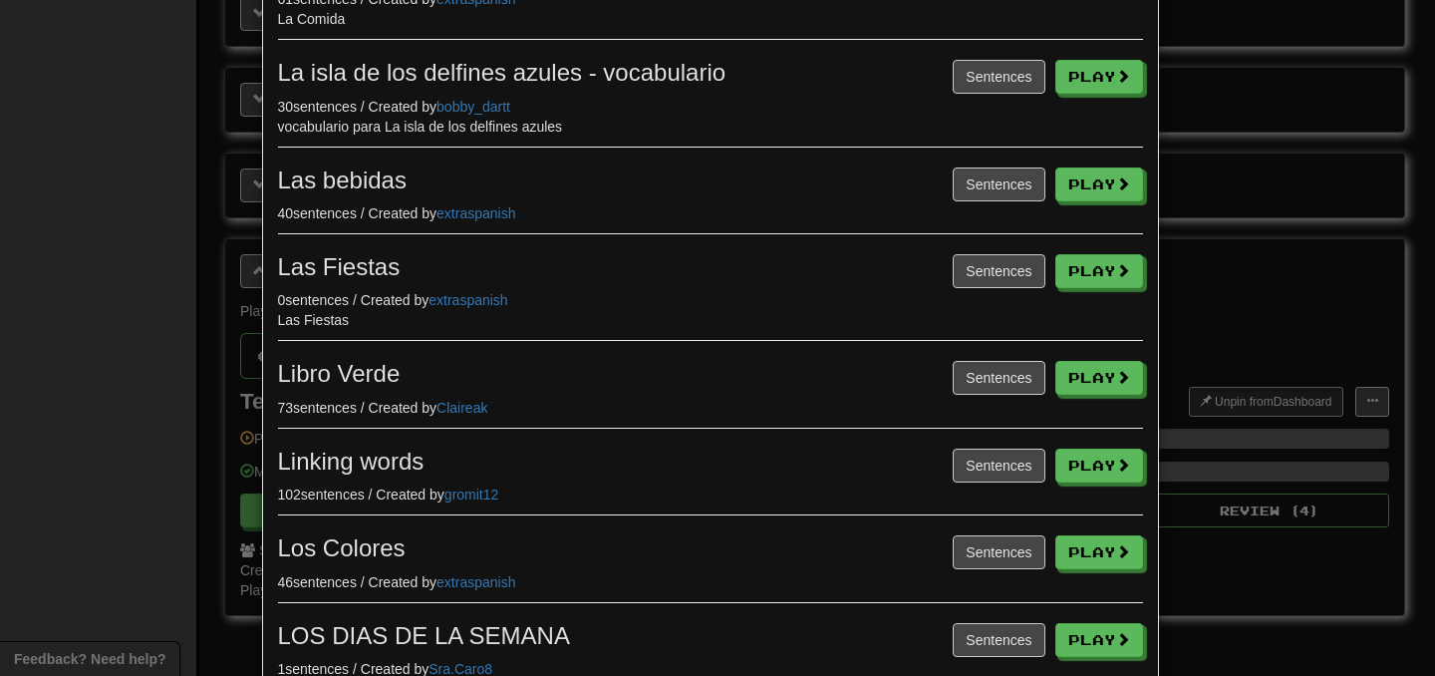
scroll to position [546, 0]
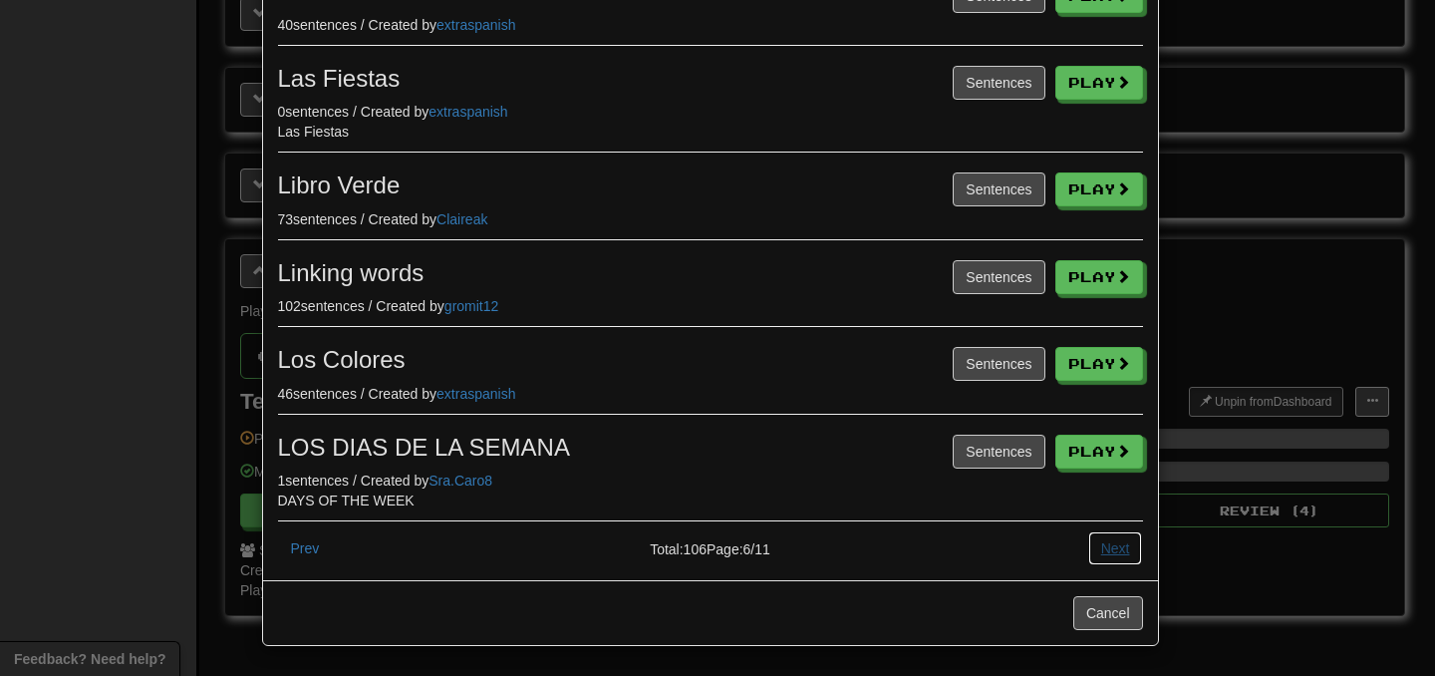
click at [1110, 538] on button "Next" at bounding box center [1115, 548] width 55 height 34
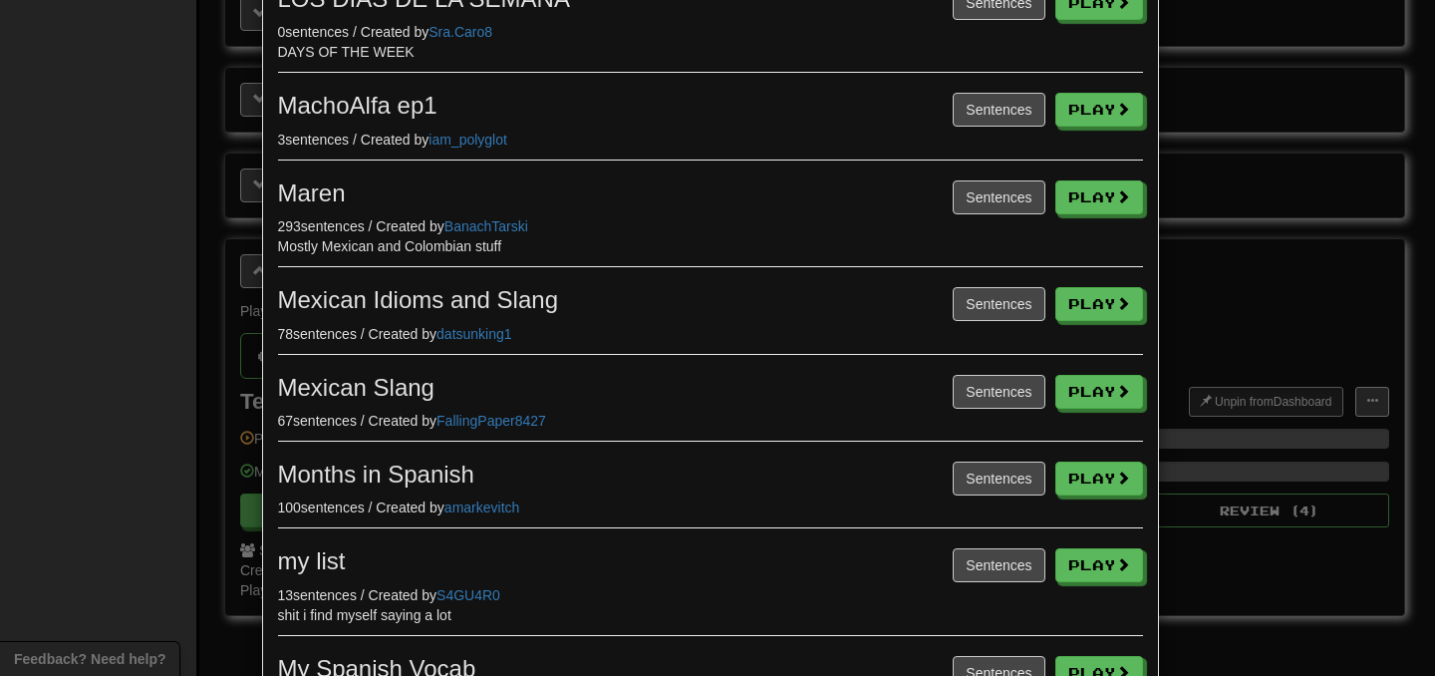
scroll to position [140, 0]
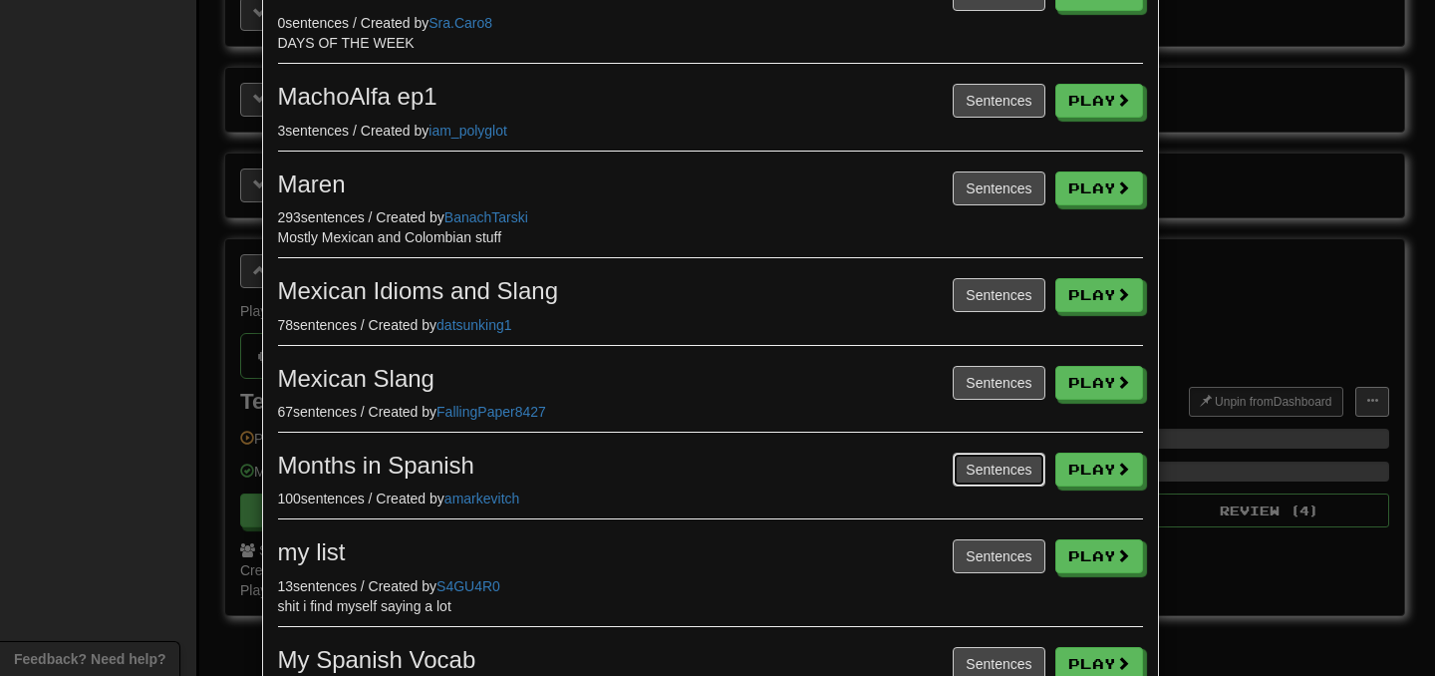
click at [971, 465] on button "Sentences" at bounding box center [999, 469] width 92 height 34
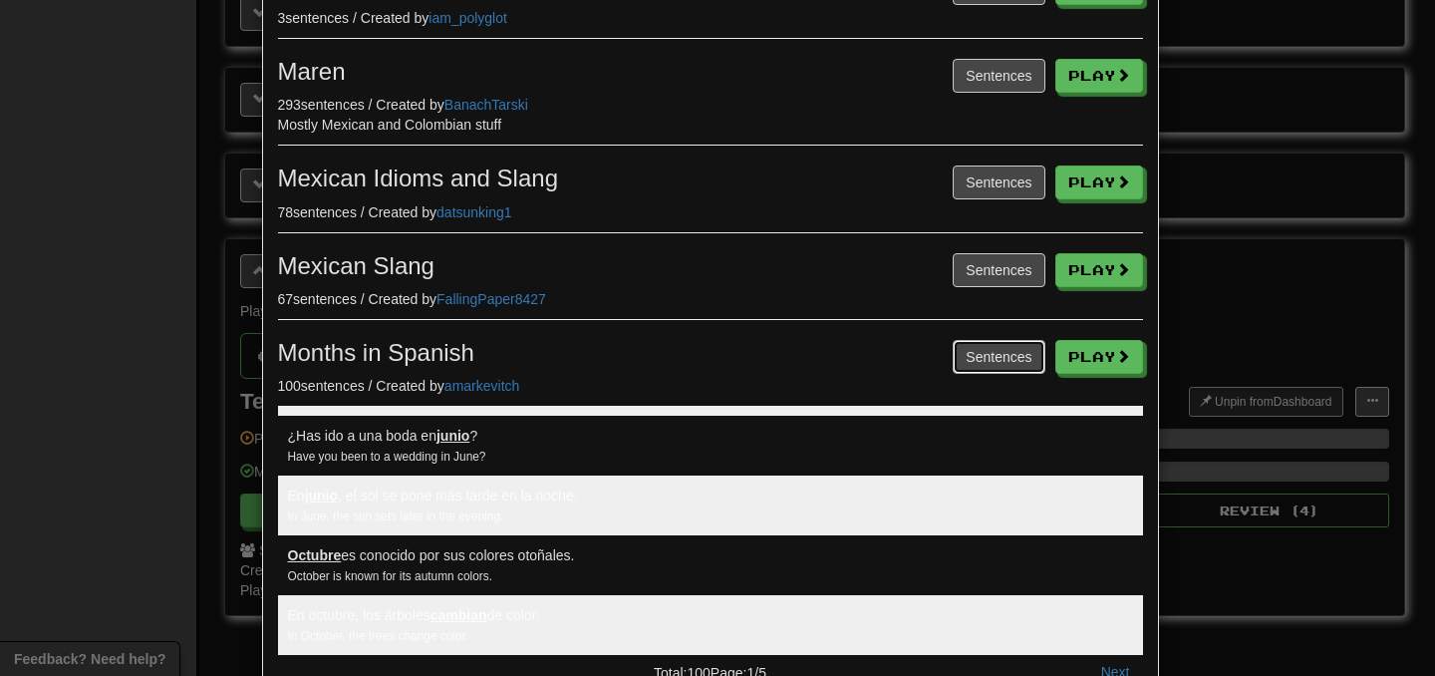
scroll to position [833, 0]
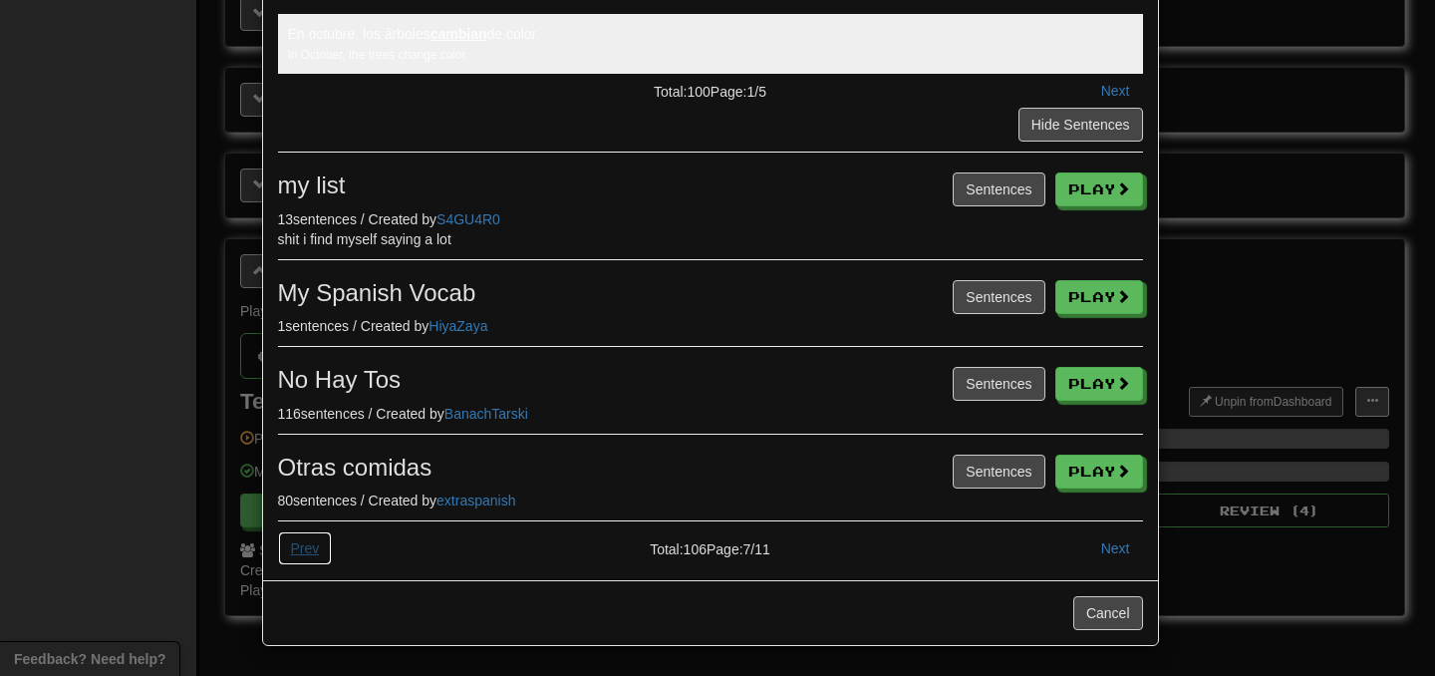
click at [284, 539] on button "Prev" at bounding box center [305, 548] width 55 height 34
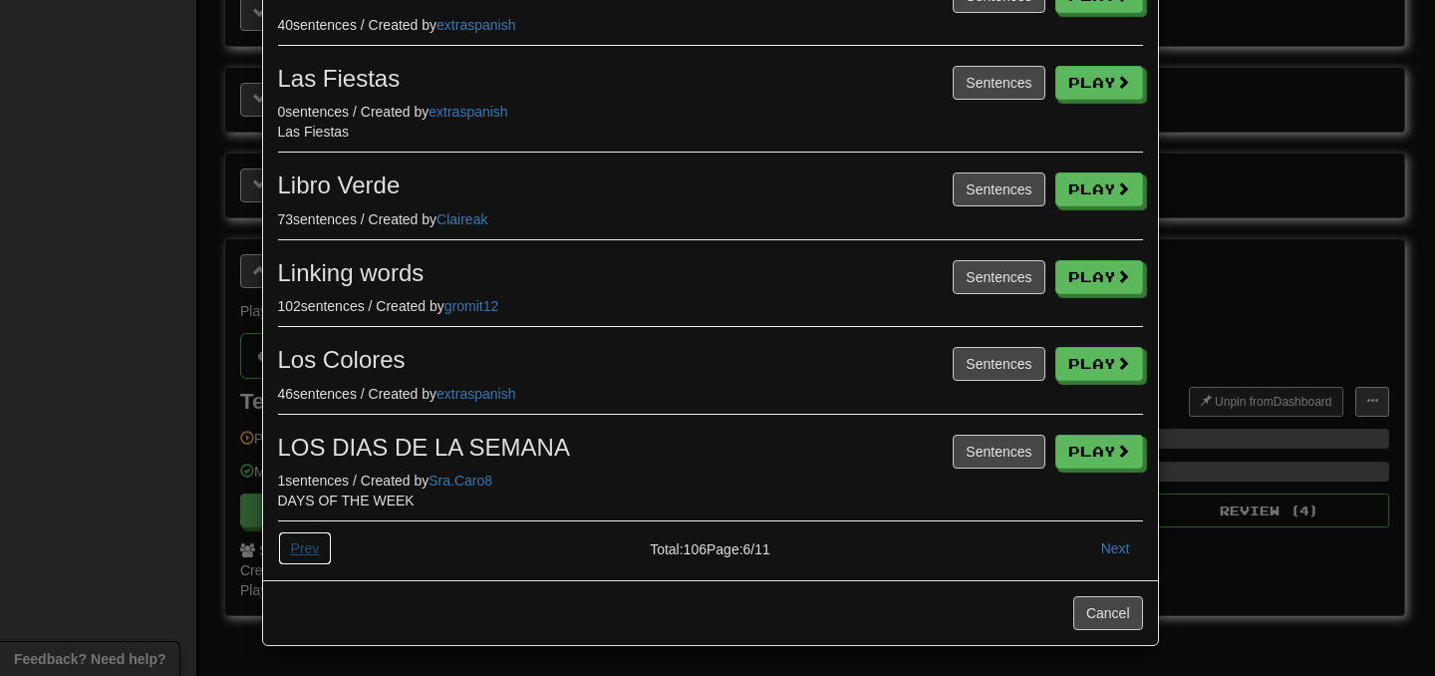
click at [284, 539] on button "Prev" at bounding box center [305, 548] width 55 height 34
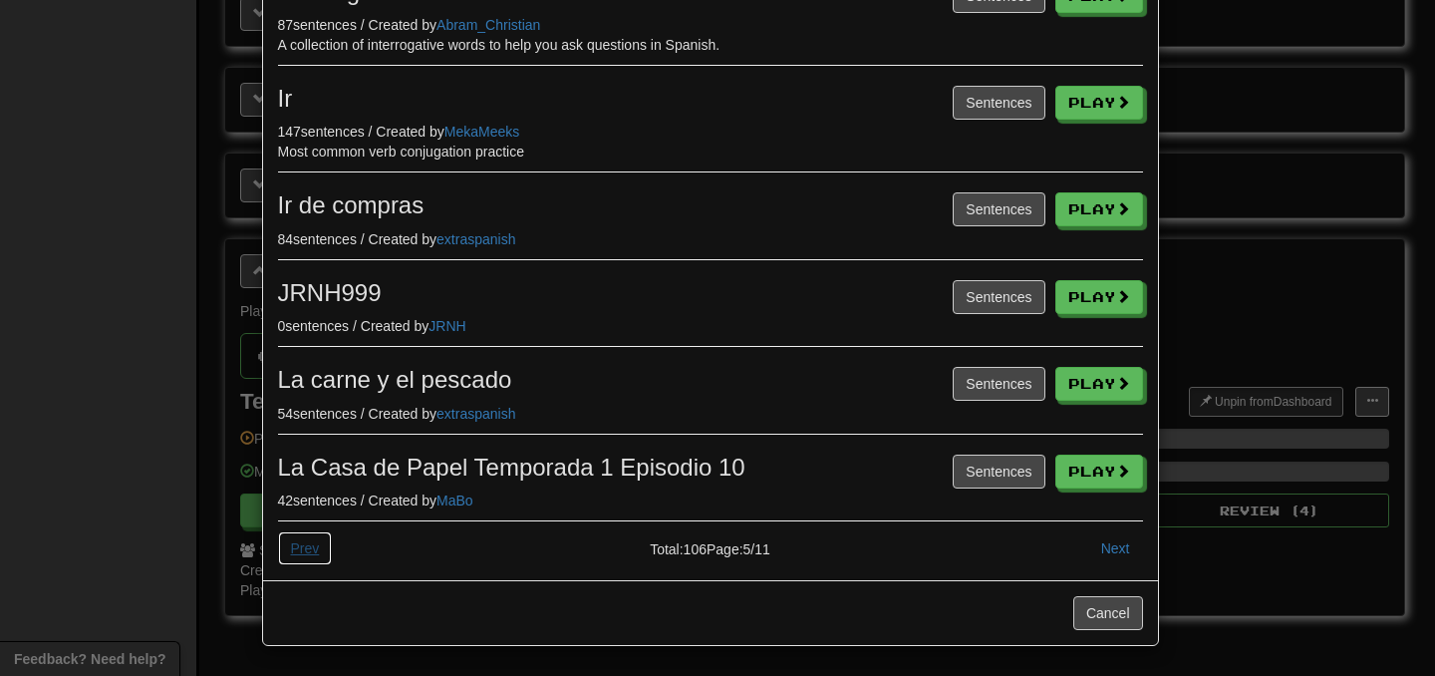
click at [284, 539] on button "Prev" at bounding box center [305, 548] width 55 height 34
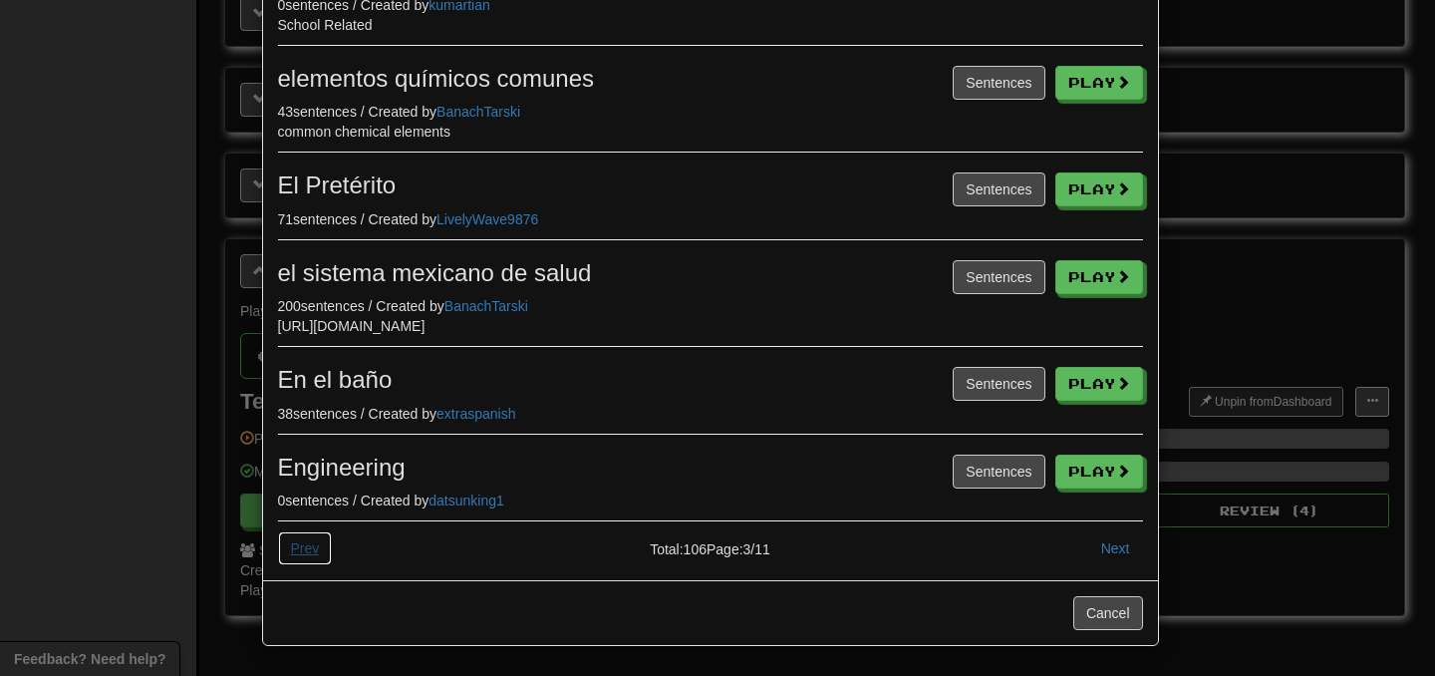
click at [284, 539] on button "Prev" at bounding box center [305, 548] width 55 height 34
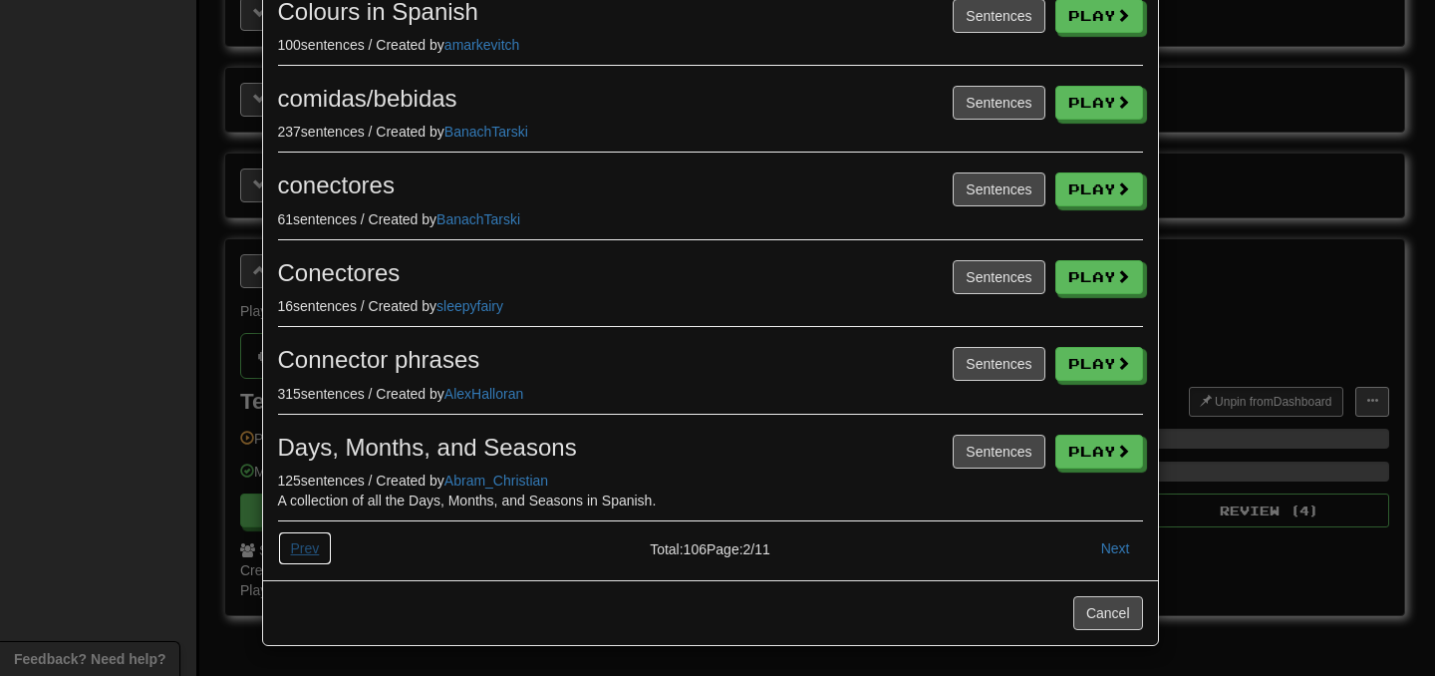
scroll to position [506, 0]
click at [284, 539] on button "Prev" at bounding box center [305, 548] width 55 height 34
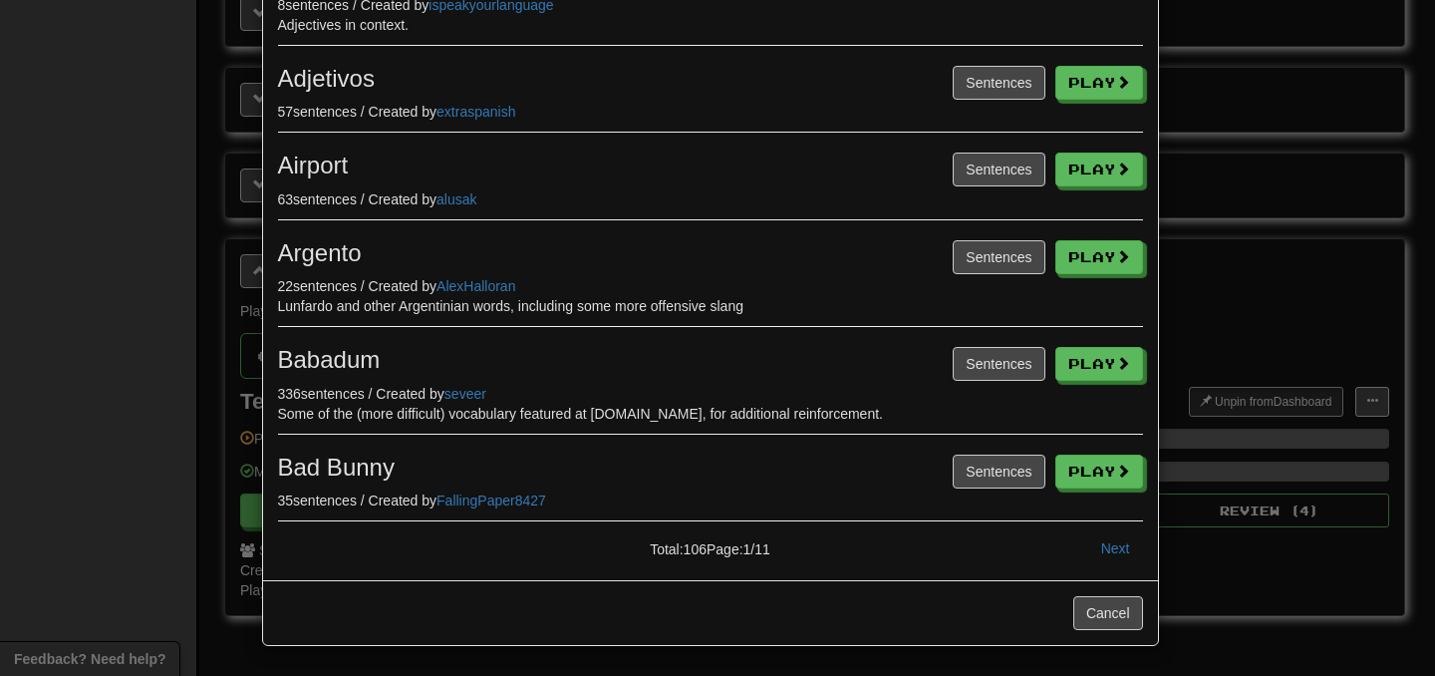
click at [284, 539] on div "Total: 106 Page: 1 / 11 Next" at bounding box center [710, 548] width 895 height 34
click at [1098, 548] on button "Next" at bounding box center [1115, 548] width 55 height 34
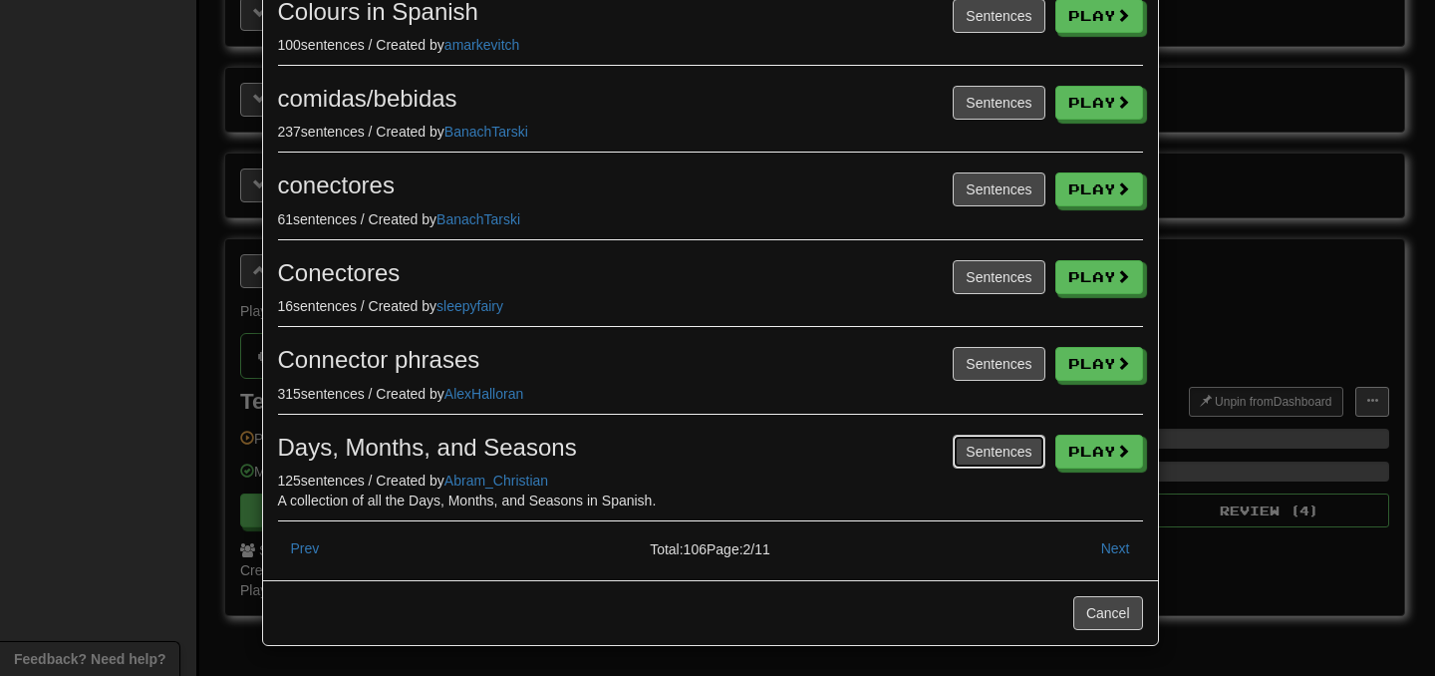
click at [953, 448] on button "Sentences" at bounding box center [999, 451] width 92 height 34
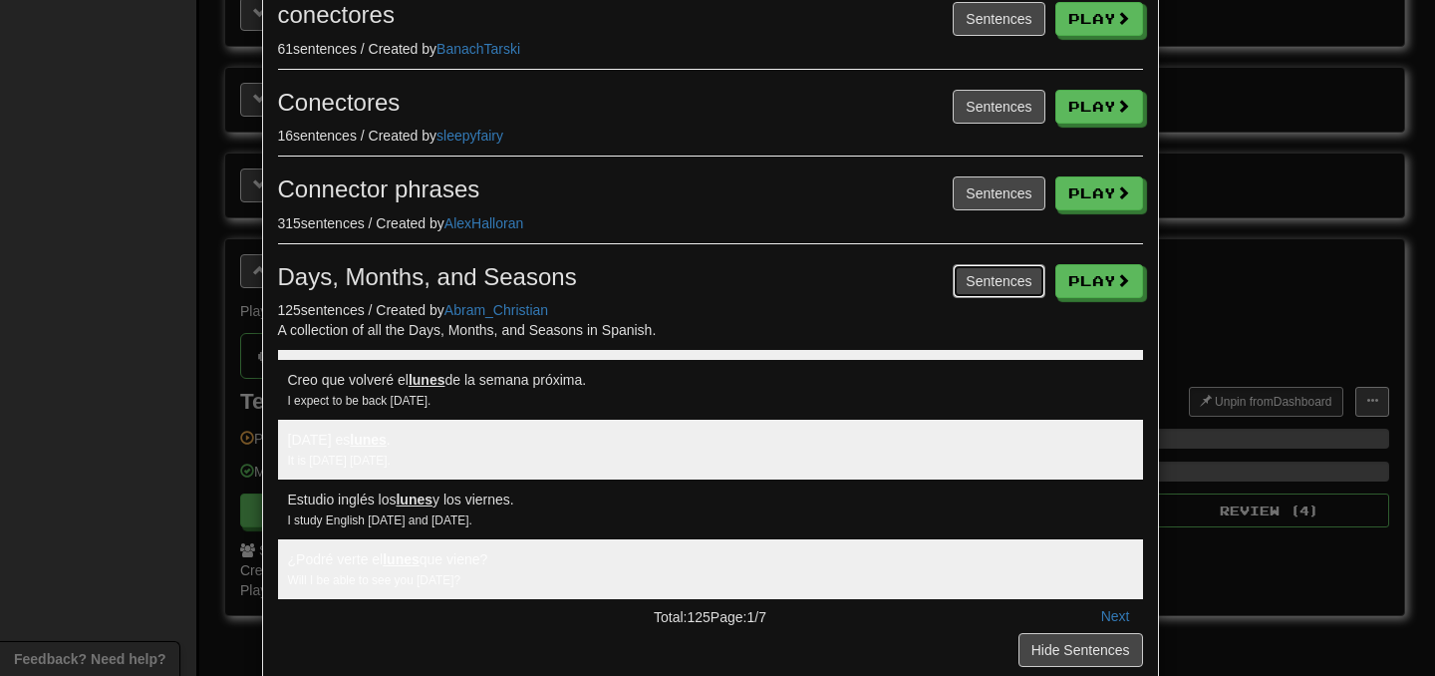
scroll to position [681, 0]
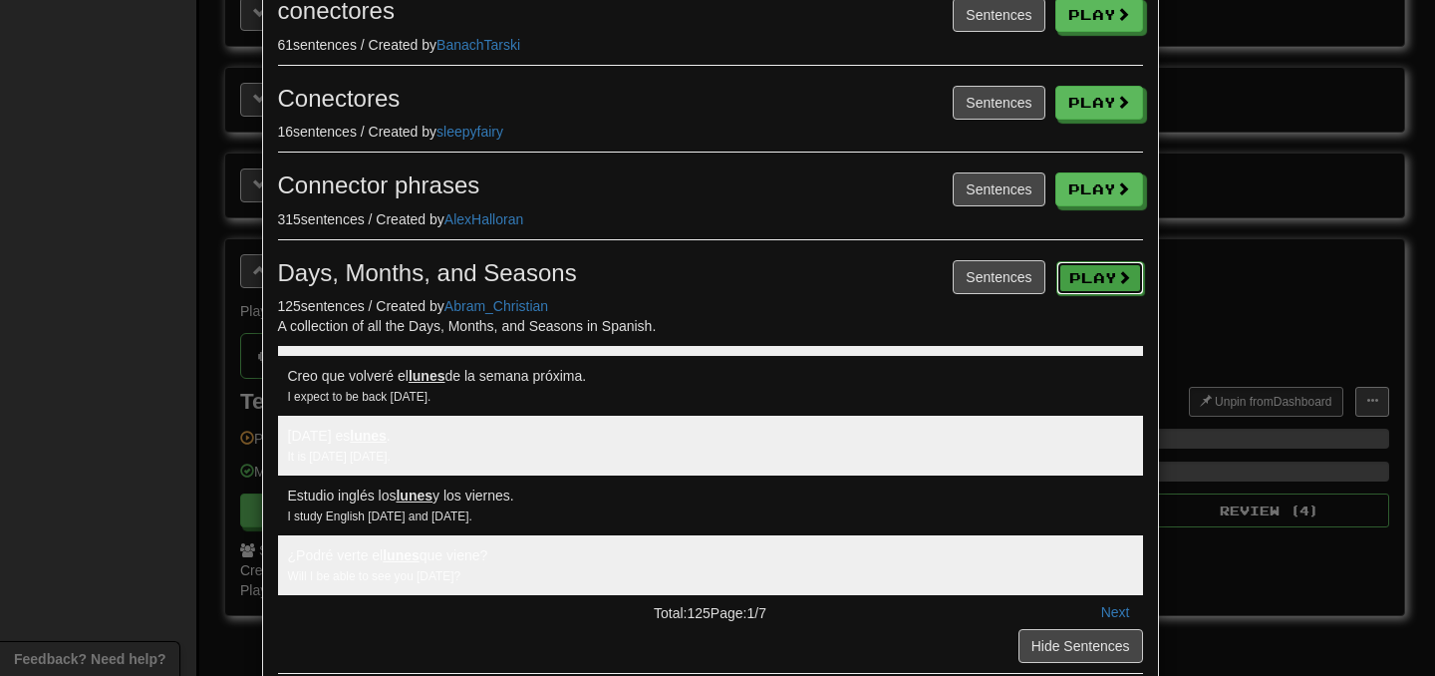
click at [1109, 263] on button "Play" at bounding box center [1100, 278] width 88 height 34
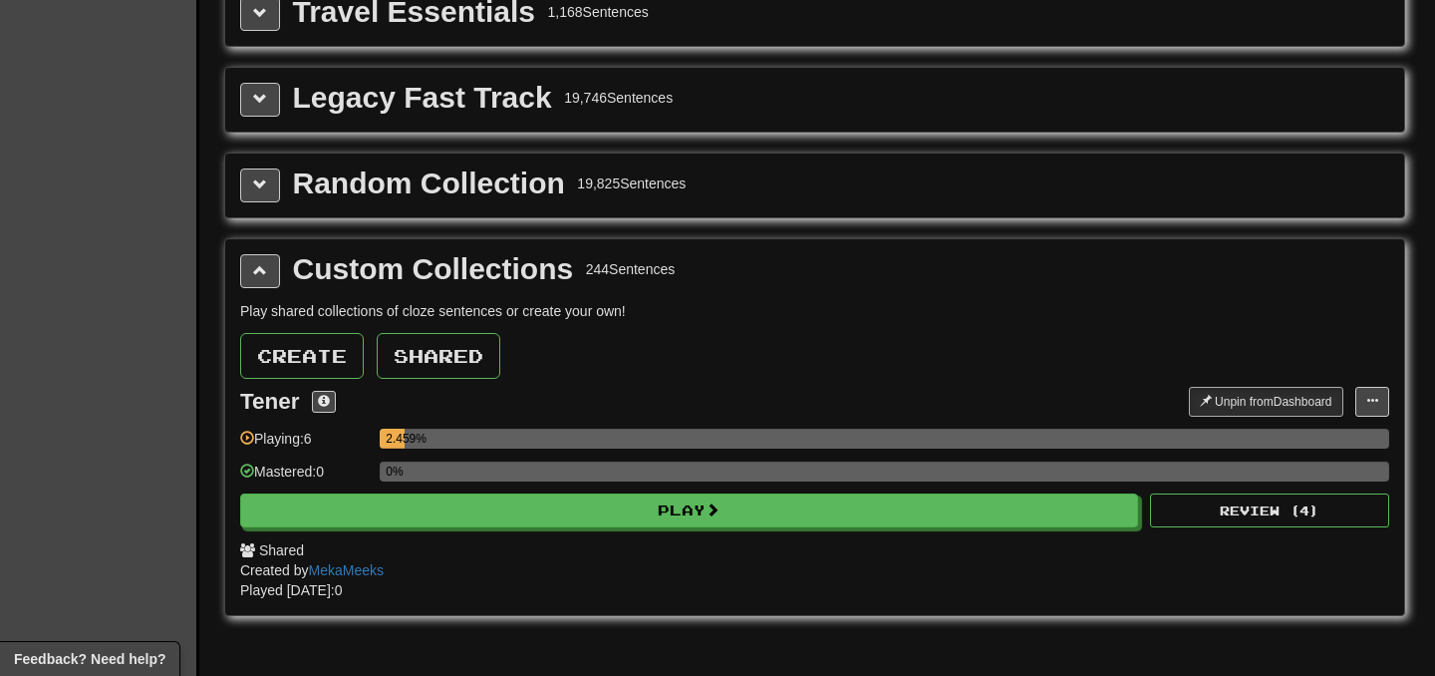
select select "***"
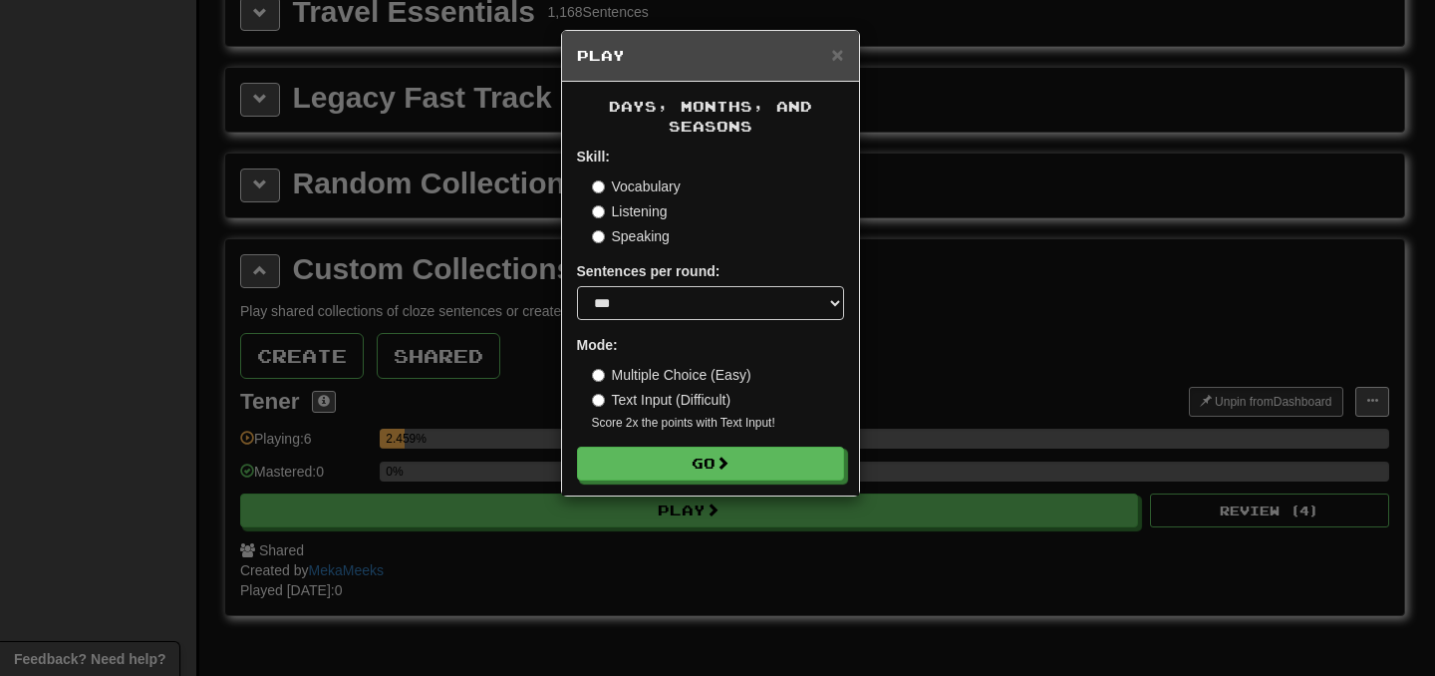
click at [726, 375] on label "Multiple Choice (Easy)" at bounding box center [671, 375] width 159 height 20
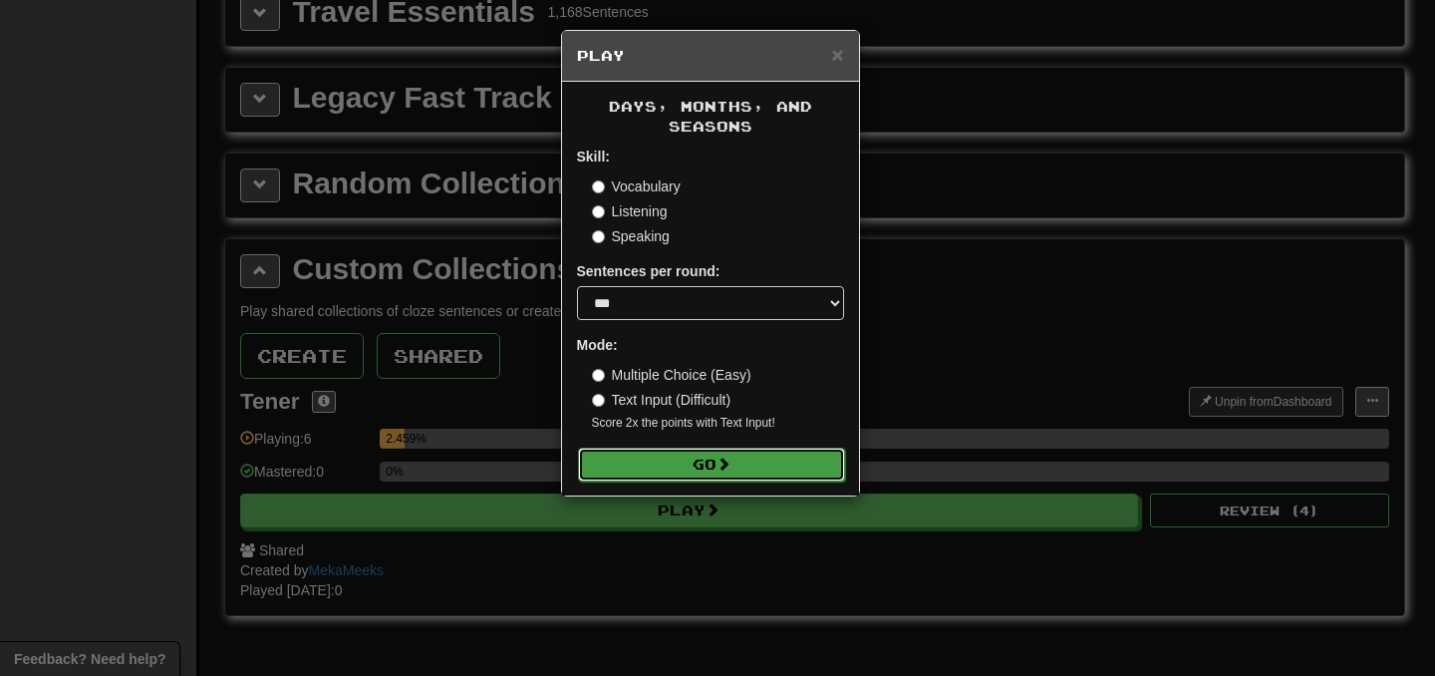
click at [732, 477] on button "Go" at bounding box center [711, 464] width 267 height 34
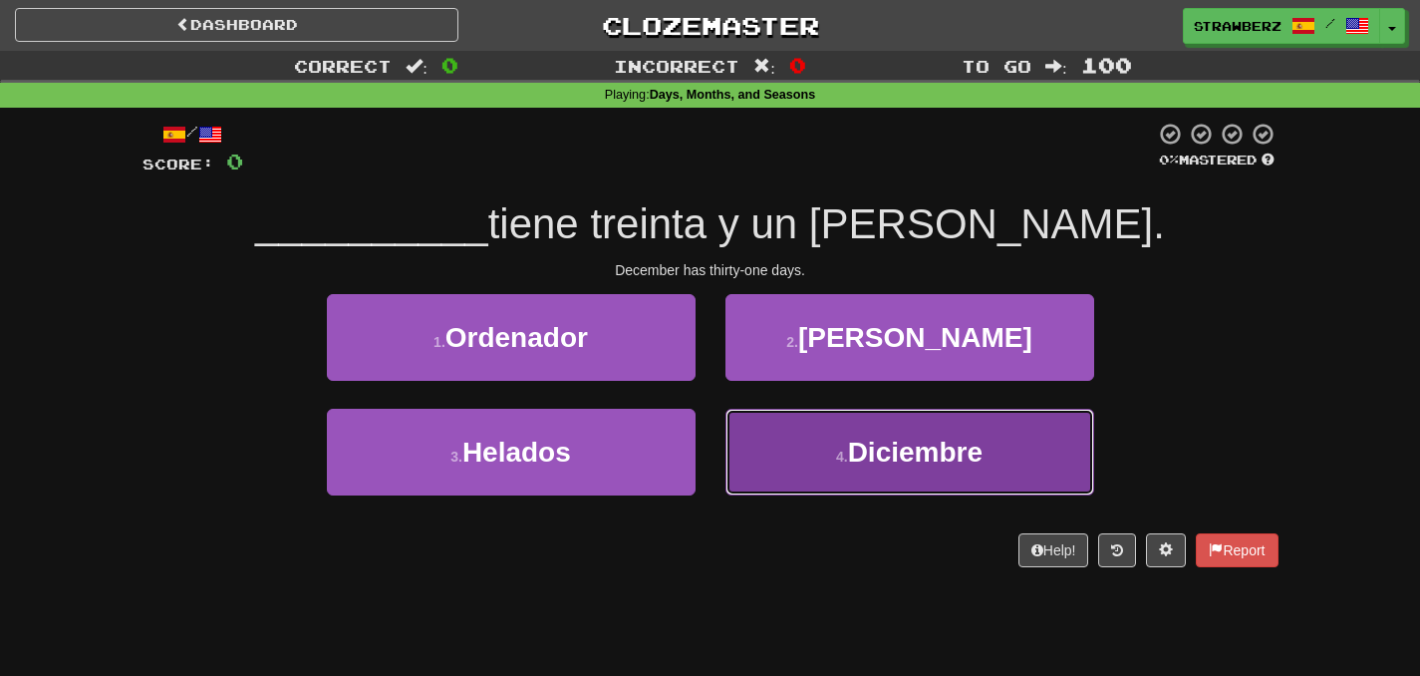
click at [796, 467] on button "4 . Diciembre" at bounding box center [909, 452] width 369 height 87
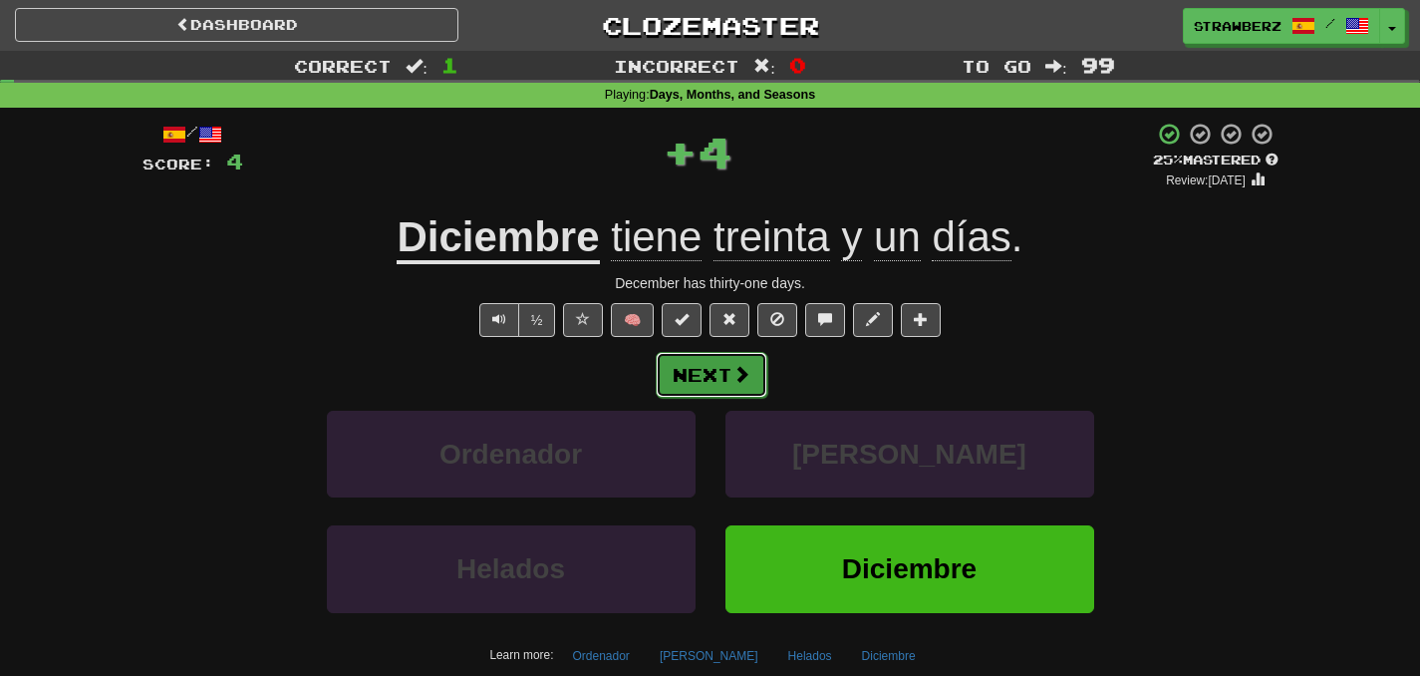
click at [746, 383] on span at bounding box center [741, 374] width 18 height 18
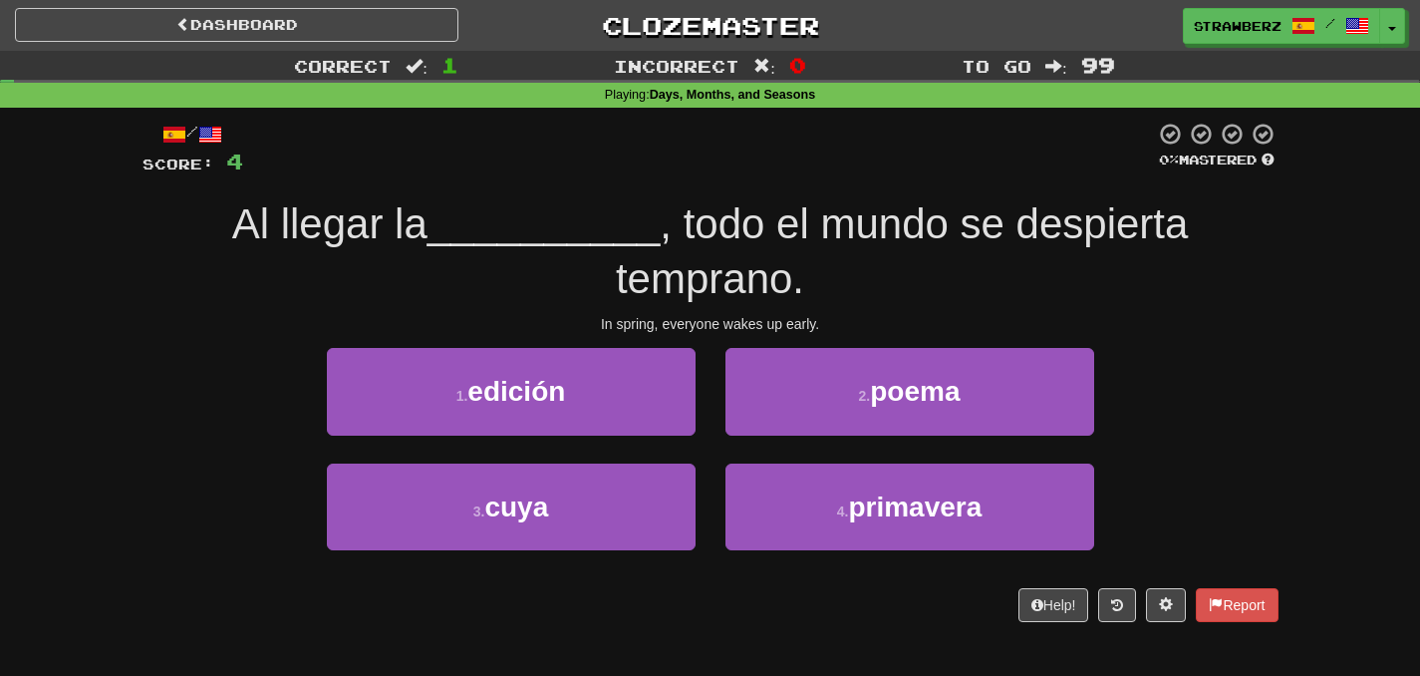
click at [798, 316] on div "In spring, everyone wakes up early." at bounding box center [711, 324] width 1136 height 20
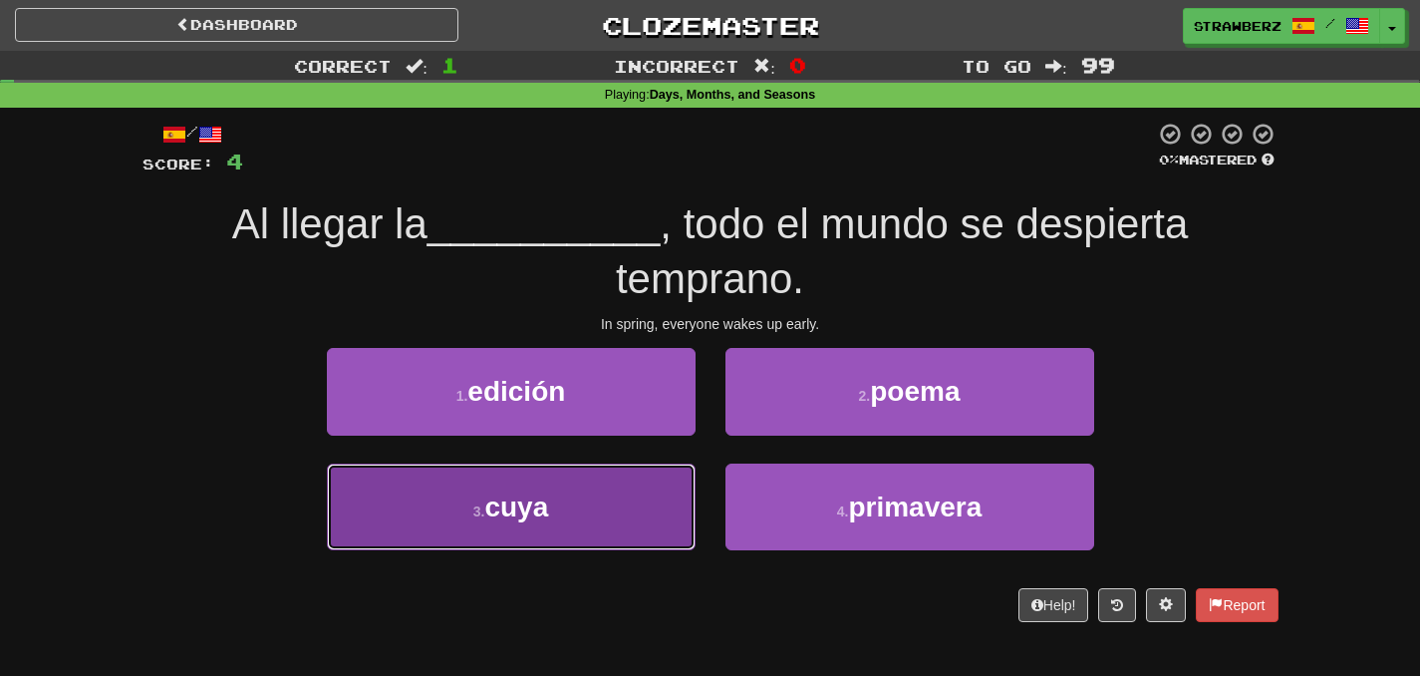
click at [648, 509] on button "3 . cuya" at bounding box center [511, 506] width 369 height 87
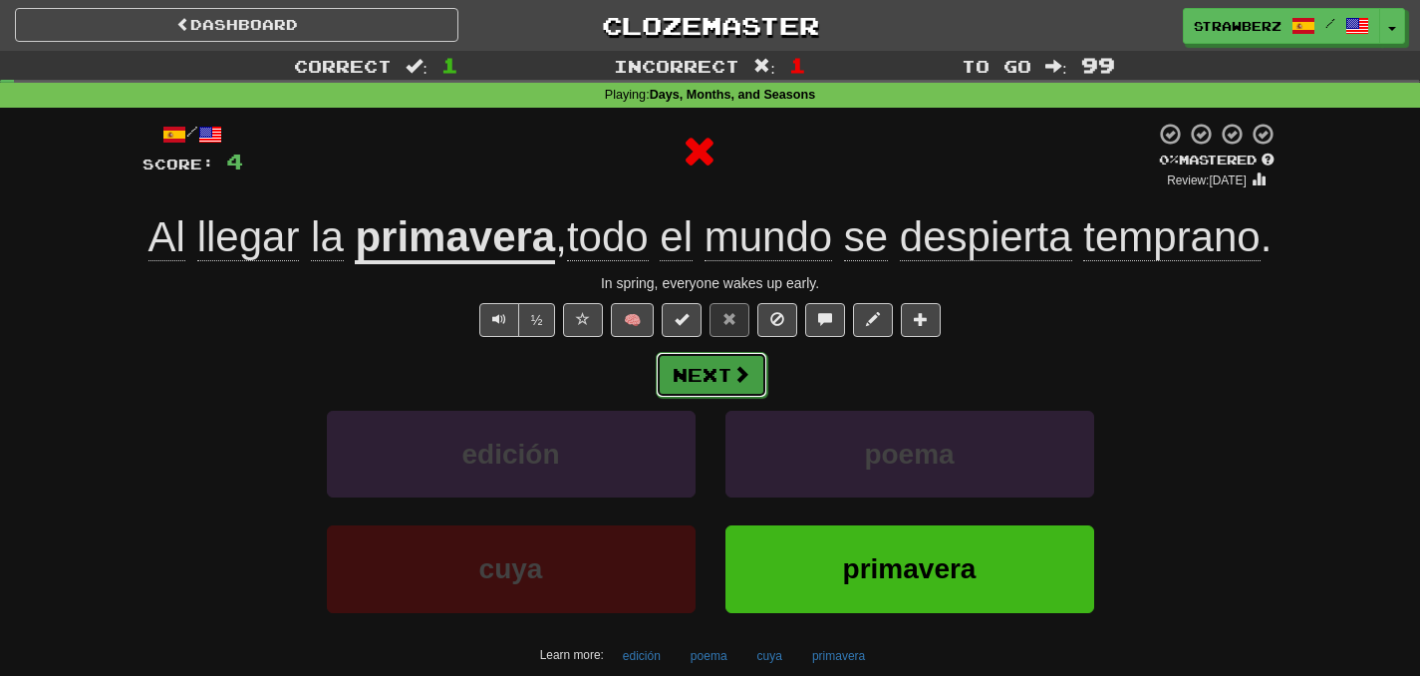
click at [704, 398] on button "Next" at bounding box center [712, 375] width 112 height 46
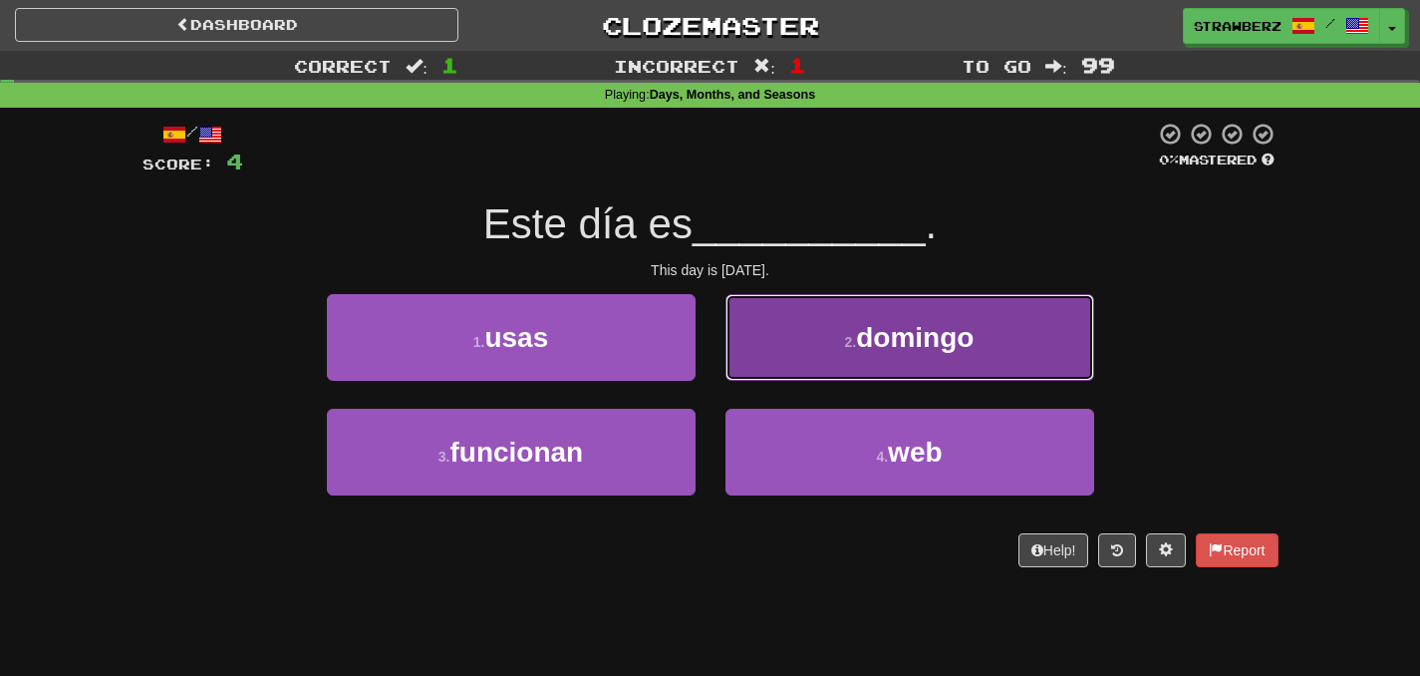
click at [791, 347] on button "2 . domingo" at bounding box center [909, 337] width 369 height 87
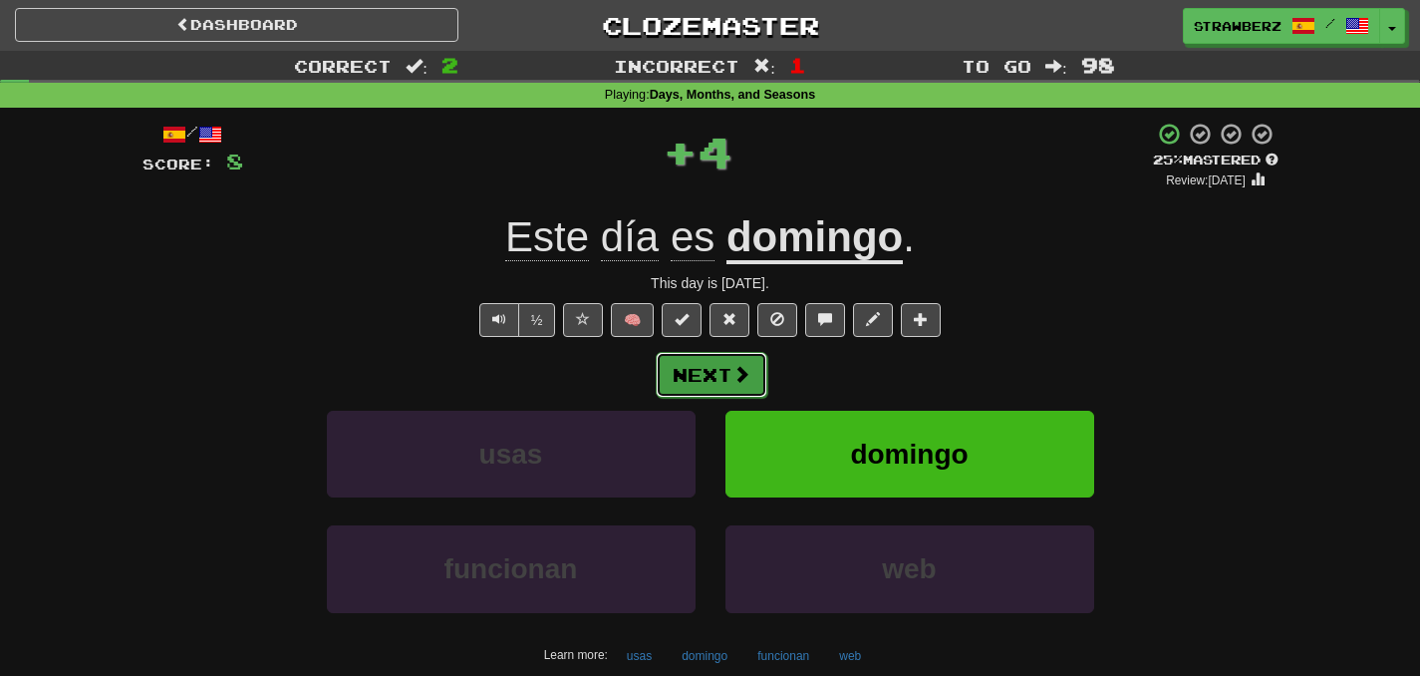
click at [747, 361] on button "Next" at bounding box center [712, 375] width 112 height 46
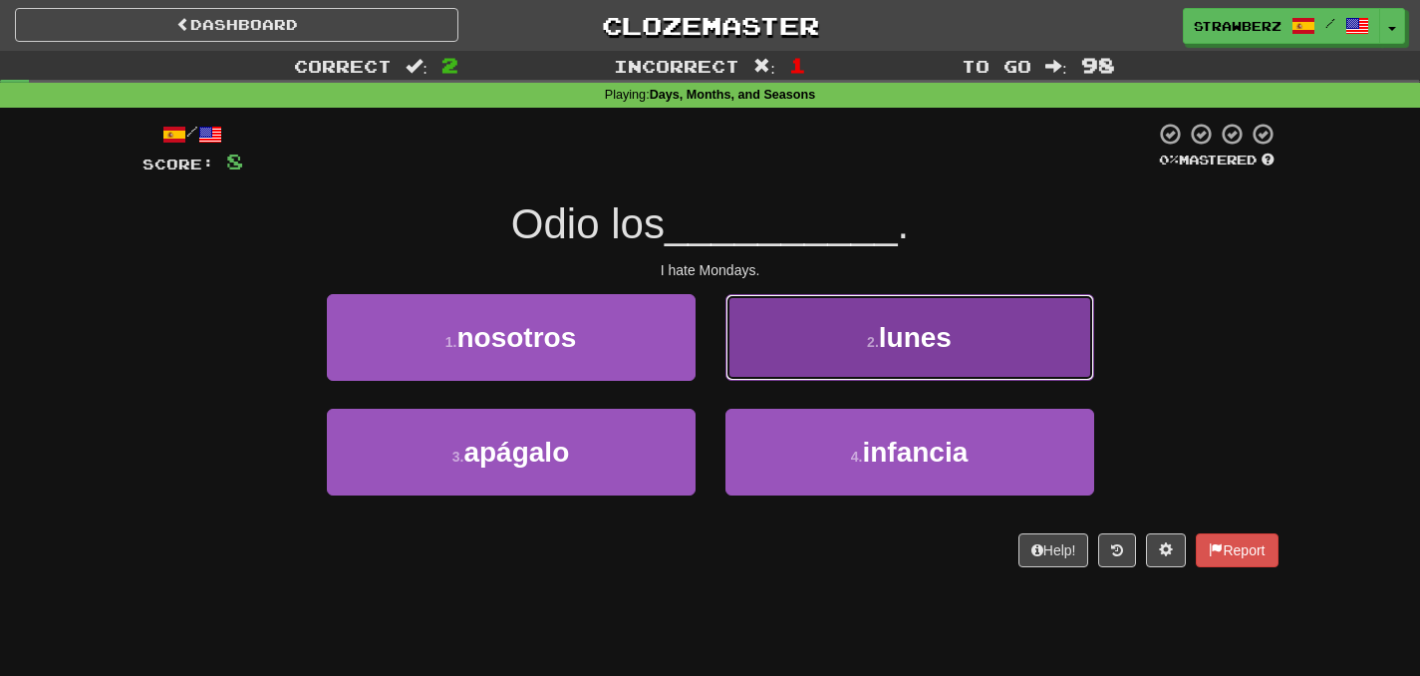
click at [814, 362] on button "2 . lunes" at bounding box center [909, 337] width 369 height 87
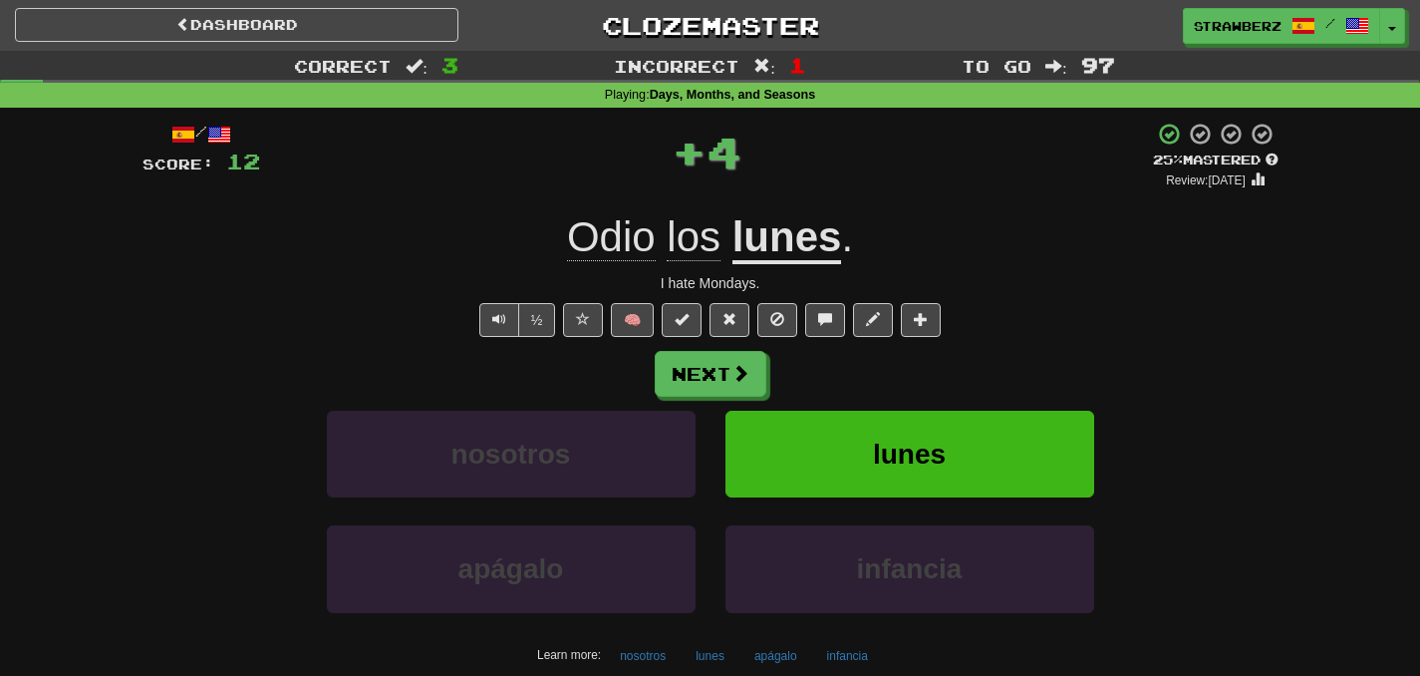
click at [672, 398] on div "Next nosotros lunes apágalo infancia Learn more: nosotros lunes apágalo infancia" at bounding box center [711, 511] width 1136 height 320
click at [701, 385] on button "Next" at bounding box center [712, 375] width 112 height 46
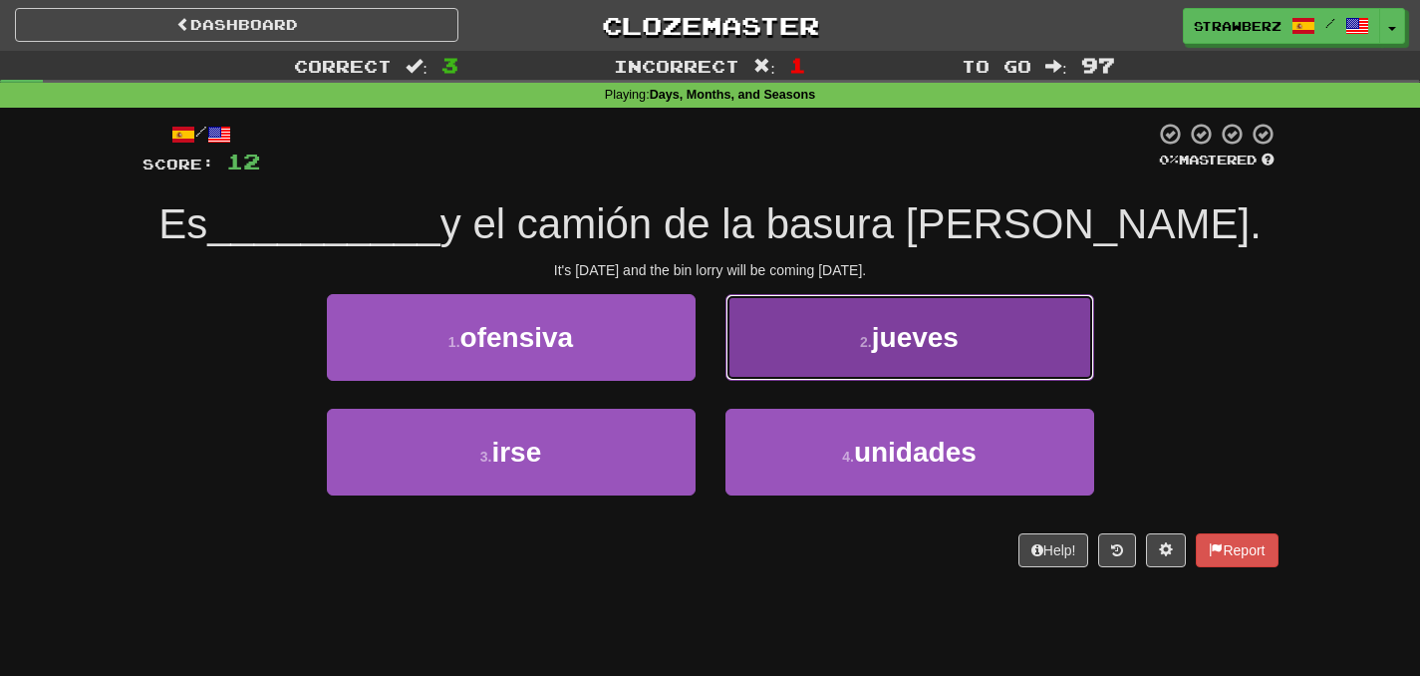
click at [795, 340] on button "2 . jueves" at bounding box center [909, 337] width 369 height 87
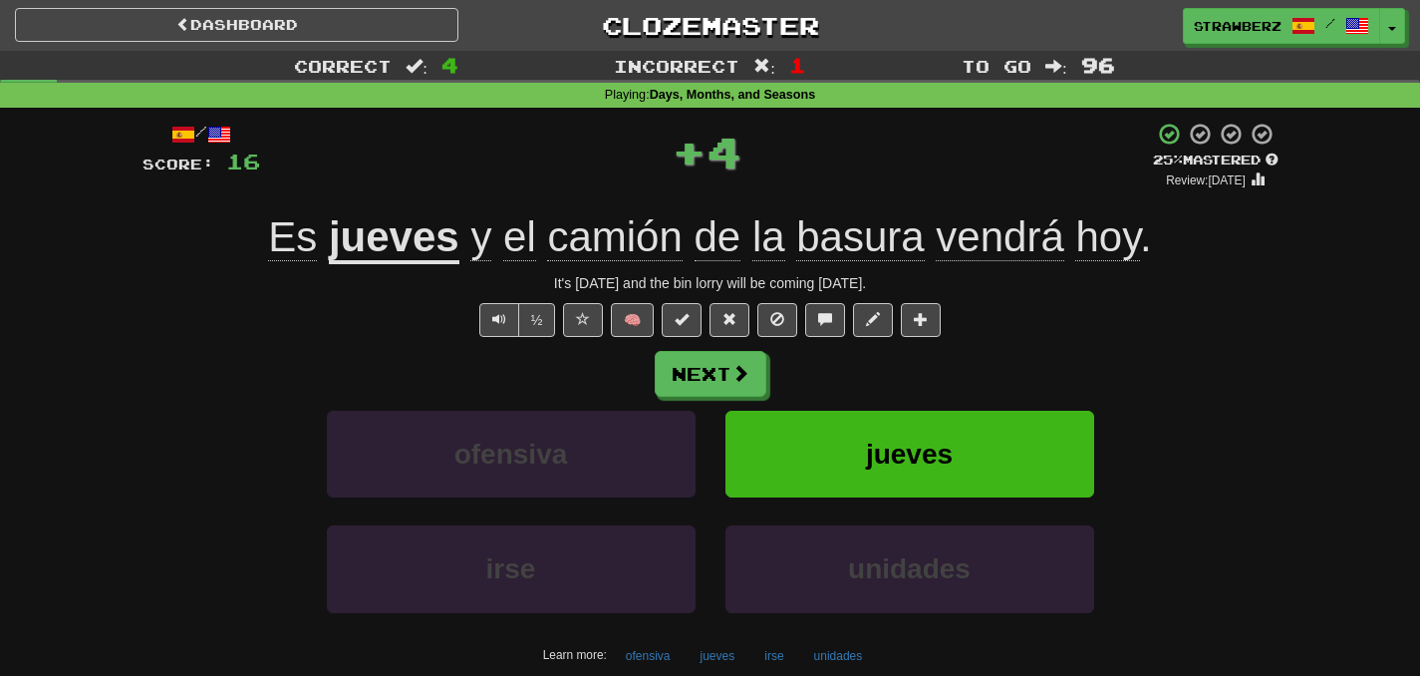
click at [658, 401] on div "Next ofensiva jueves irse unidades Learn more: ofensiva jueves irse unidades" at bounding box center [711, 511] width 1136 height 320
click at [715, 380] on button "Next" at bounding box center [712, 375] width 112 height 46
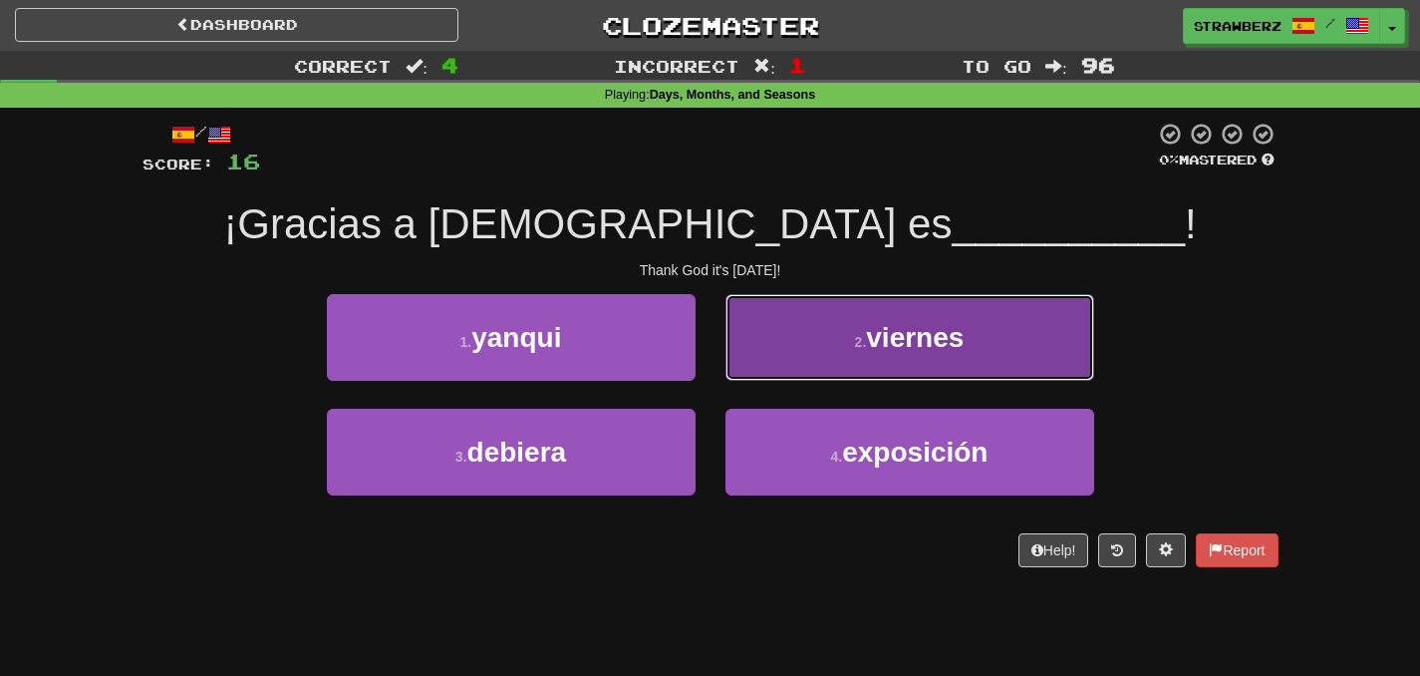
click at [786, 346] on button "2 . viernes" at bounding box center [909, 337] width 369 height 87
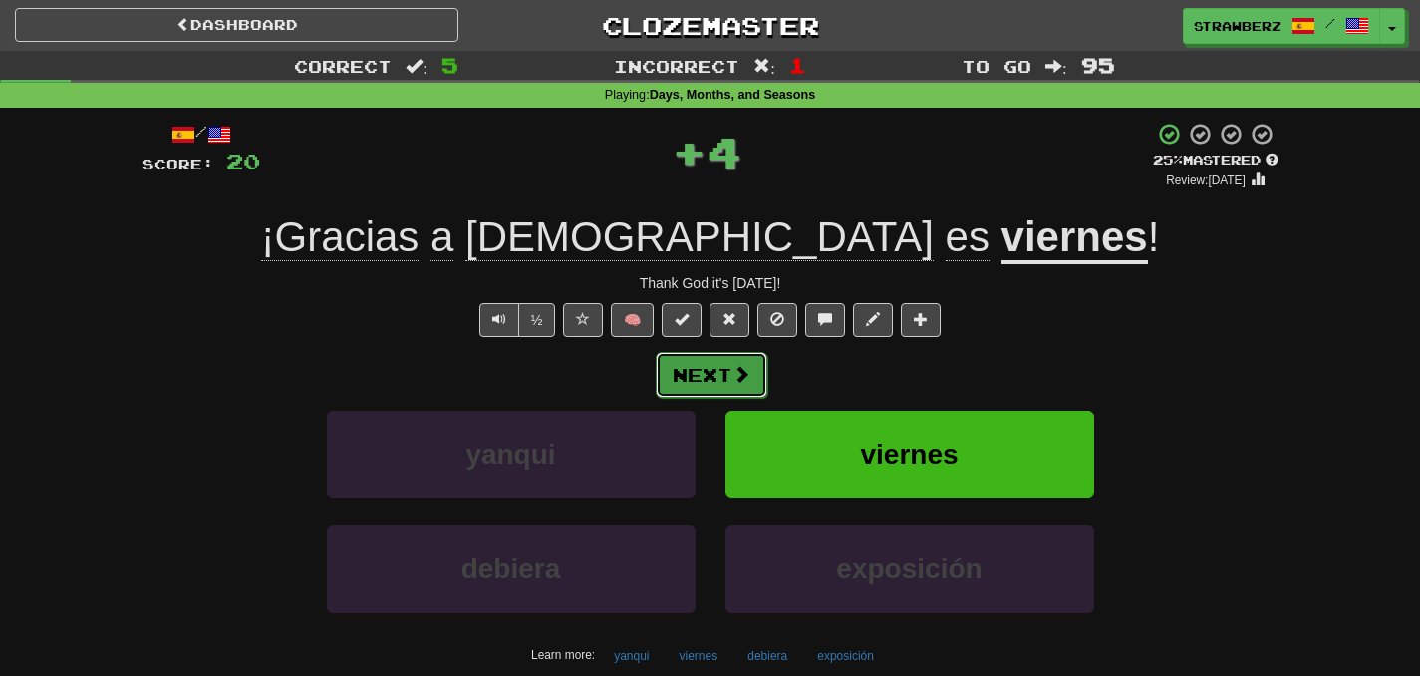
click at [746, 370] on span at bounding box center [741, 374] width 18 height 18
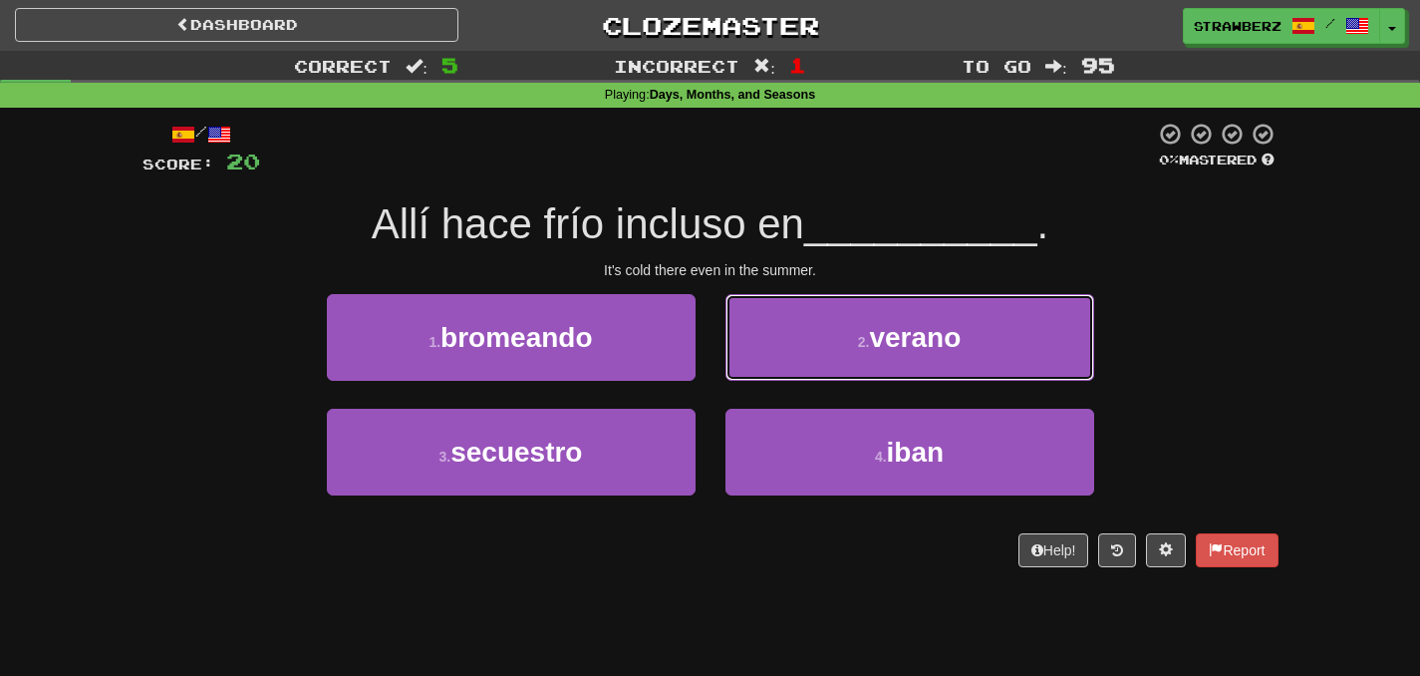
click at [746, 370] on button "2 . verano" at bounding box center [909, 337] width 369 height 87
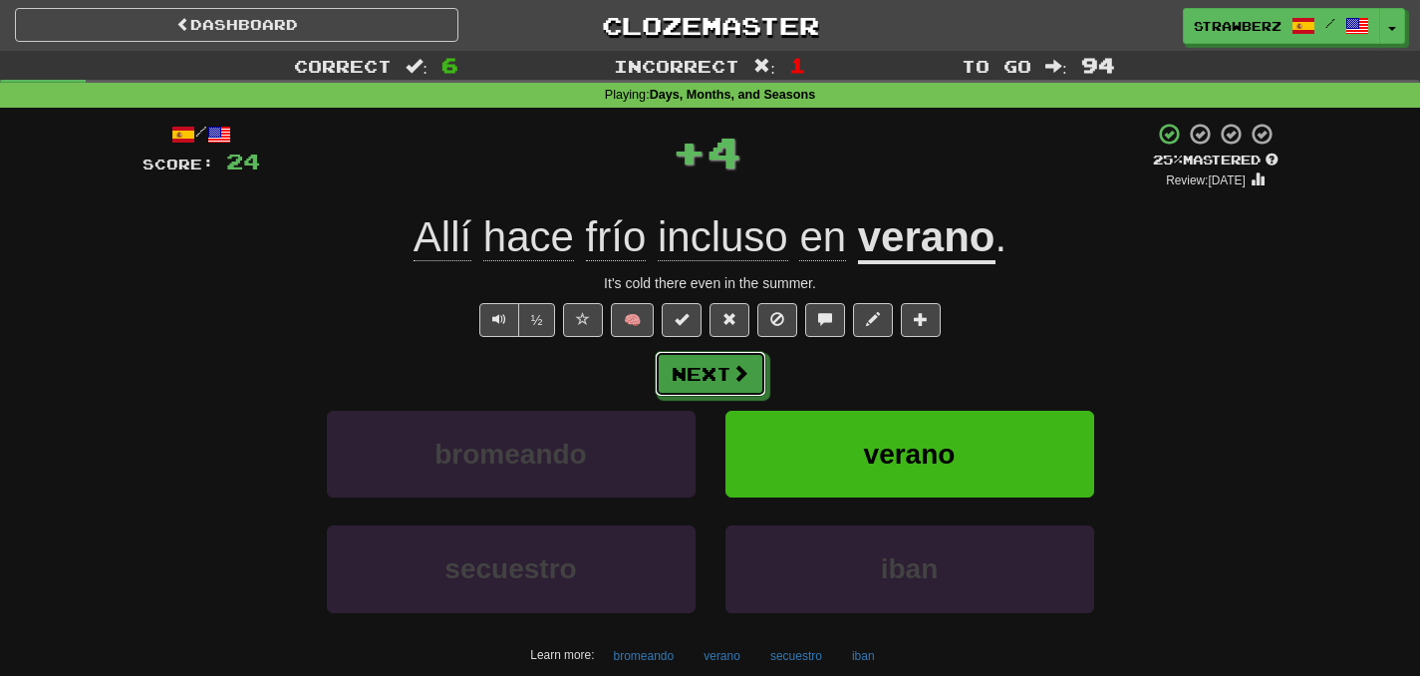
click at [746, 370] on span at bounding box center [740, 373] width 18 height 18
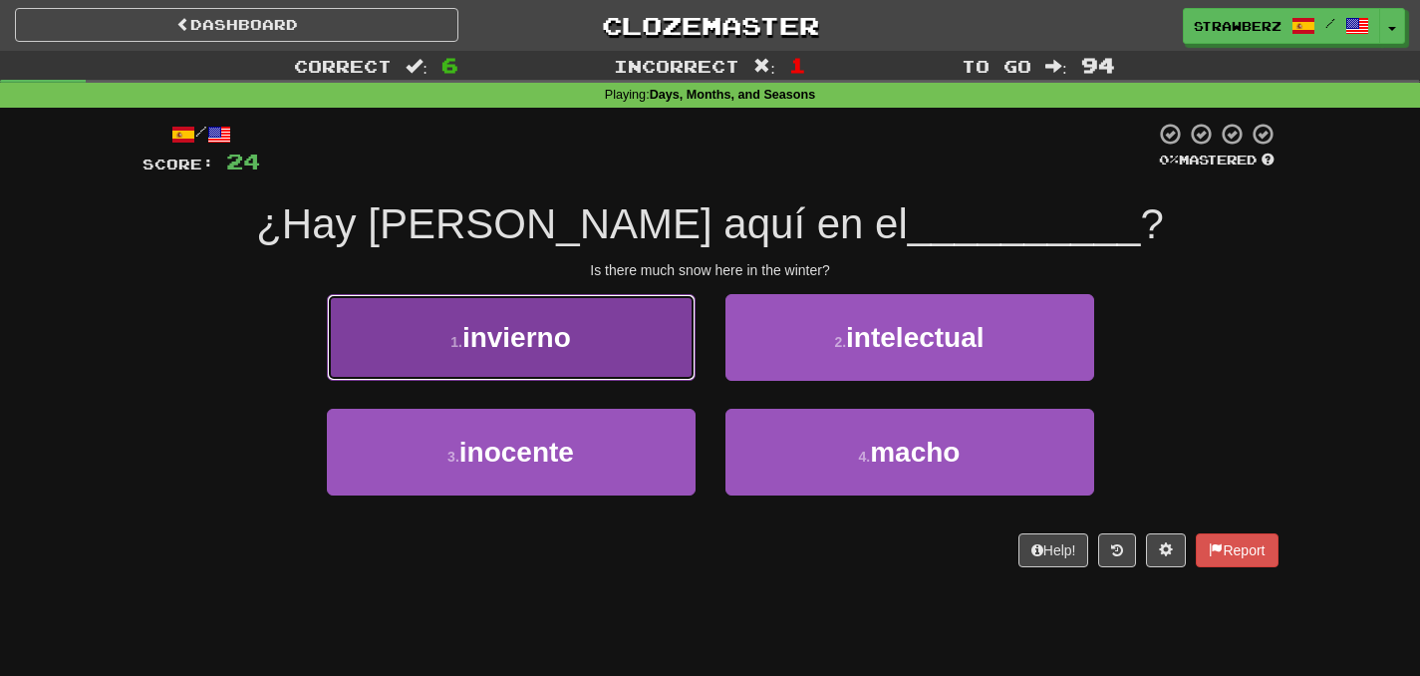
click at [582, 350] on button "1 . invierno" at bounding box center [511, 337] width 369 height 87
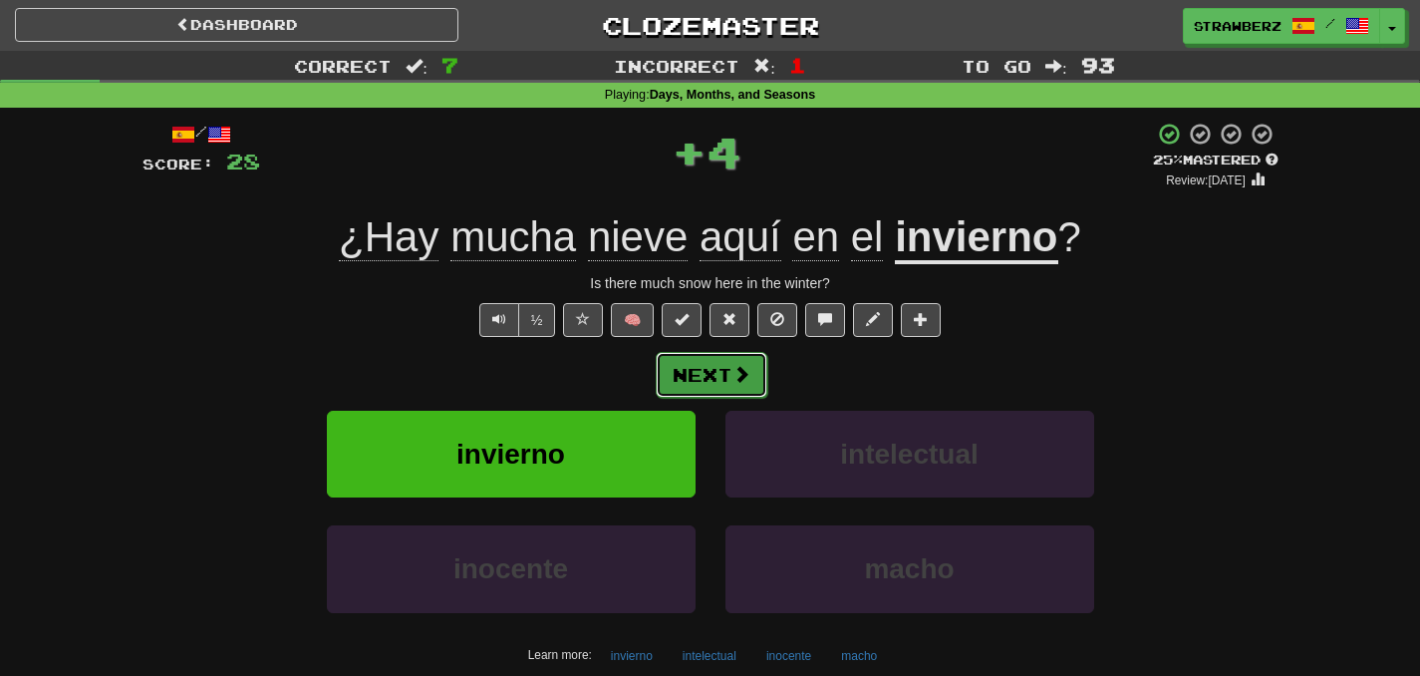
click at [720, 376] on button "Next" at bounding box center [712, 375] width 112 height 46
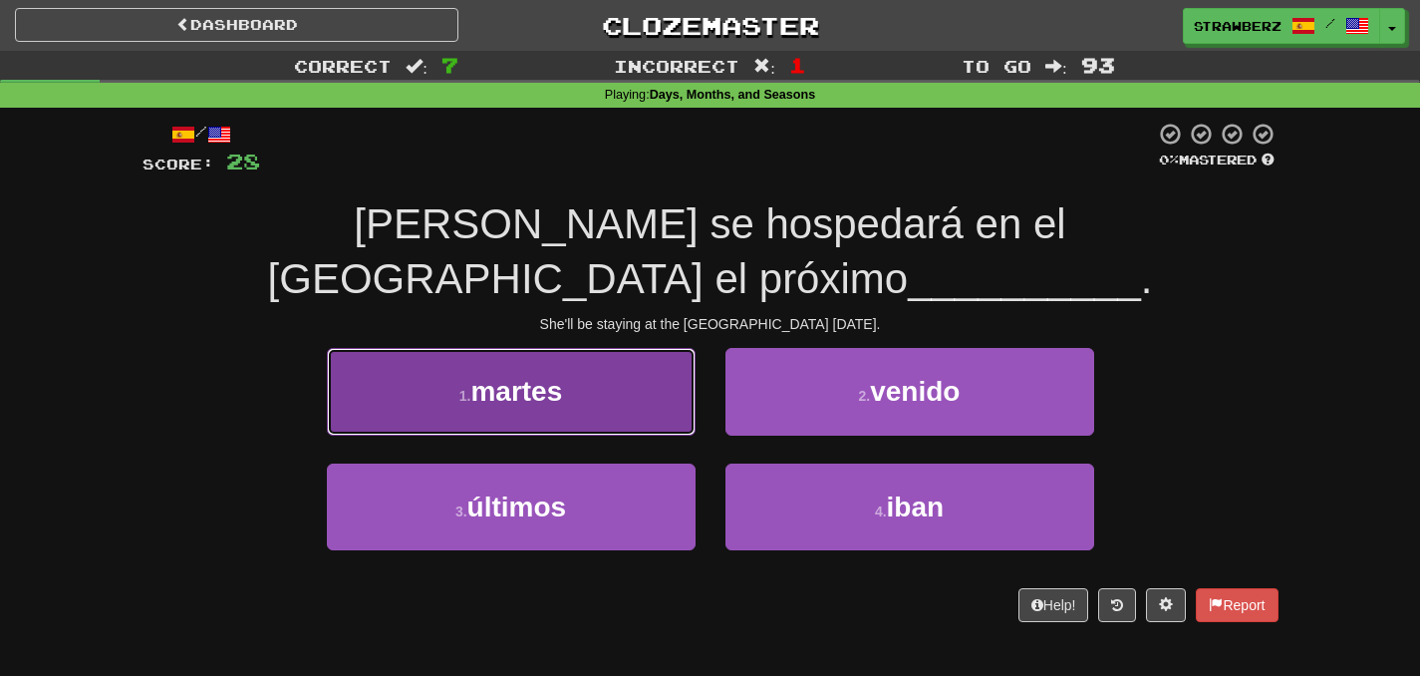
click at [517, 374] on button "1 . martes" at bounding box center [511, 391] width 369 height 87
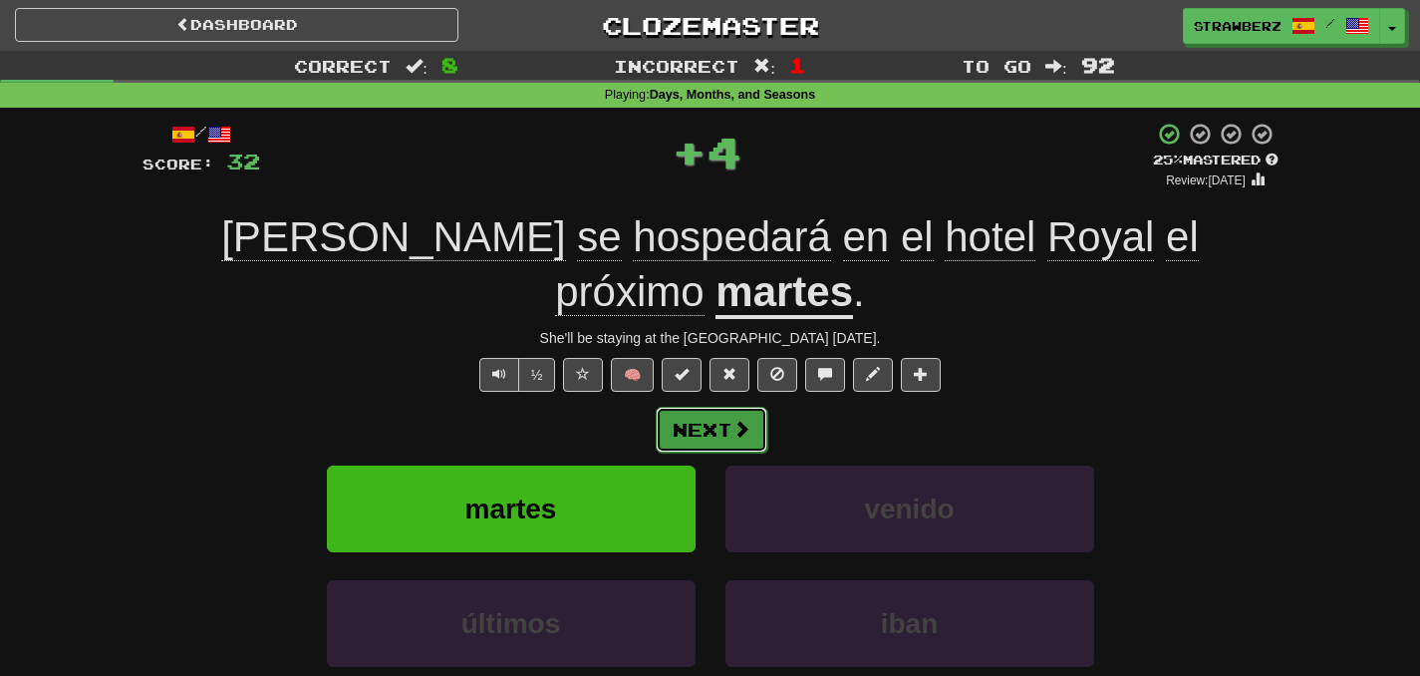
click at [688, 407] on button "Next" at bounding box center [712, 430] width 112 height 46
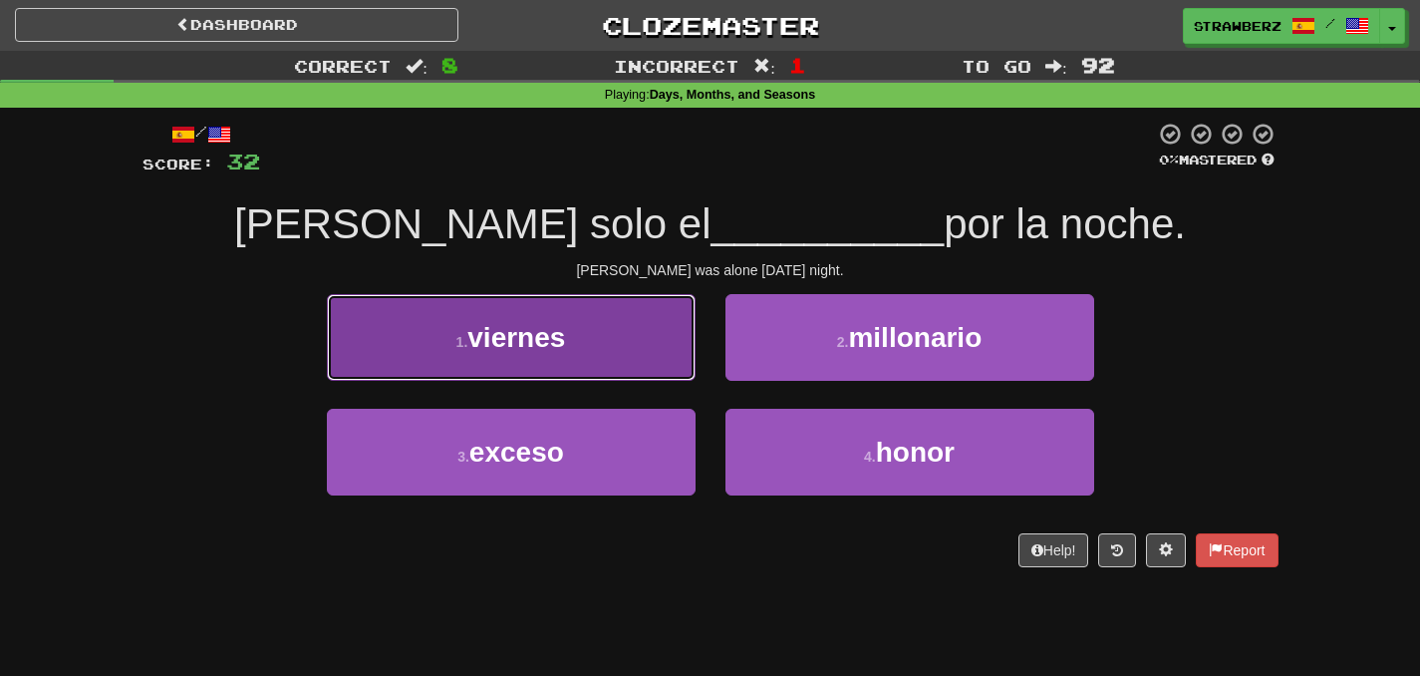
click at [618, 331] on button "1 . viernes" at bounding box center [511, 337] width 369 height 87
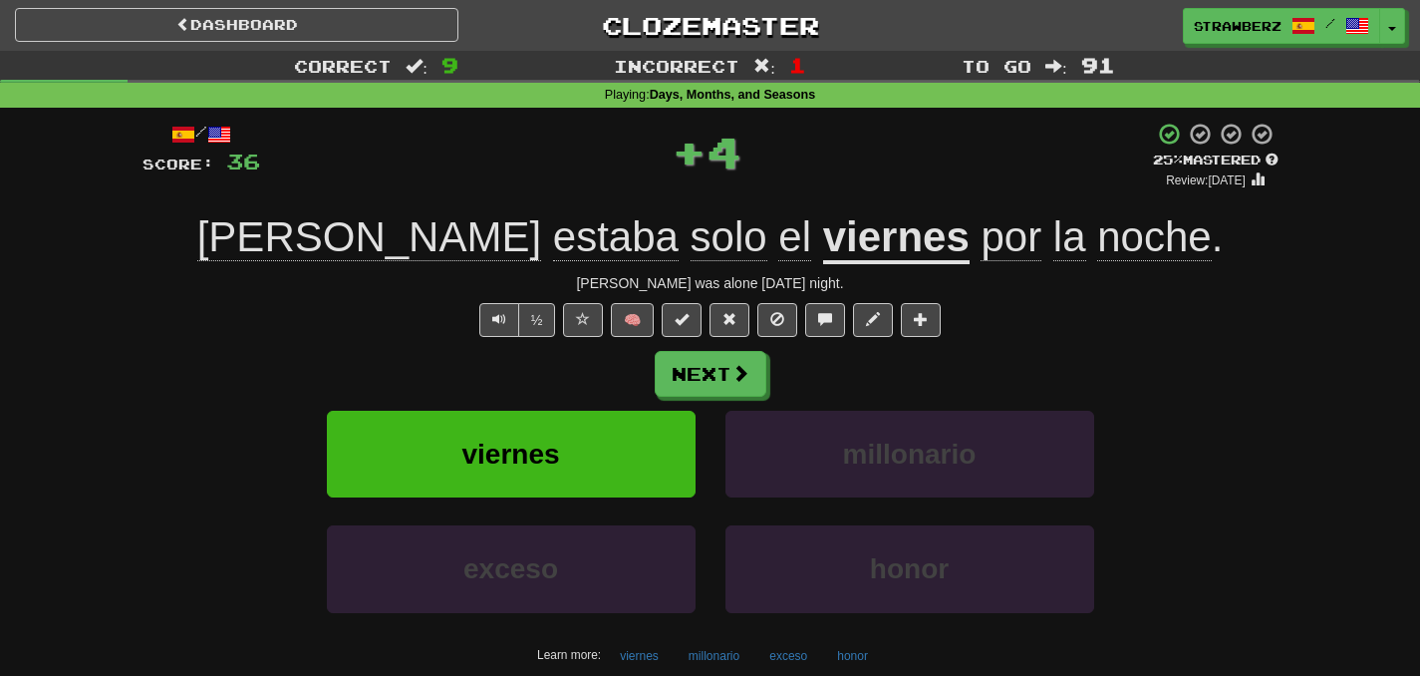
click at [689, 403] on div "Next viernes millonario exceso honor Learn more: viernes millonario exceso honor" at bounding box center [711, 511] width 1136 height 320
click at [717, 384] on button "Next" at bounding box center [712, 375] width 112 height 46
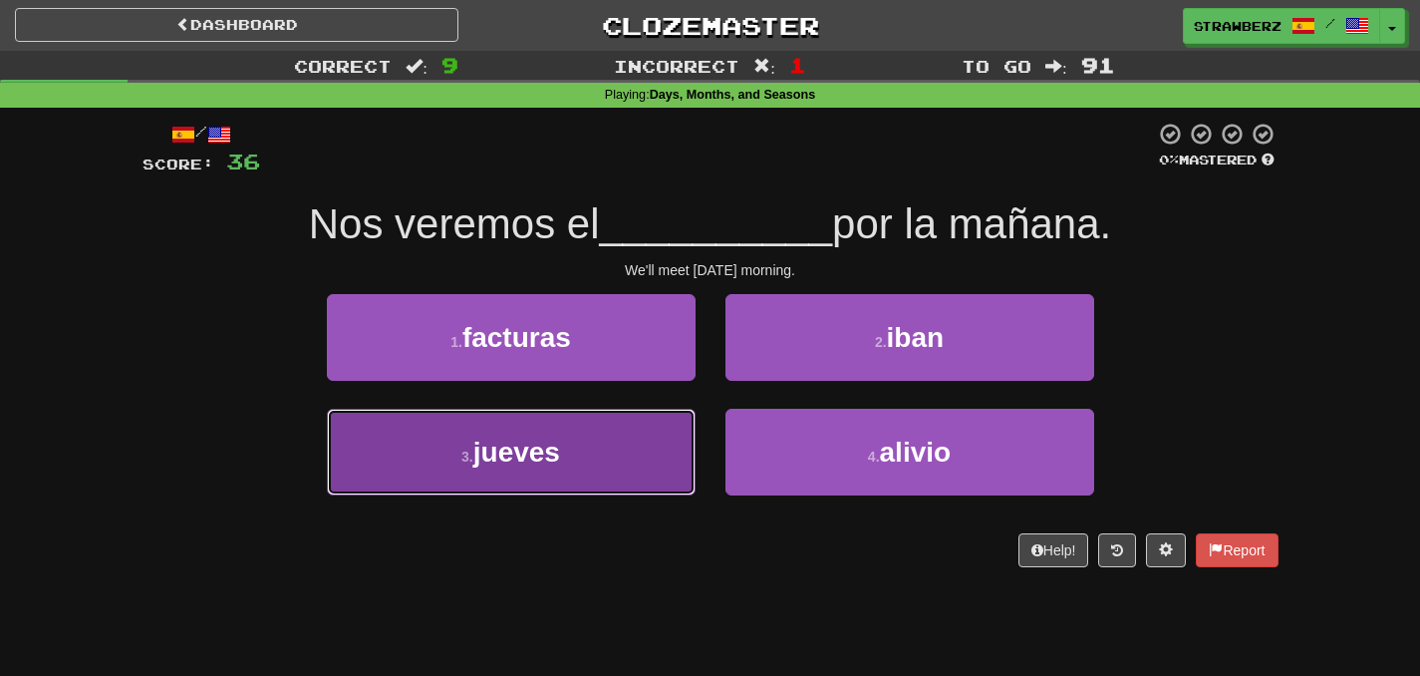
click at [668, 409] on button "3 . jueves" at bounding box center [511, 452] width 369 height 87
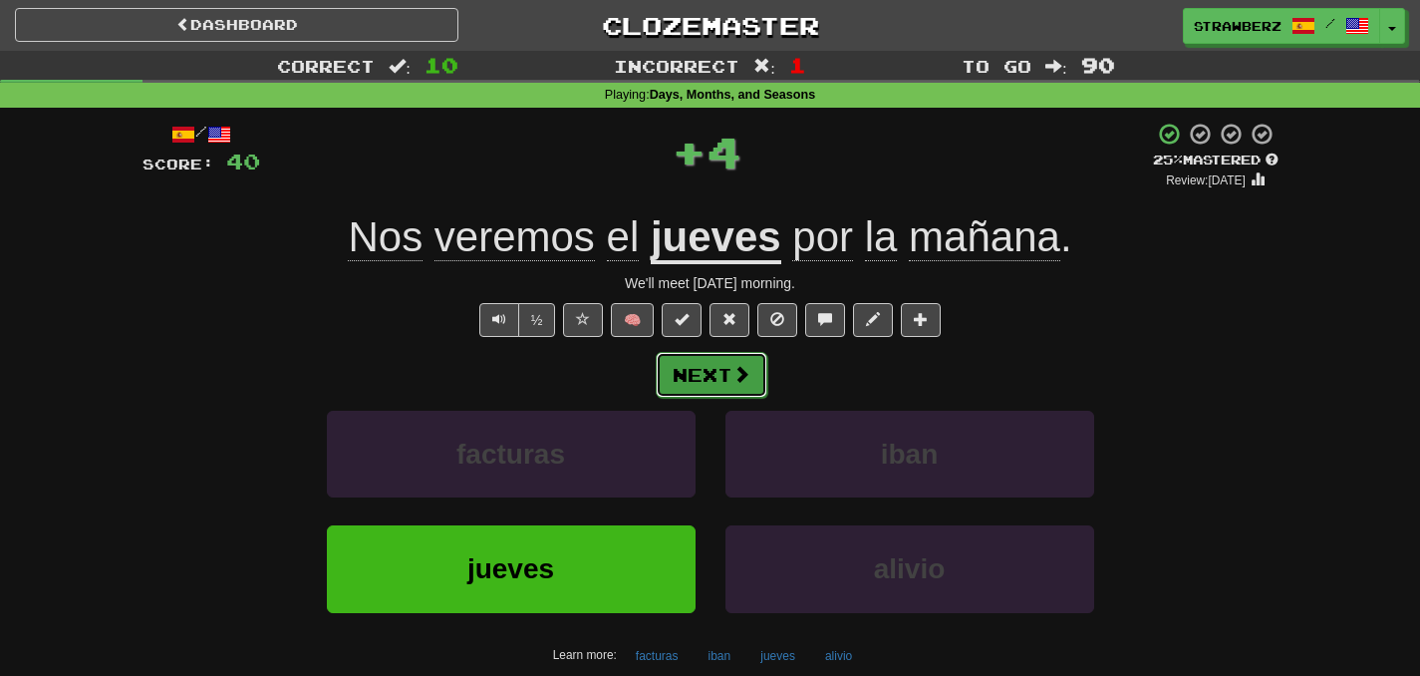
click at [688, 388] on button "Next" at bounding box center [712, 375] width 112 height 46
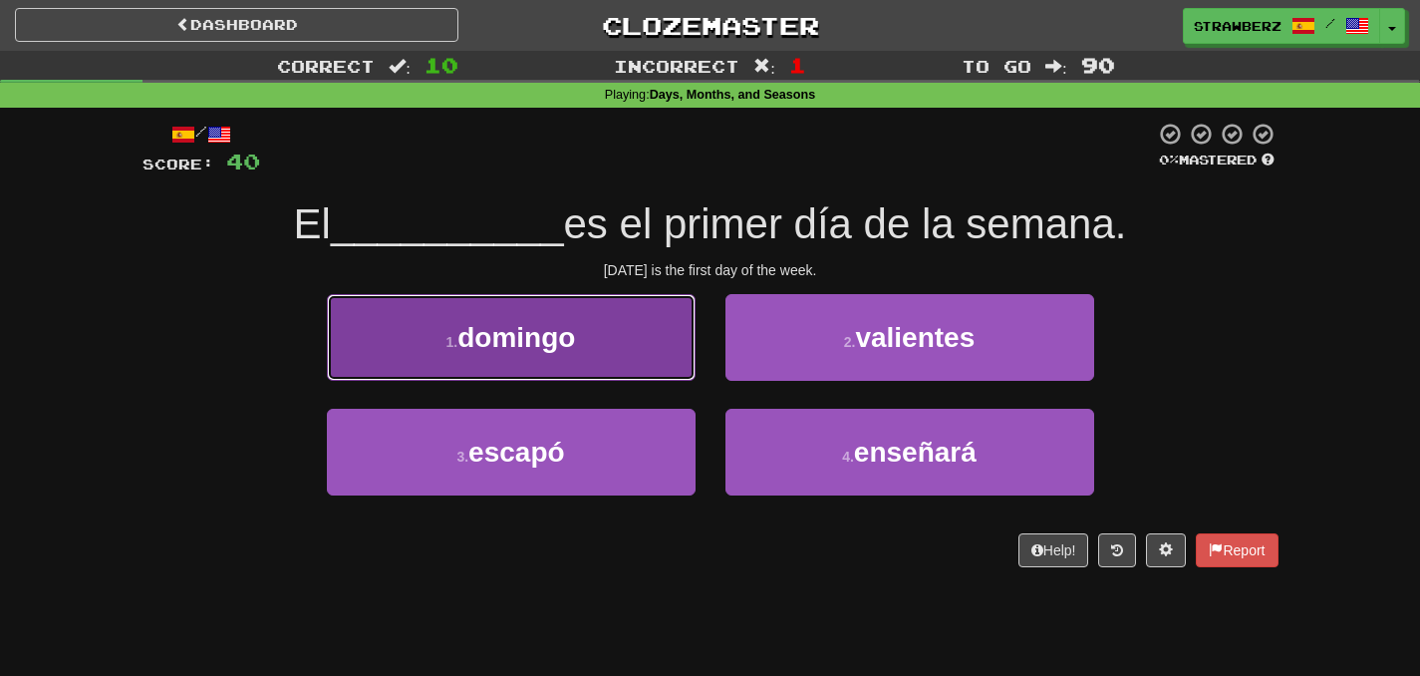
click at [626, 368] on button "1 . domingo" at bounding box center [511, 337] width 369 height 87
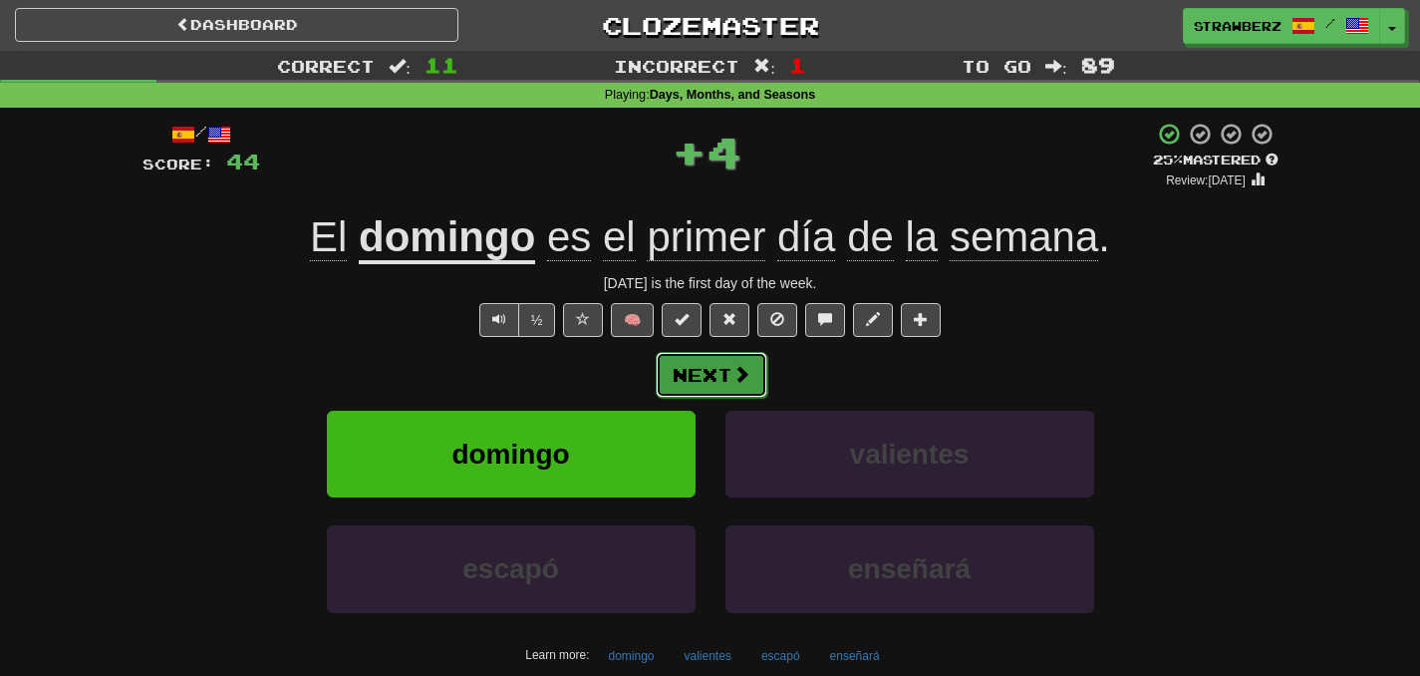
click at [729, 363] on button "Next" at bounding box center [712, 375] width 112 height 46
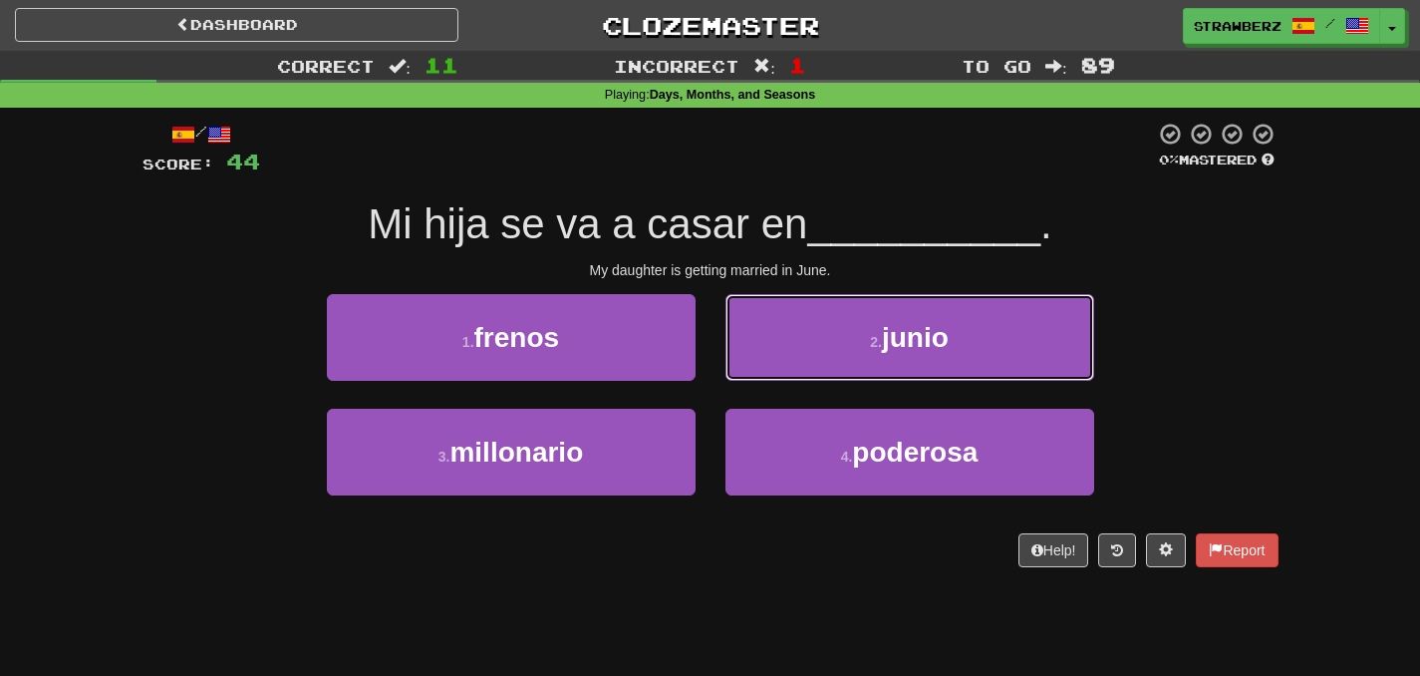
click at [729, 363] on button "2 . junio" at bounding box center [909, 337] width 369 height 87
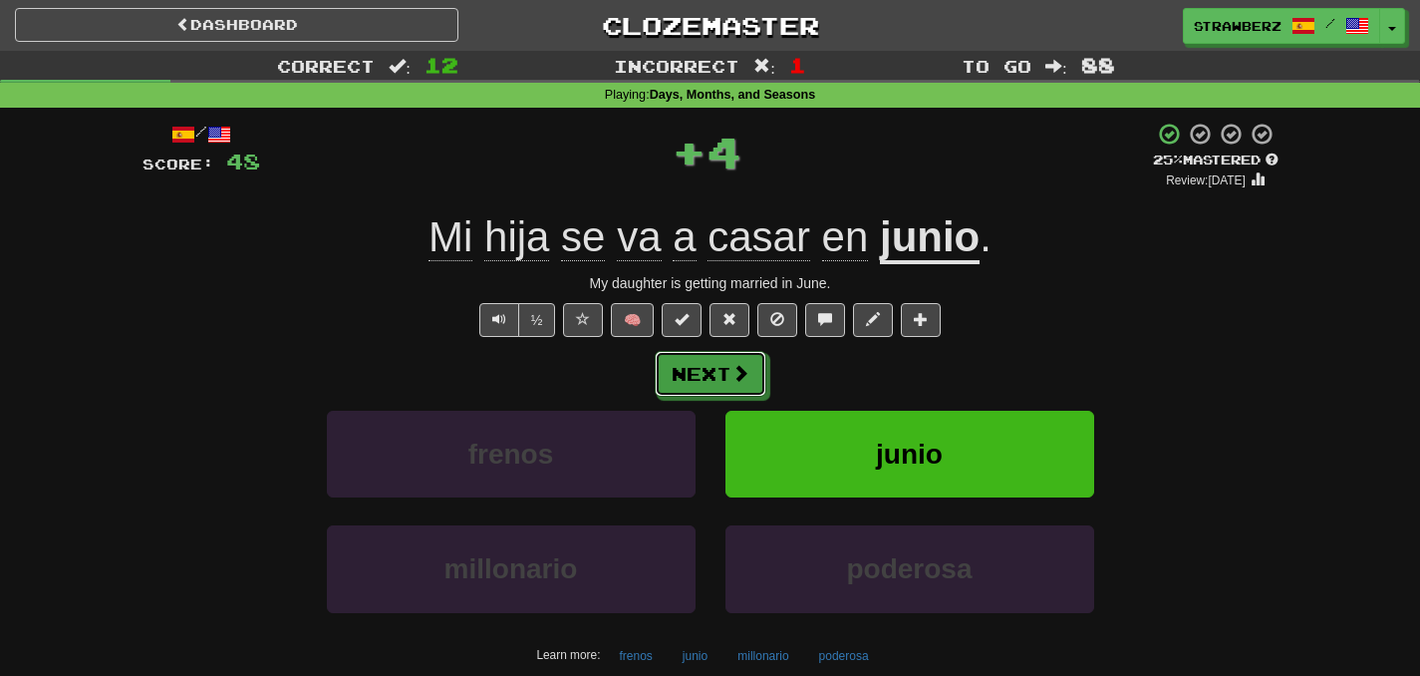
click at [729, 363] on button "Next" at bounding box center [711, 374] width 112 height 46
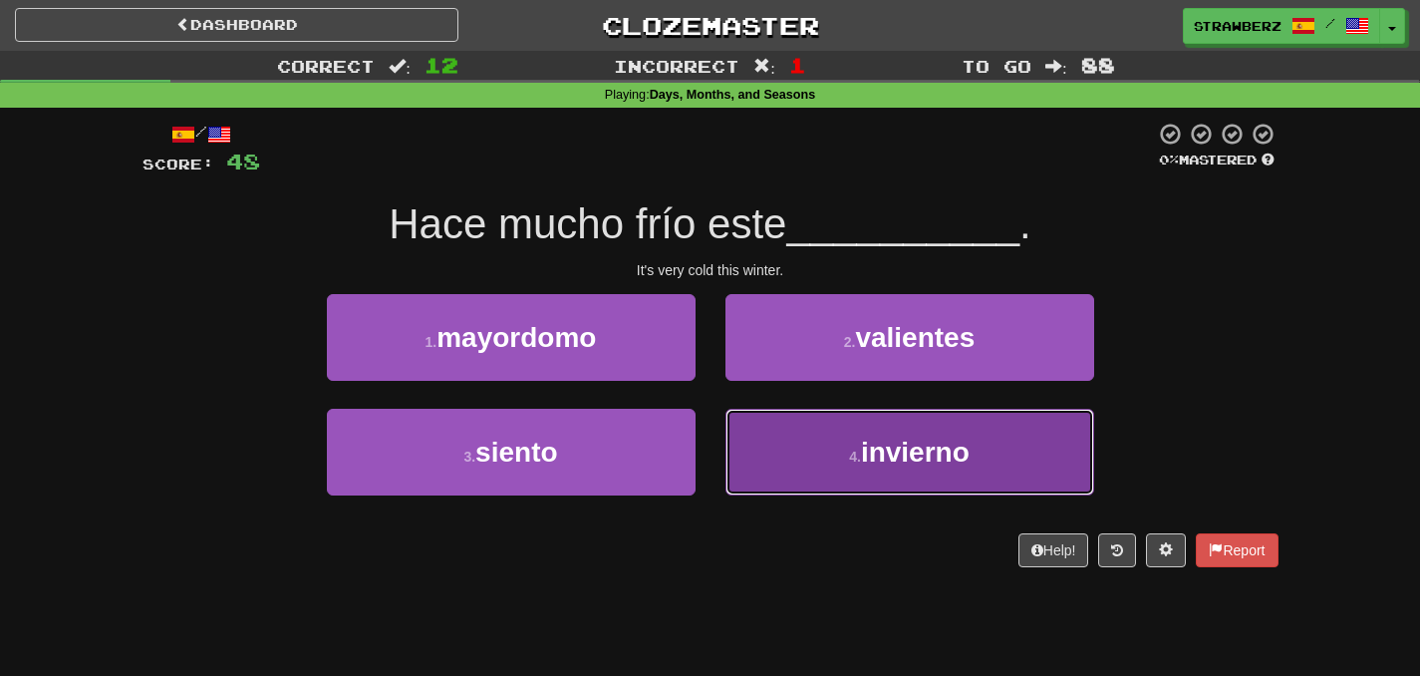
click at [859, 430] on button "4 . invierno" at bounding box center [909, 452] width 369 height 87
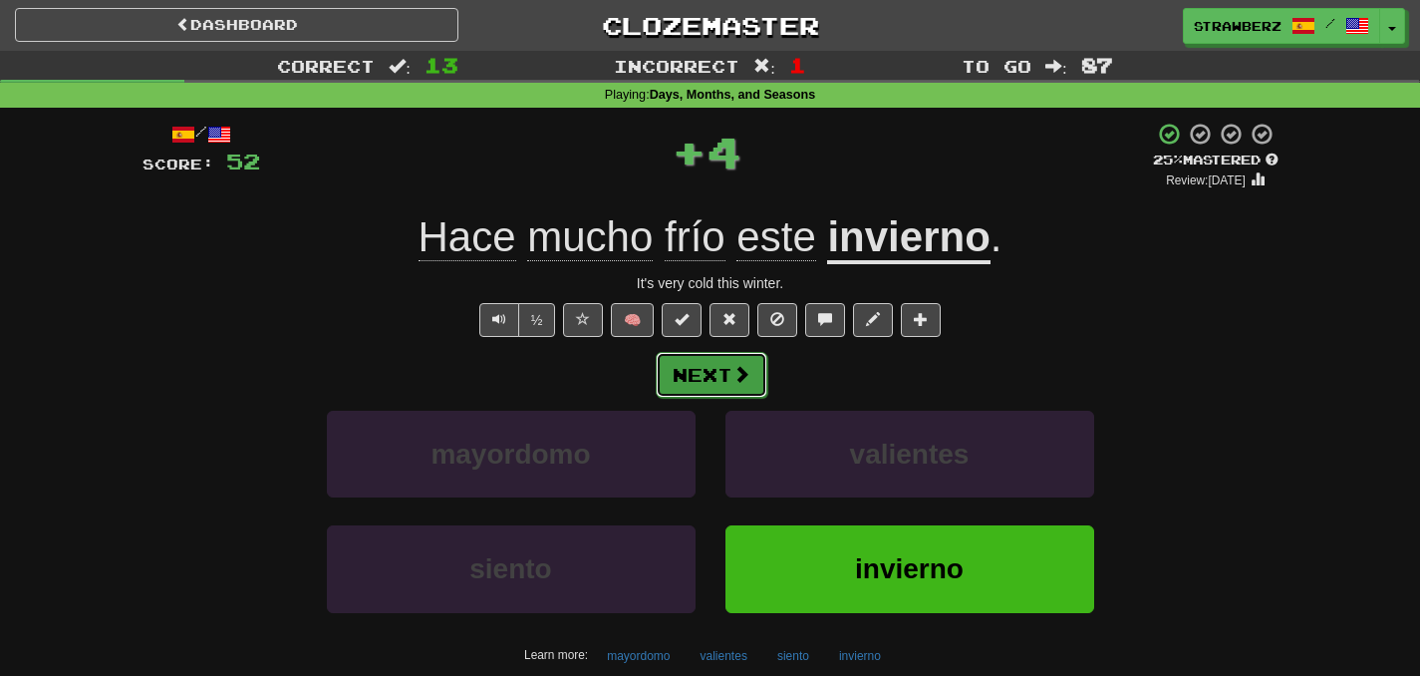
click at [697, 372] on button "Next" at bounding box center [712, 375] width 112 height 46
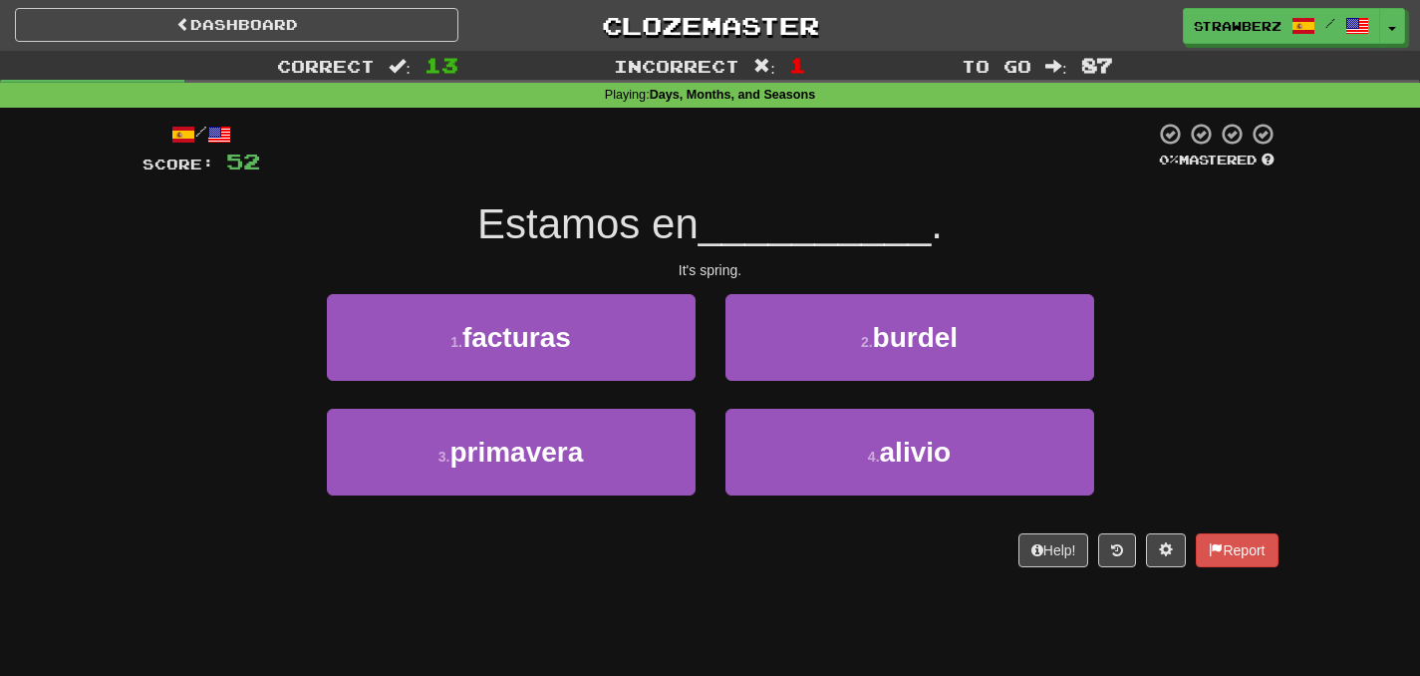
click at [289, 43] on div "Dashboard Clozemaster strawberz / Toggle Dropdown Dashboard Leaderboard Activit…" at bounding box center [710, 22] width 1420 height 44
click at [295, 37] on link "Dashboard" at bounding box center [236, 25] width 443 height 34
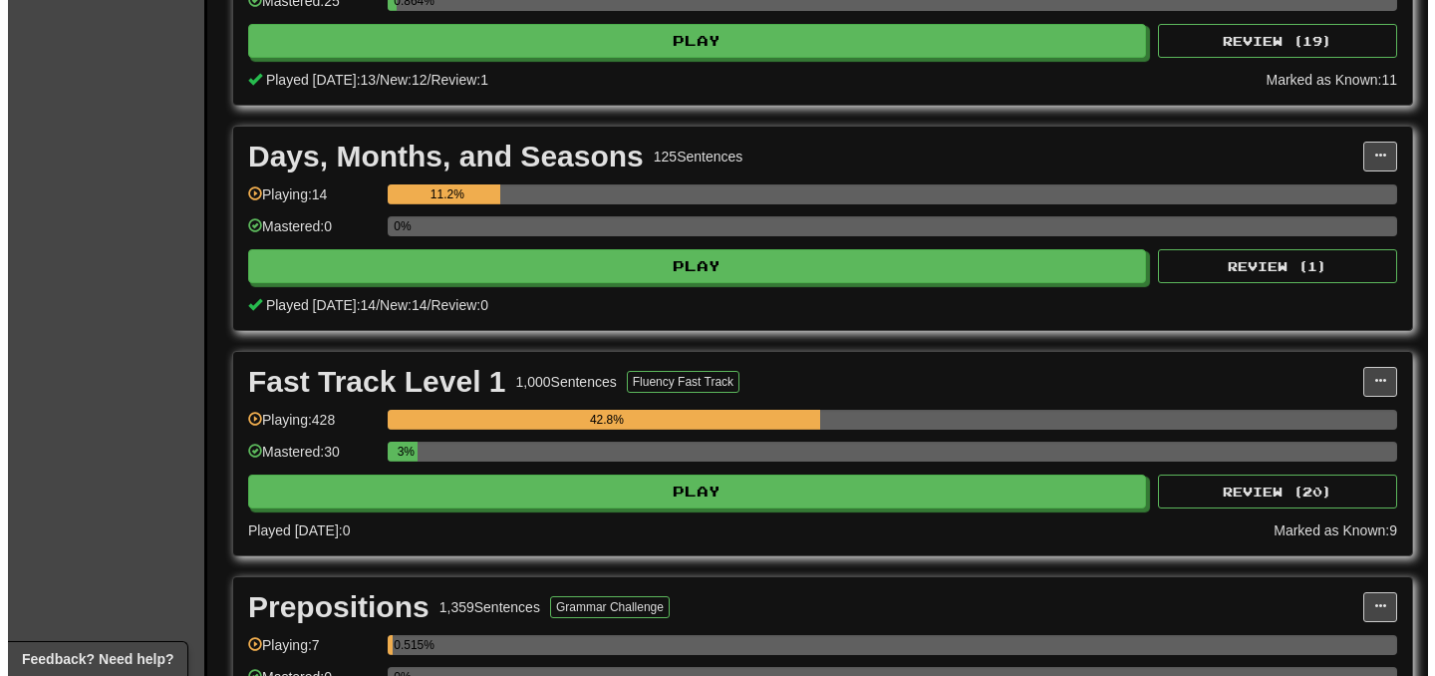
scroll to position [783, 0]
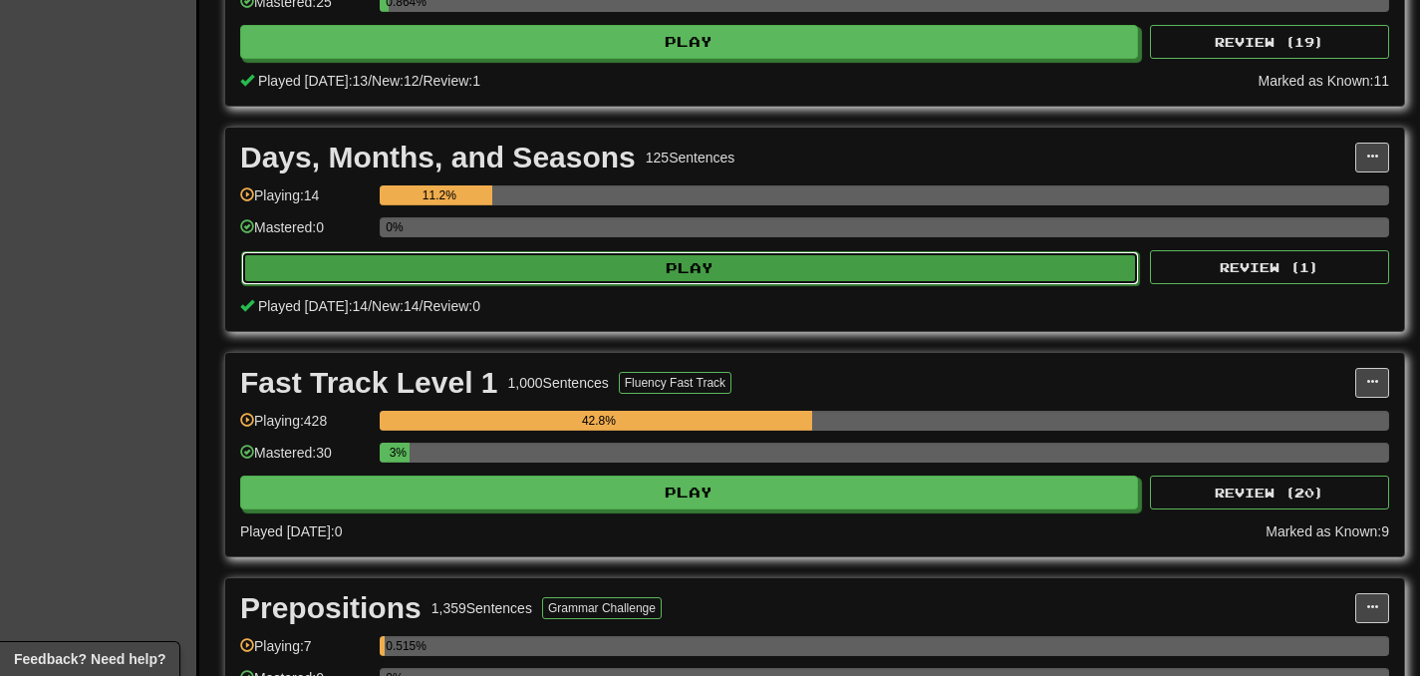
click at [686, 261] on button "Play" at bounding box center [690, 268] width 898 height 34
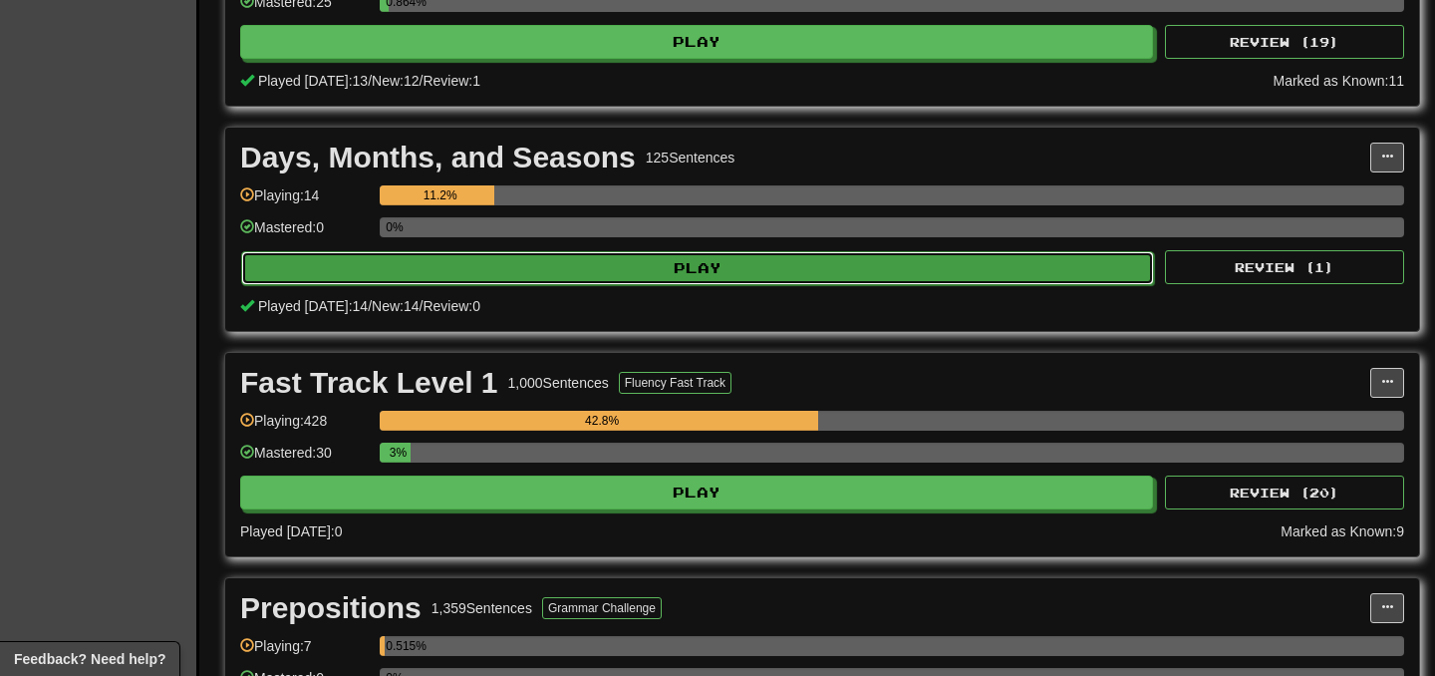
select select "***"
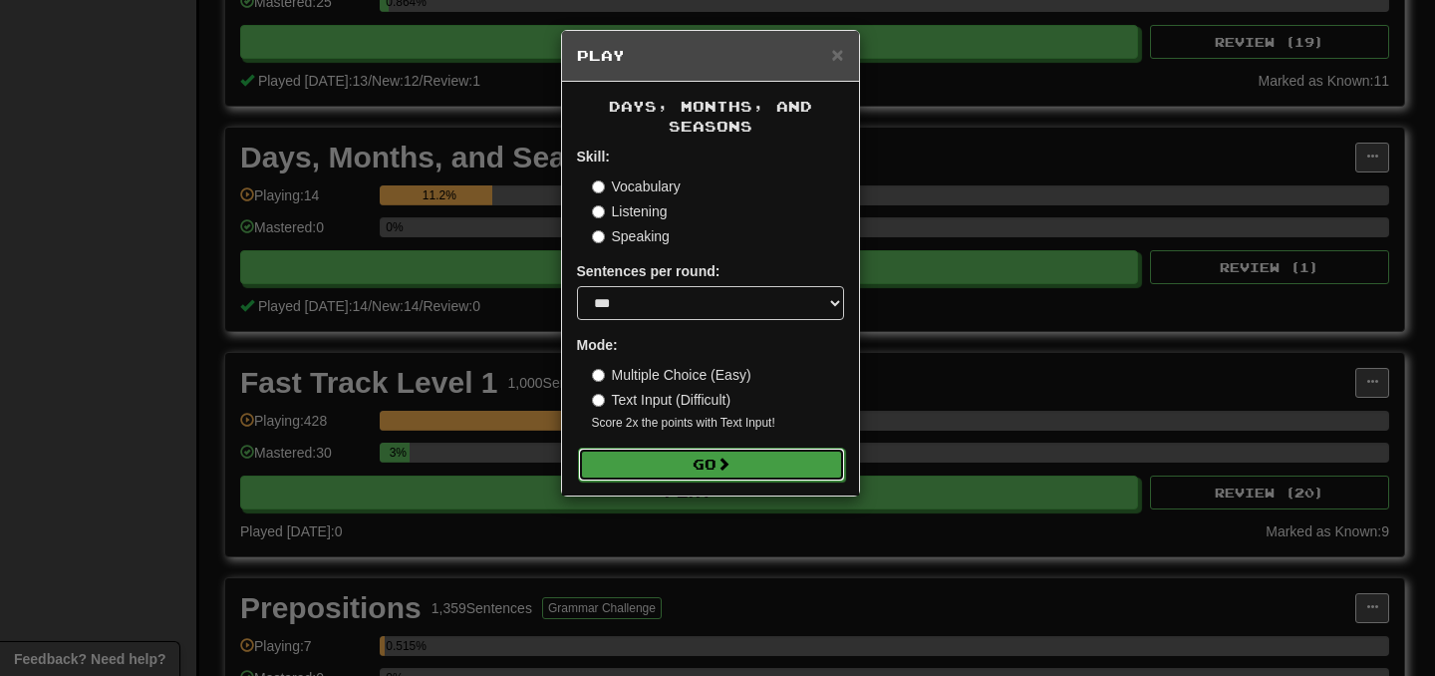
click at [701, 456] on button "Go" at bounding box center [711, 464] width 267 height 34
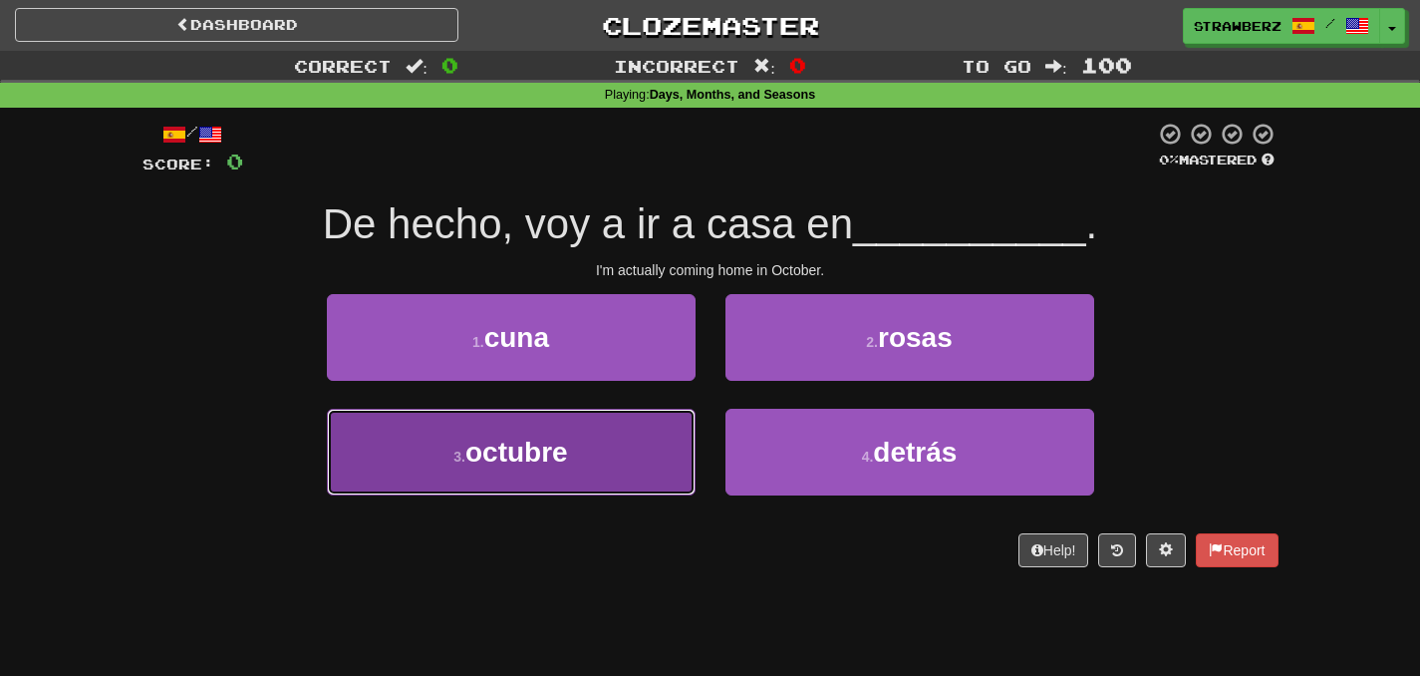
click at [650, 445] on button "3 . octubre" at bounding box center [511, 452] width 369 height 87
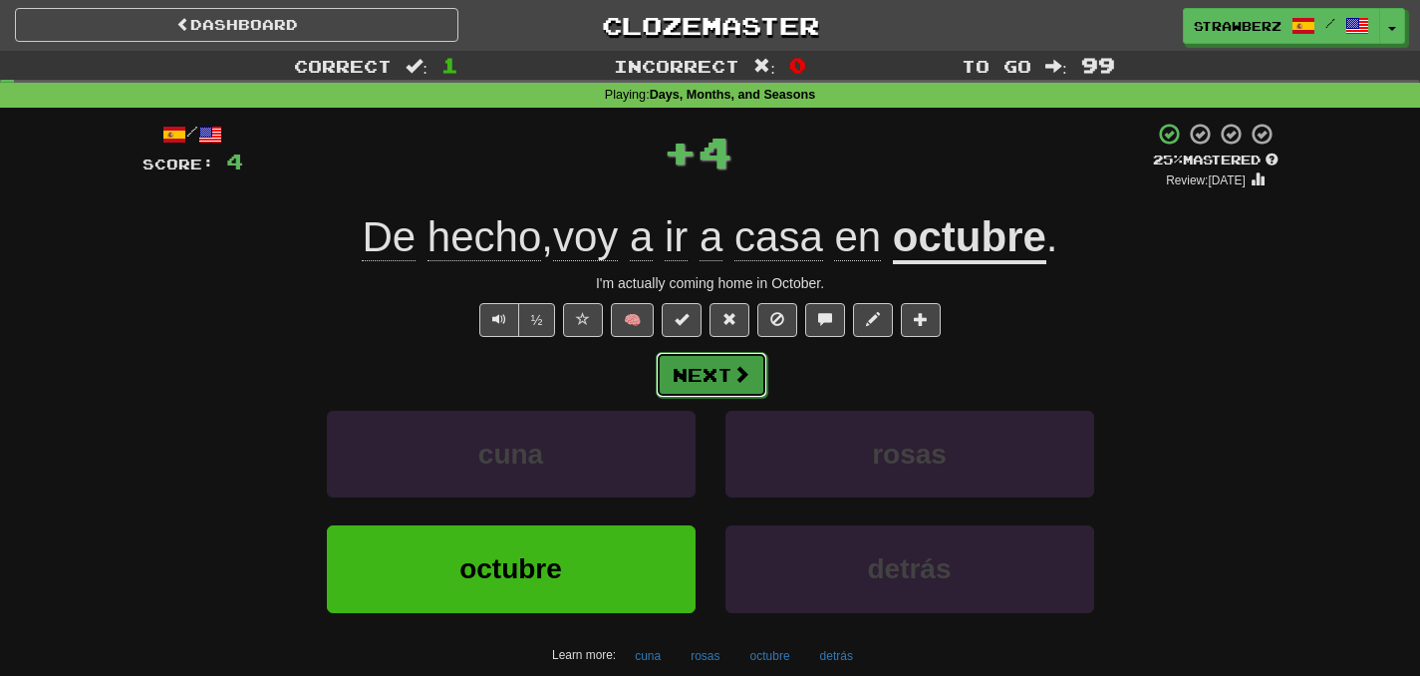
click at [714, 355] on button "Next" at bounding box center [712, 375] width 112 height 46
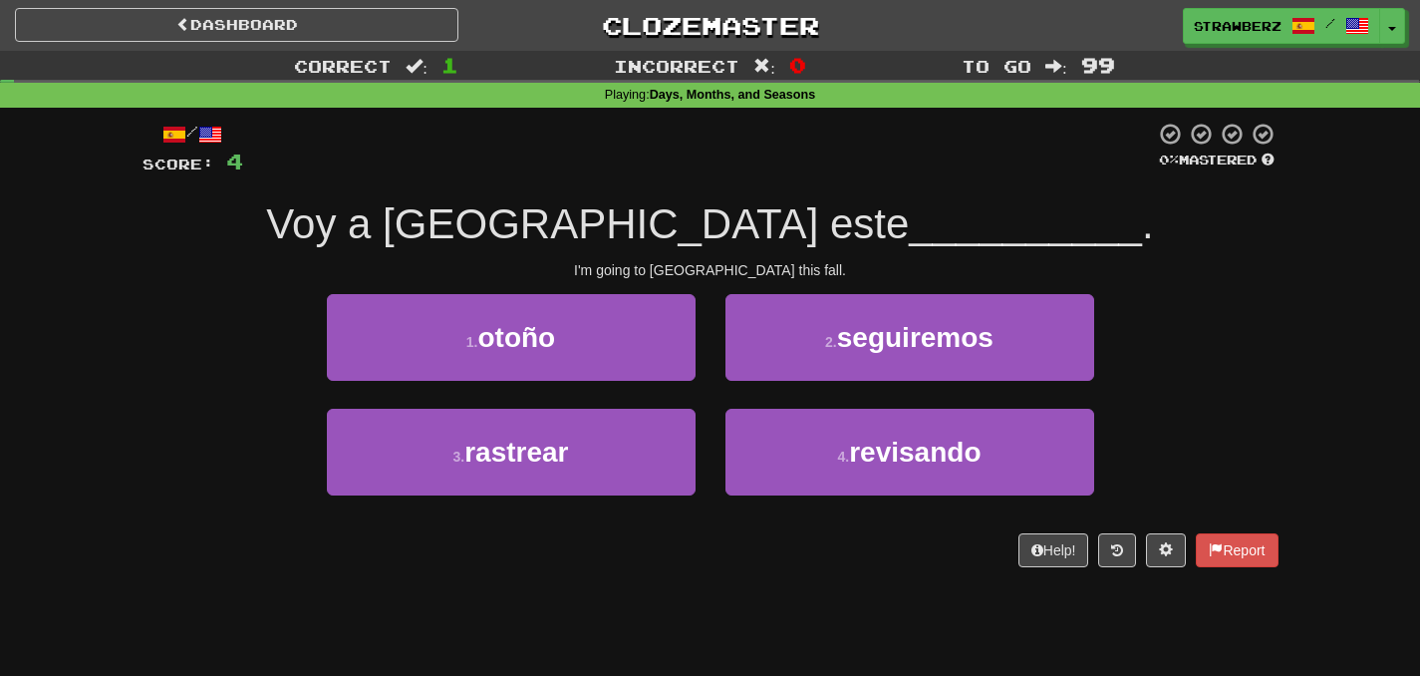
click at [789, 274] on div "I'm going to [GEOGRAPHIC_DATA] this fall." at bounding box center [711, 270] width 1136 height 20
click at [583, 283] on div "/ Score: 4 0 % Mastered Voy a [GEOGRAPHIC_DATA] este __________ . I'm going to …" at bounding box center [711, 344] width 1136 height 445
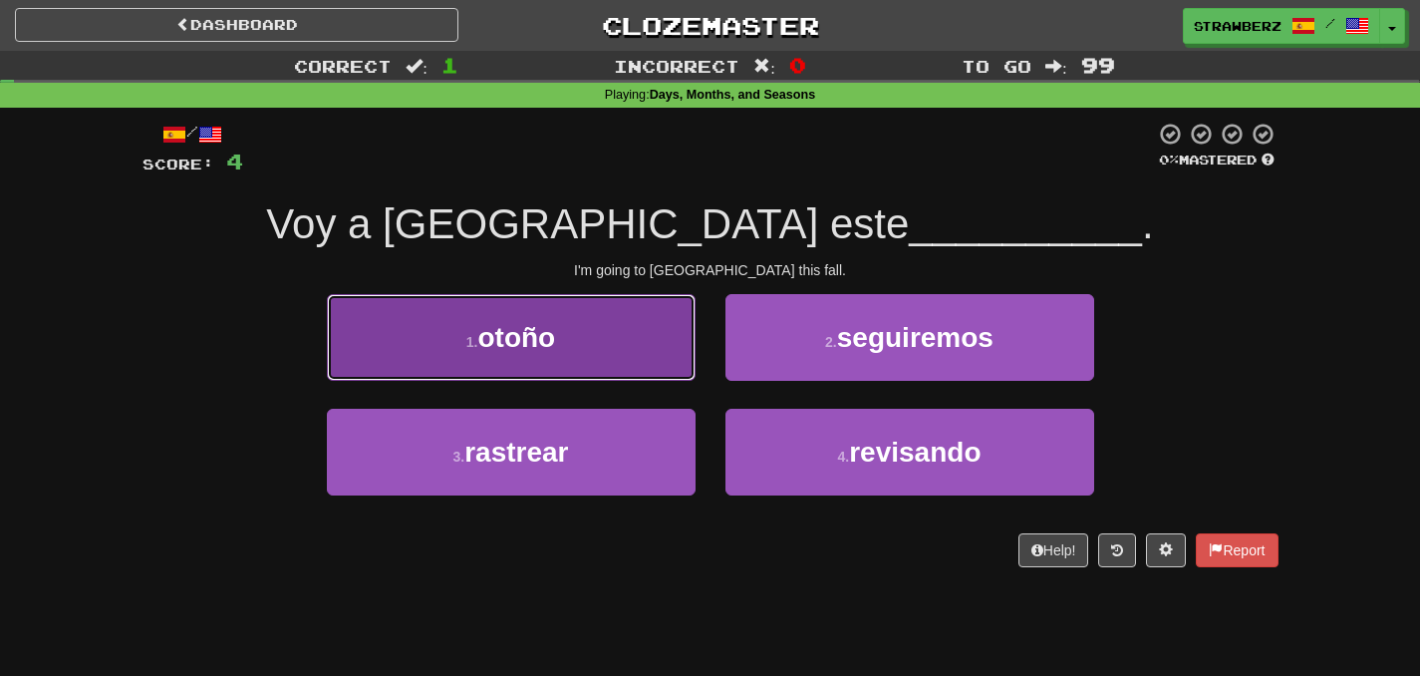
click at [567, 329] on button "1 . otoño" at bounding box center [511, 337] width 369 height 87
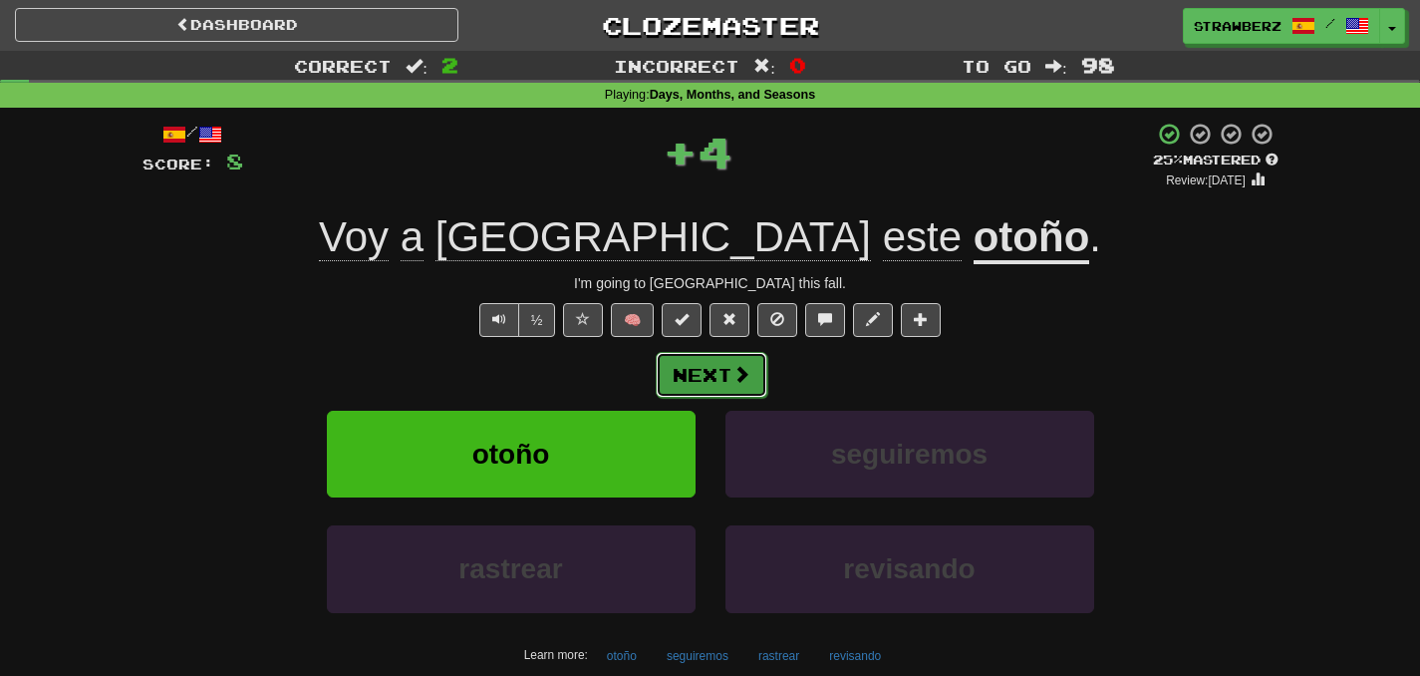
click at [706, 378] on button "Next" at bounding box center [712, 375] width 112 height 46
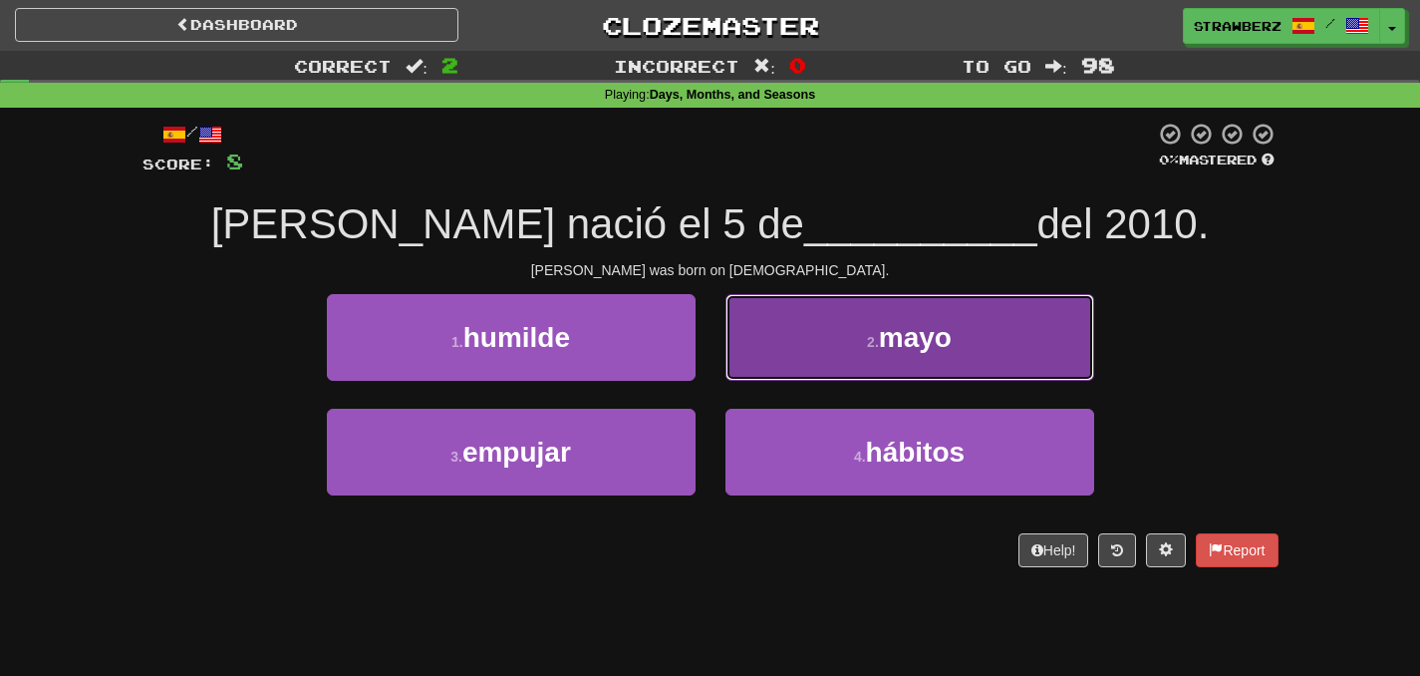
click at [774, 358] on button "2 . mayo" at bounding box center [909, 337] width 369 height 87
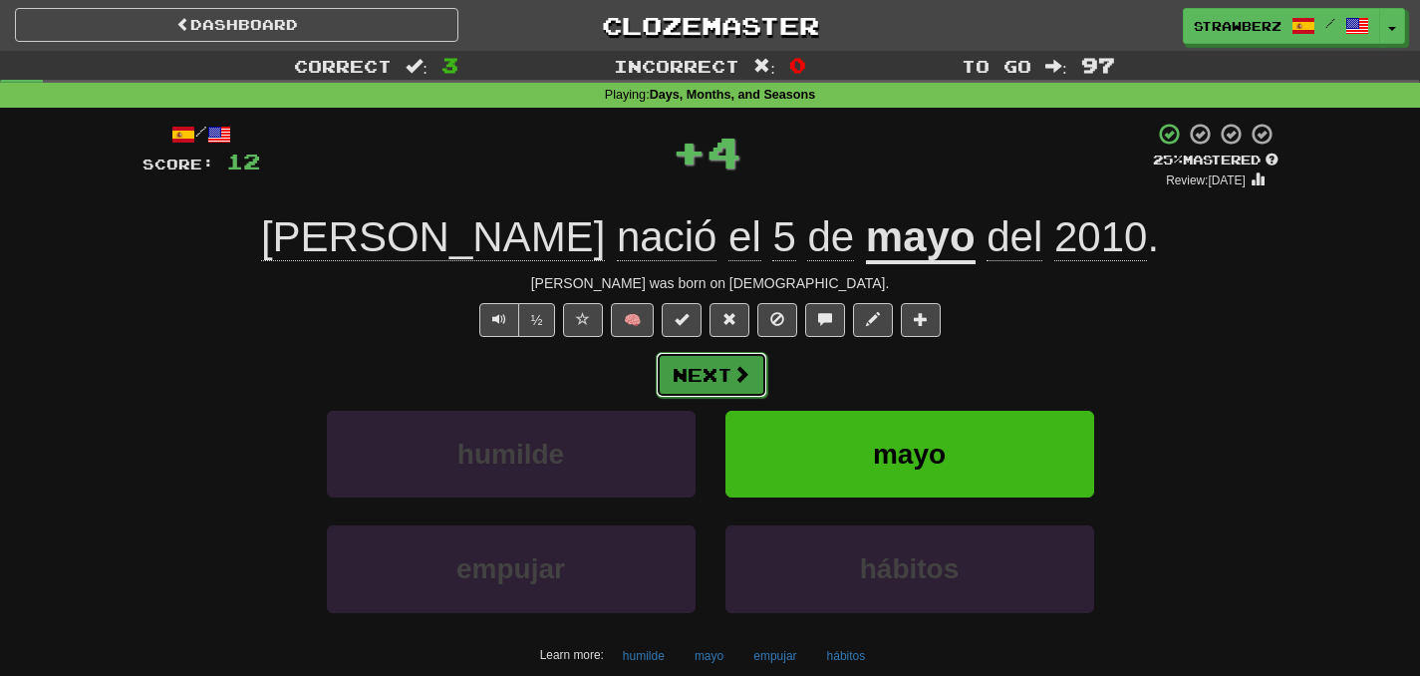
click at [728, 374] on button "Next" at bounding box center [712, 375] width 112 height 46
